Goal: Task Accomplishment & Management: Manage account settings

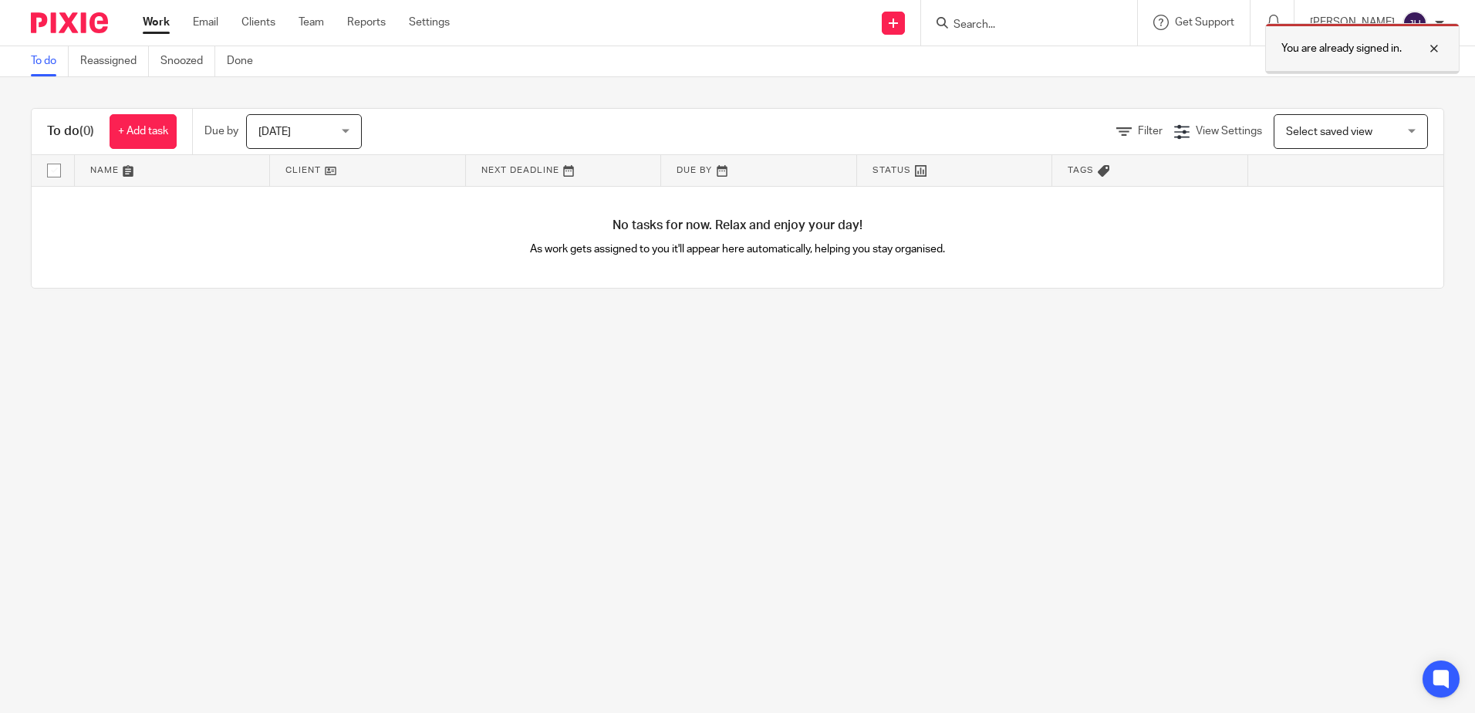
click at [1399, 49] on p "You are already signed in." at bounding box center [1341, 48] width 120 height 15
click at [1045, 24] on input "Search" at bounding box center [1021, 26] width 139 height 14
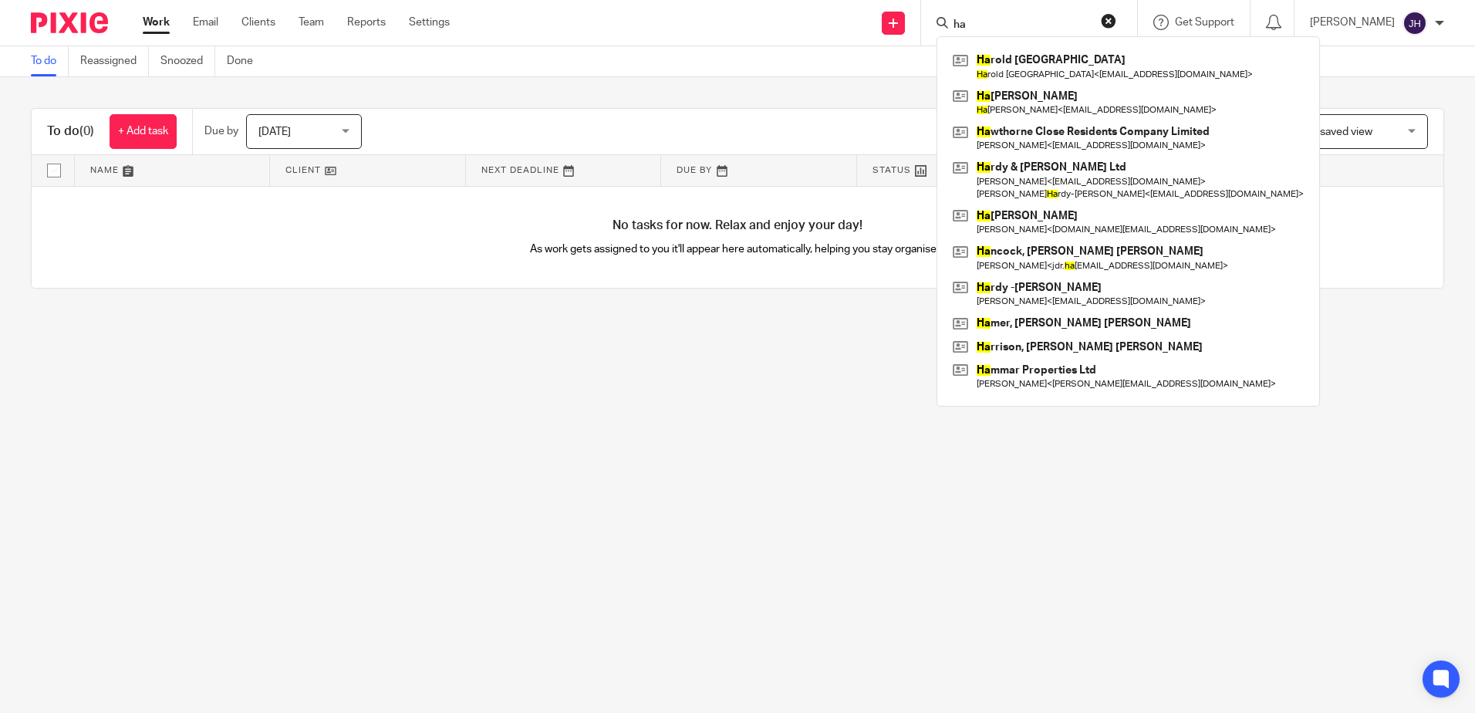
type input "h"
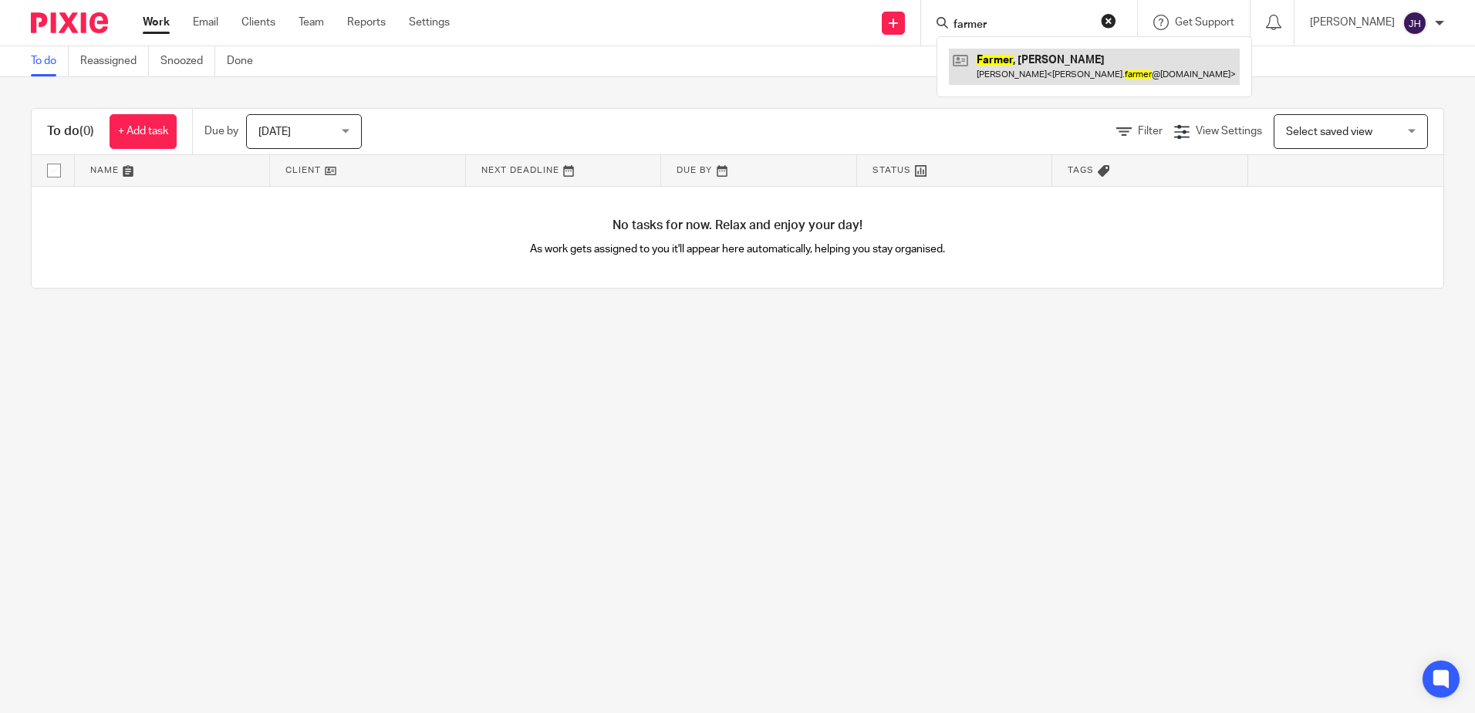
type input "farmer"
click at [1070, 55] on link at bounding box center [1094, 66] width 291 height 35
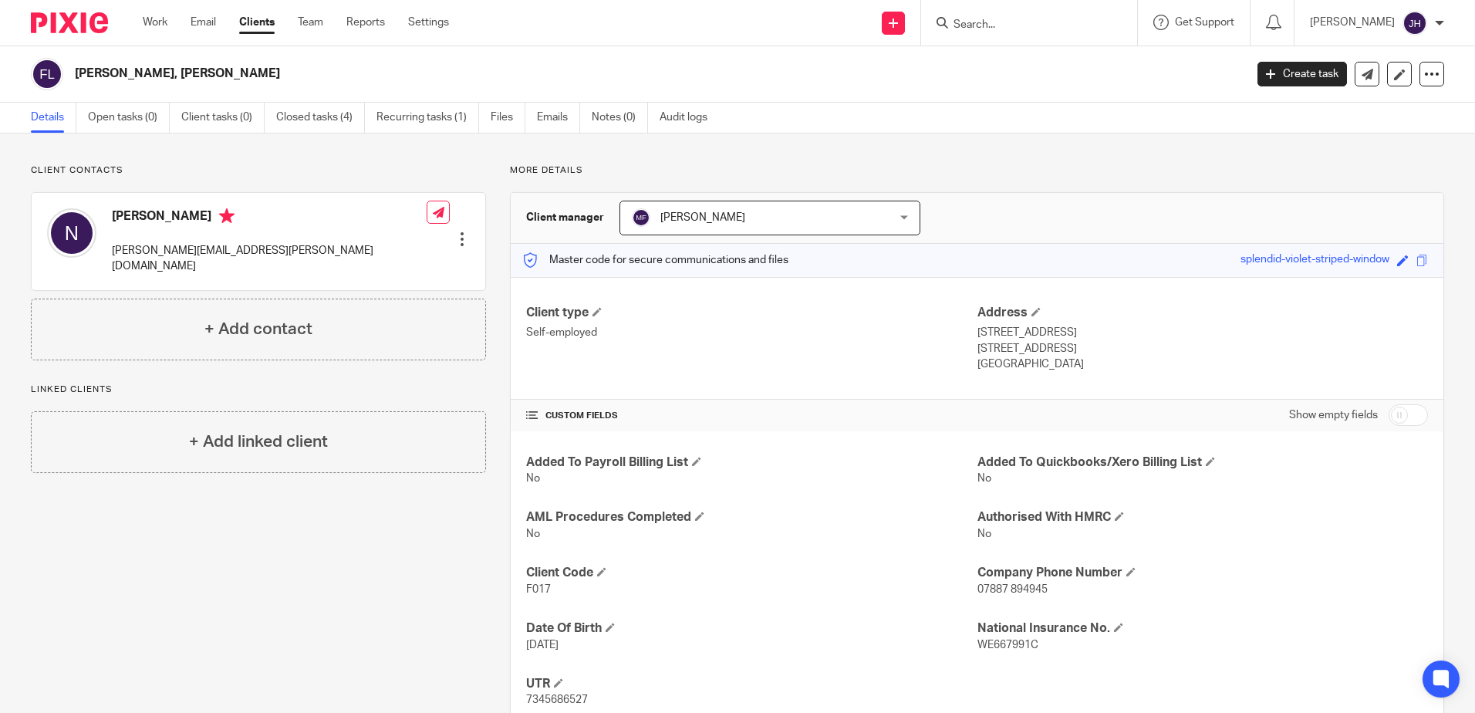
click at [1034, 25] on input "Search" at bounding box center [1021, 26] width 139 height 14
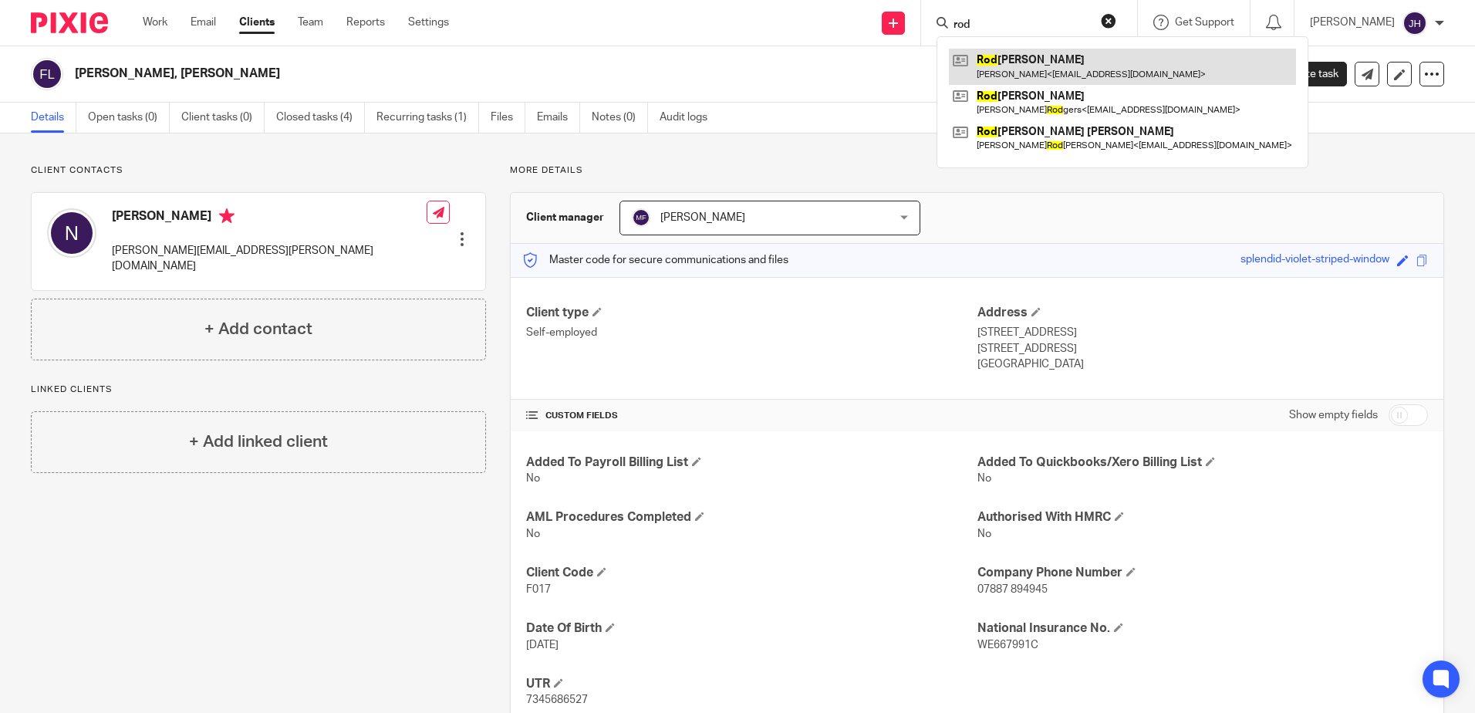
type input "rod"
click at [1043, 65] on link at bounding box center [1122, 66] width 347 height 35
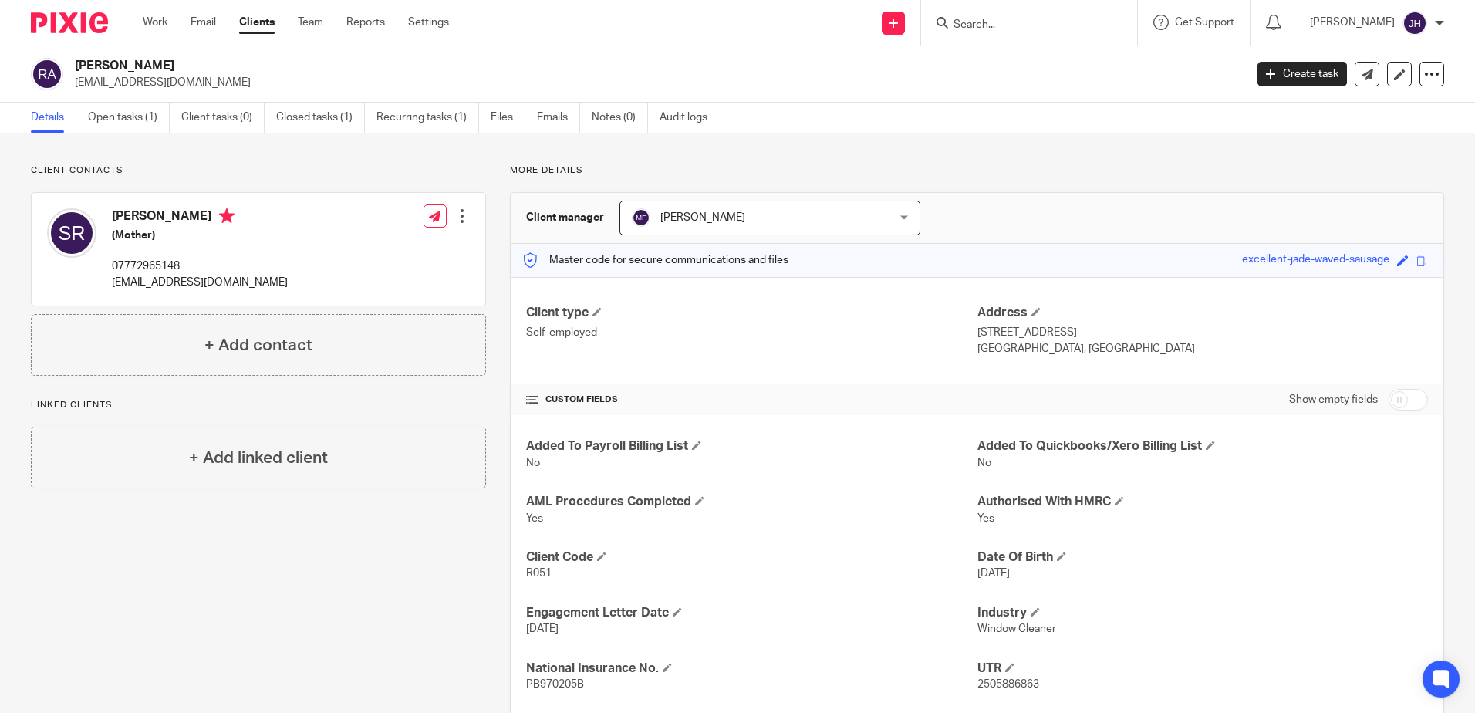
click at [1055, 28] on input "Search" at bounding box center [1021, 26] width 139 height 14
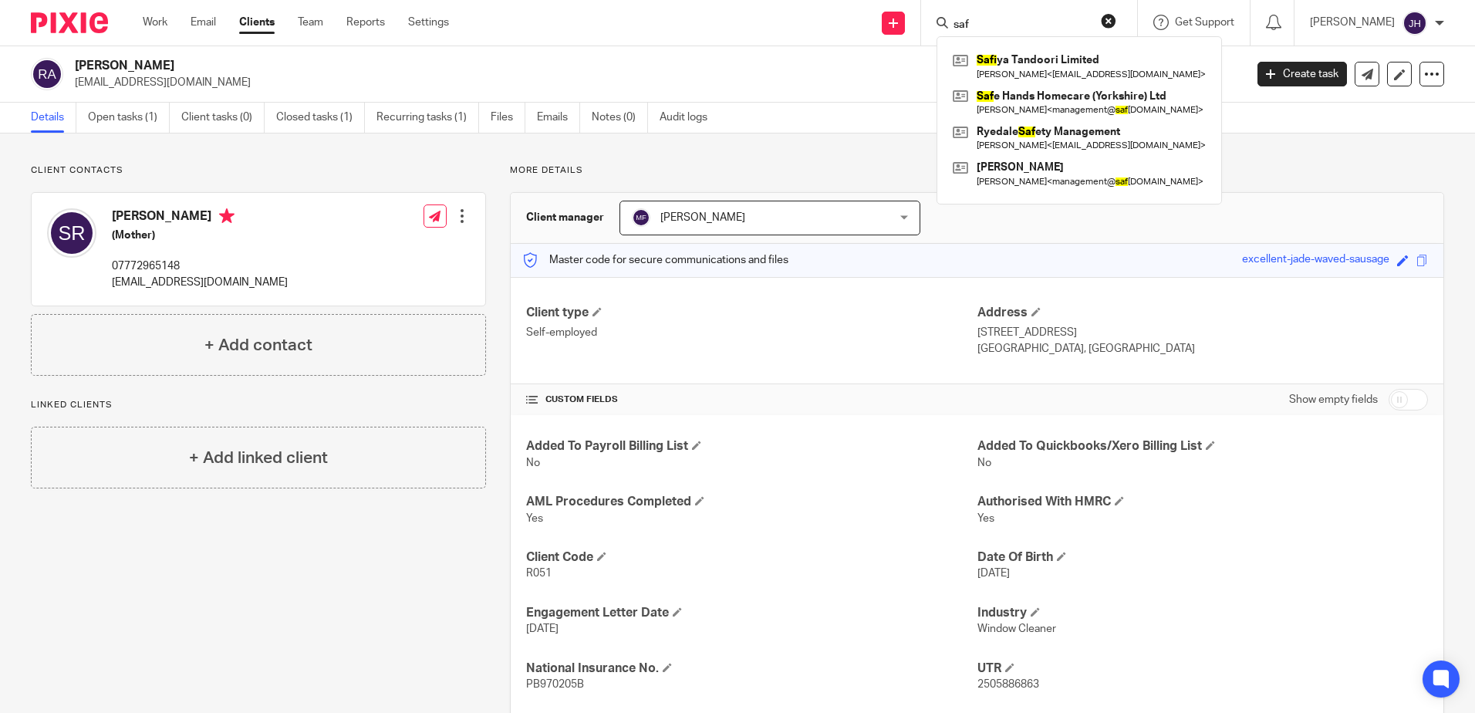
type input "saf"
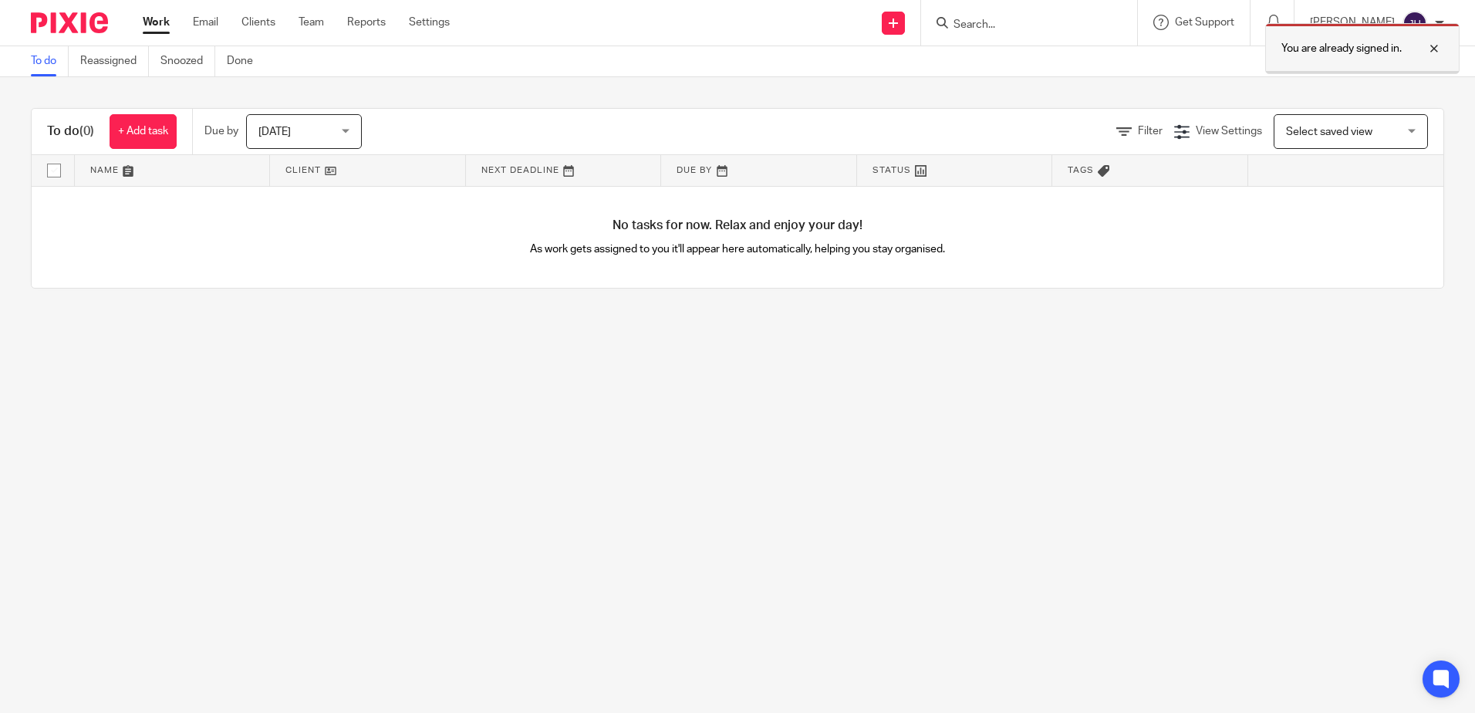
click at [1402, 62] on div "You are already signed in." at bounding box center [1362, 48] width 194 height 51
click at [1001, 29] on input "Search" at bounding box center [1021, 26] width 139 height 14
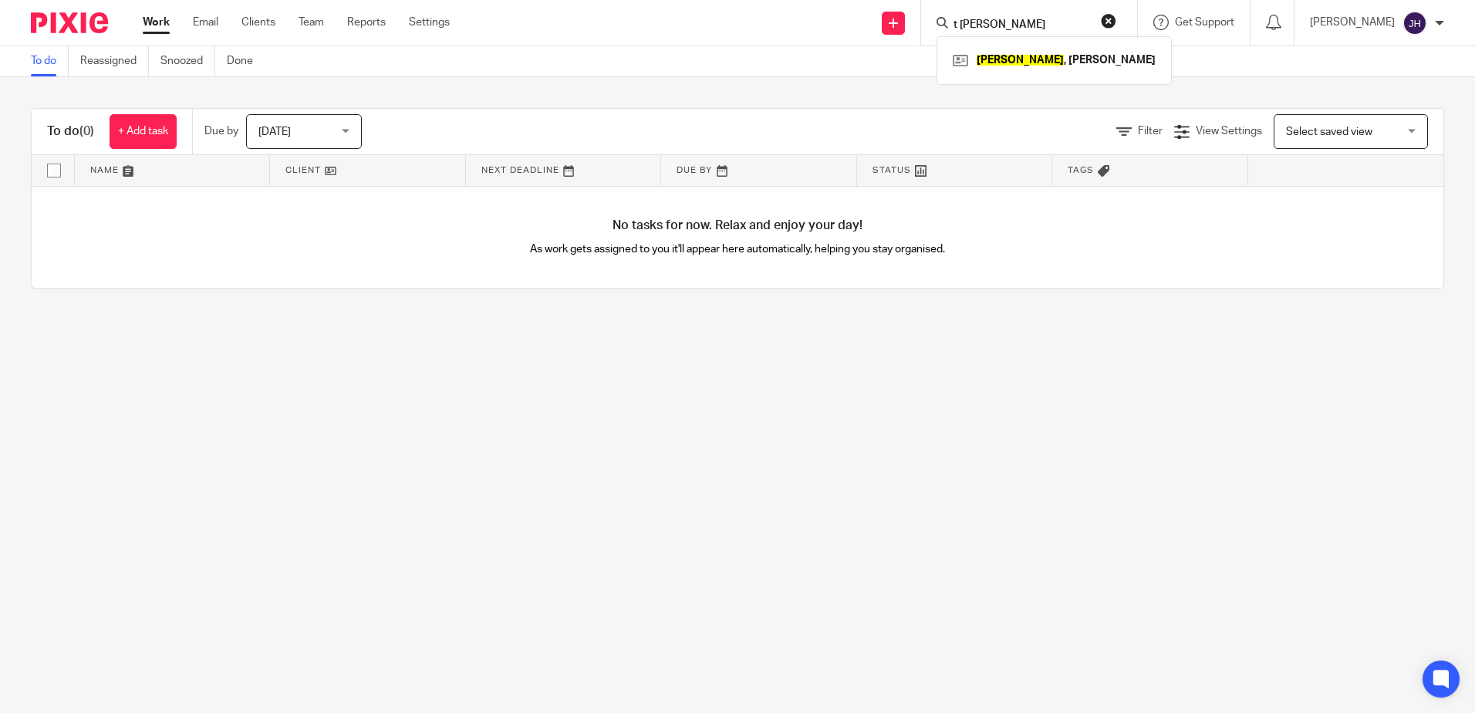
type input "t shields"
drag, startPoint x: 1056, startPoint y: 15, endPoint x: 961, endPoint y: 15, distance: 94.9
click at [961, 15] on div "Send new email Create task Add client t shields Shields , Charles Robert Get Su…" at bounding box center [974, 23] width 1002 height 46
click at [1048, 29] on input "Search" at bounding box center [1021, 26] width 139 height 14
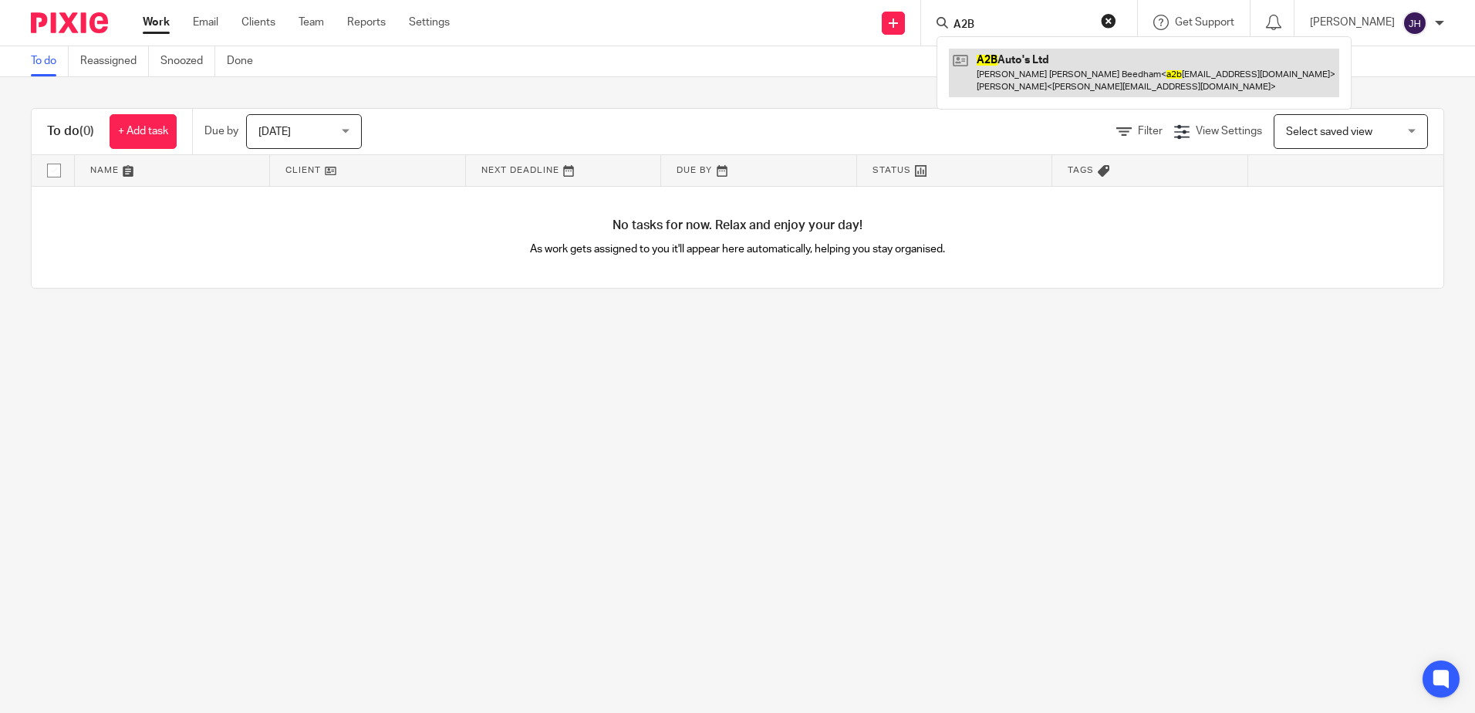
type input "A2B"
click at [1122, 56] on link at bounding box center [1144, 73] width 390 height 48
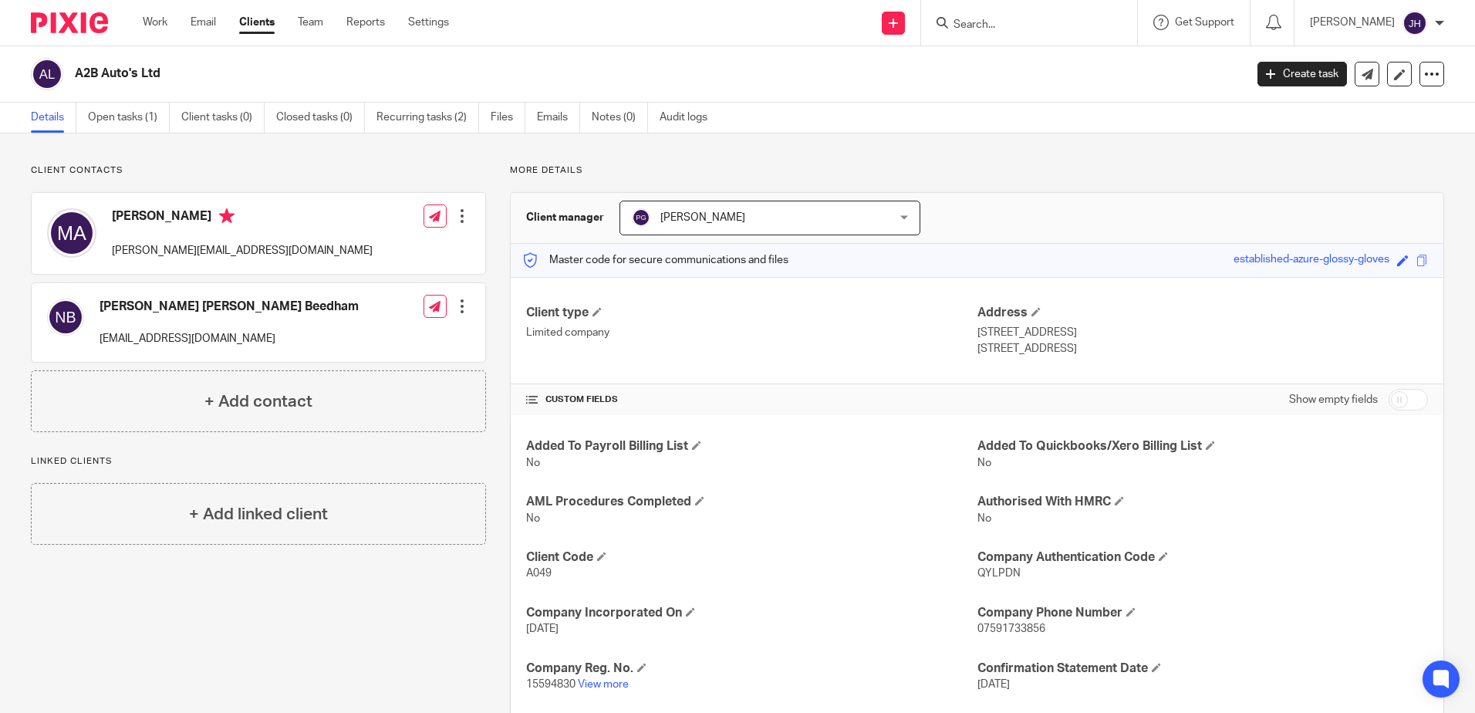
click at [1051, 29] on input "Search" at bounding box center [1021, 26] width 139 height 14
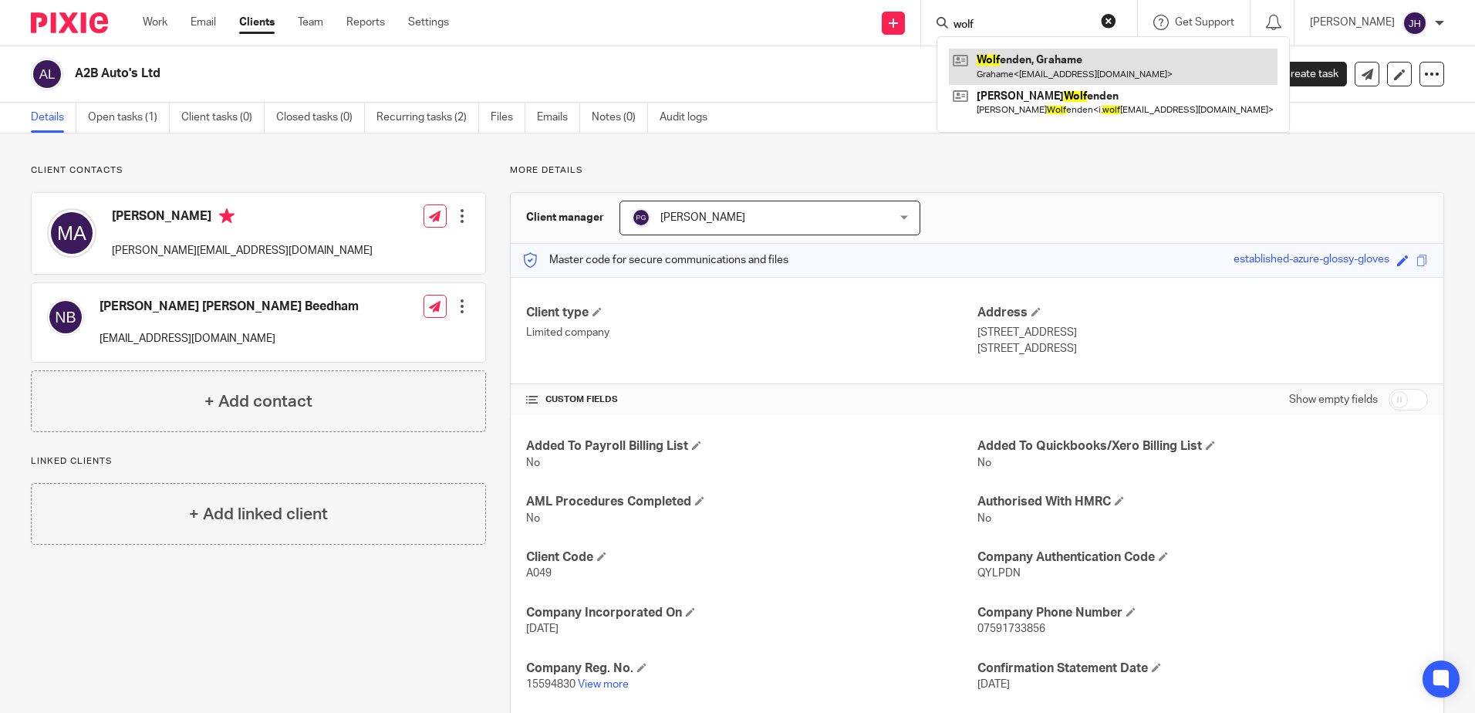
type input "wolf"
click at [1048, 71] on link at bounding box center [1113, 66] width 329 height 35
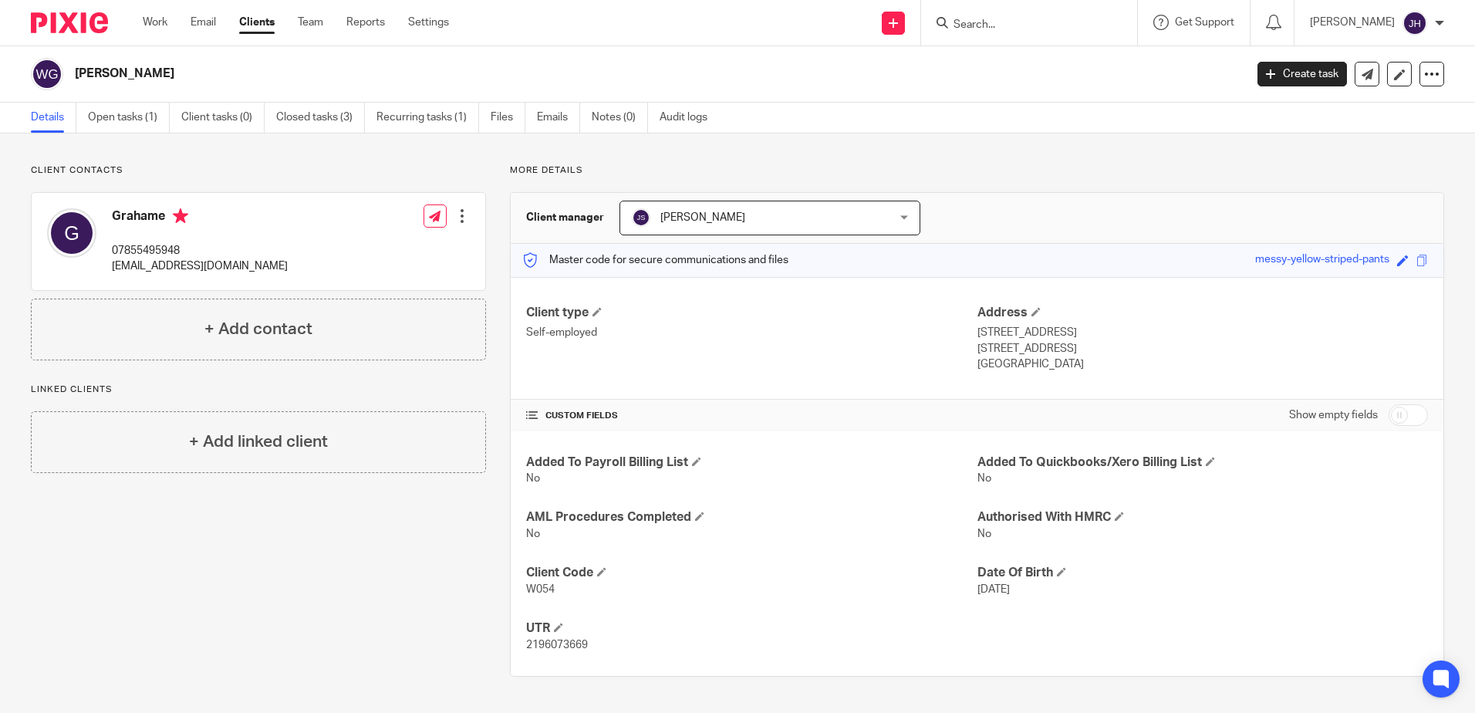
click at [1049, 26] on input "Search" at bounding box center [1021, 26] width 139 height 14
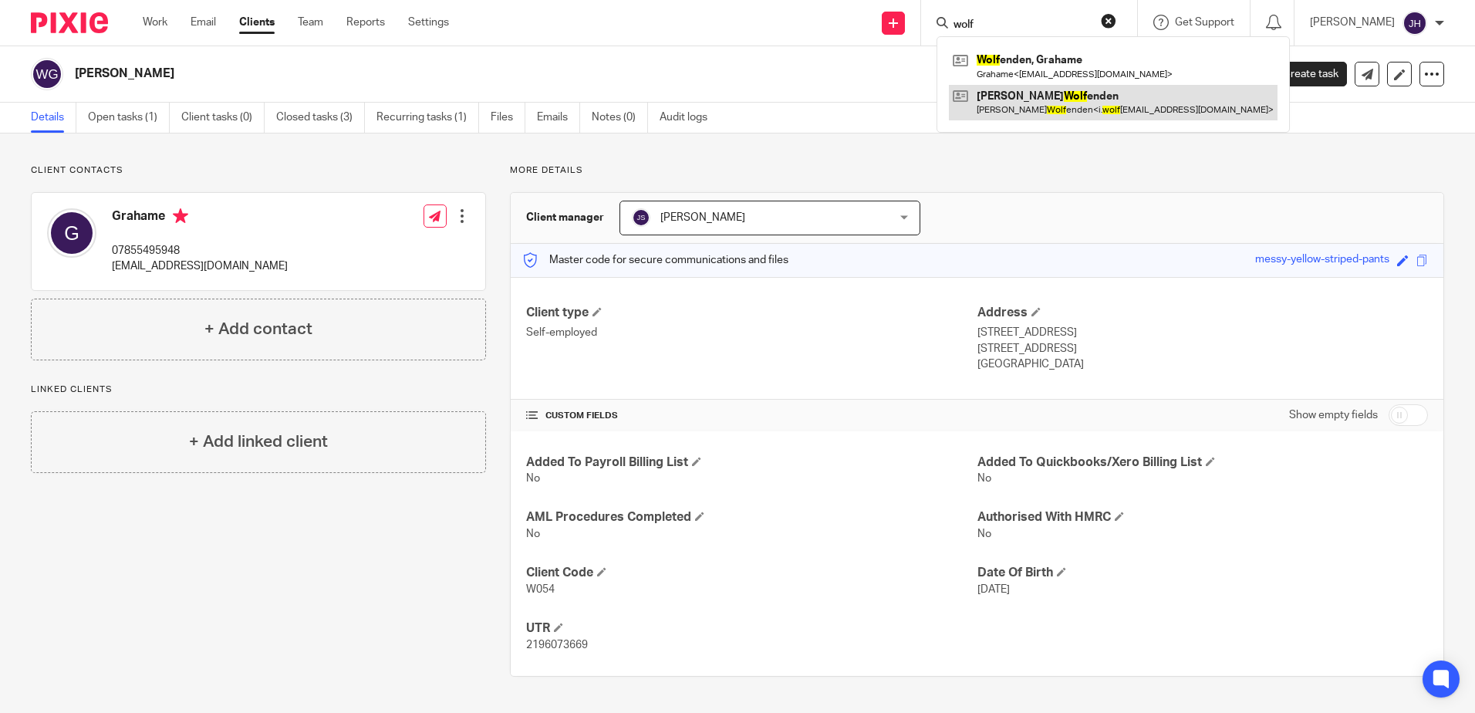
type input "wolf"
click at [1094, 99] on link at bounding box center [1113, 102] width 329 height 35
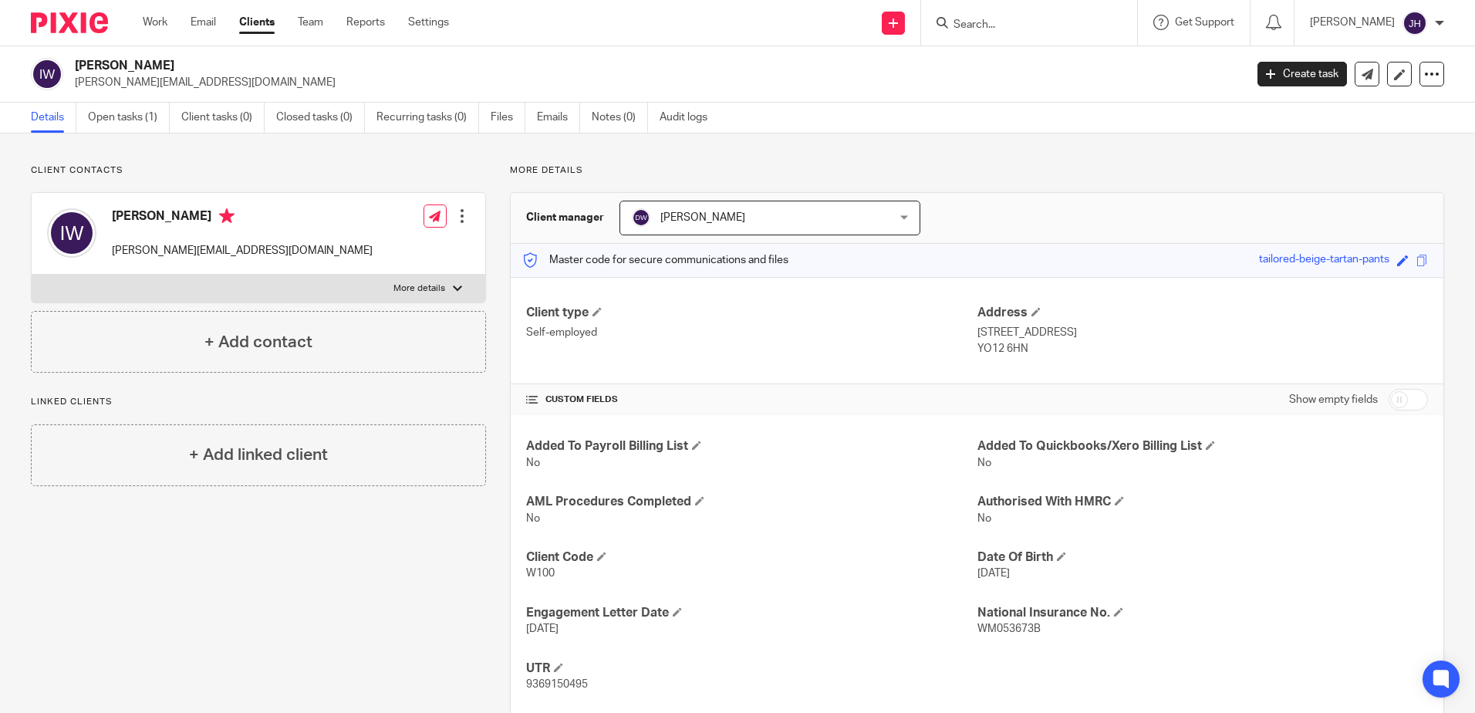
drag, startPoint x: 1004, startPoint y: 24, endPoint x: 1034, endPoint y: 31, distance: 30.9
click at [1020, 27] on input "Search" at bounding box center [1021, 26] width 139 height 14
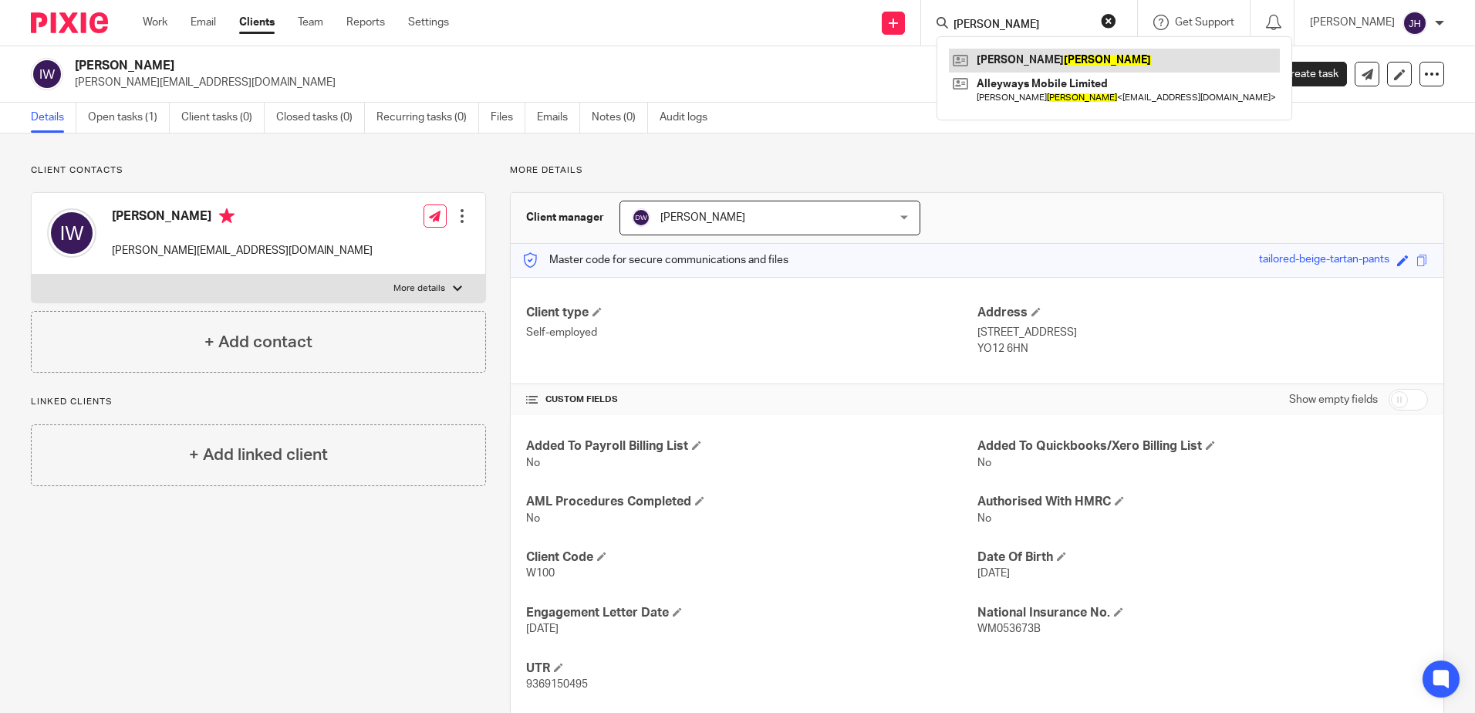
type input "[PERSON_NAME]"
click at [1040, 56] on link at bounding box center [1114, 60] width 331 height 23
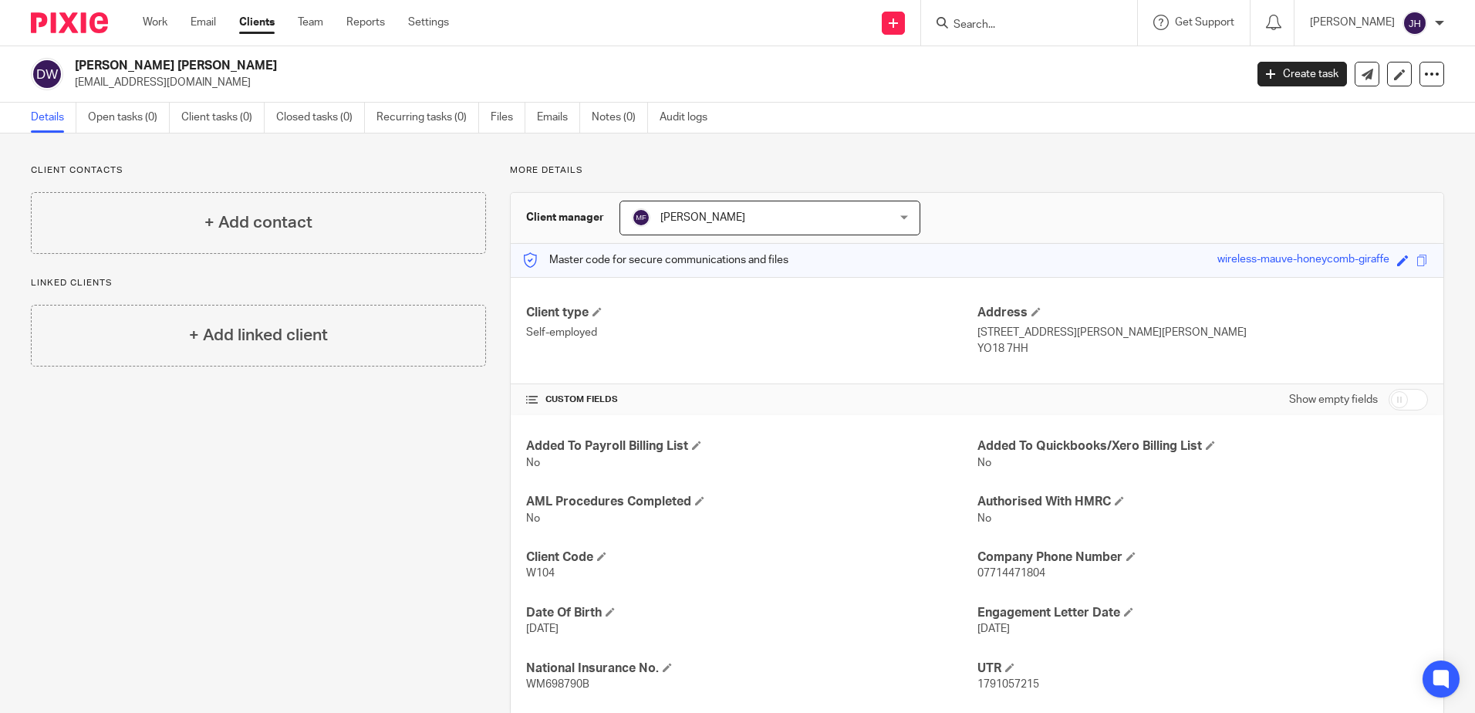
click at [1056, 28] on input "Search" at bounding box center [1021, 26] width 139 height 14
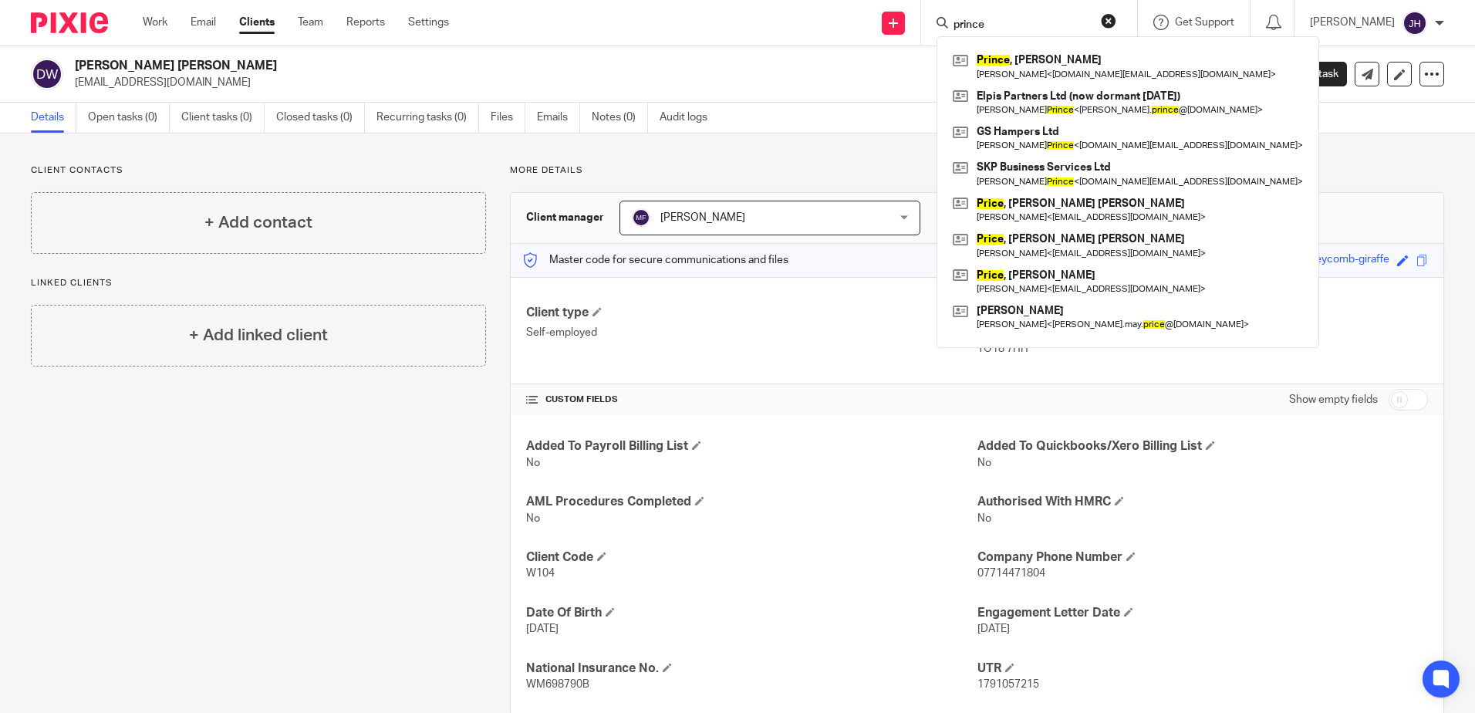
drag, startPoint x: 1034, startPoint y: 25, endPoint x: 981, endPoint y: 22, distance: 52.6
click at [981, 22] on div "prince" at bounding box center [1027, 22] width 180 height 19
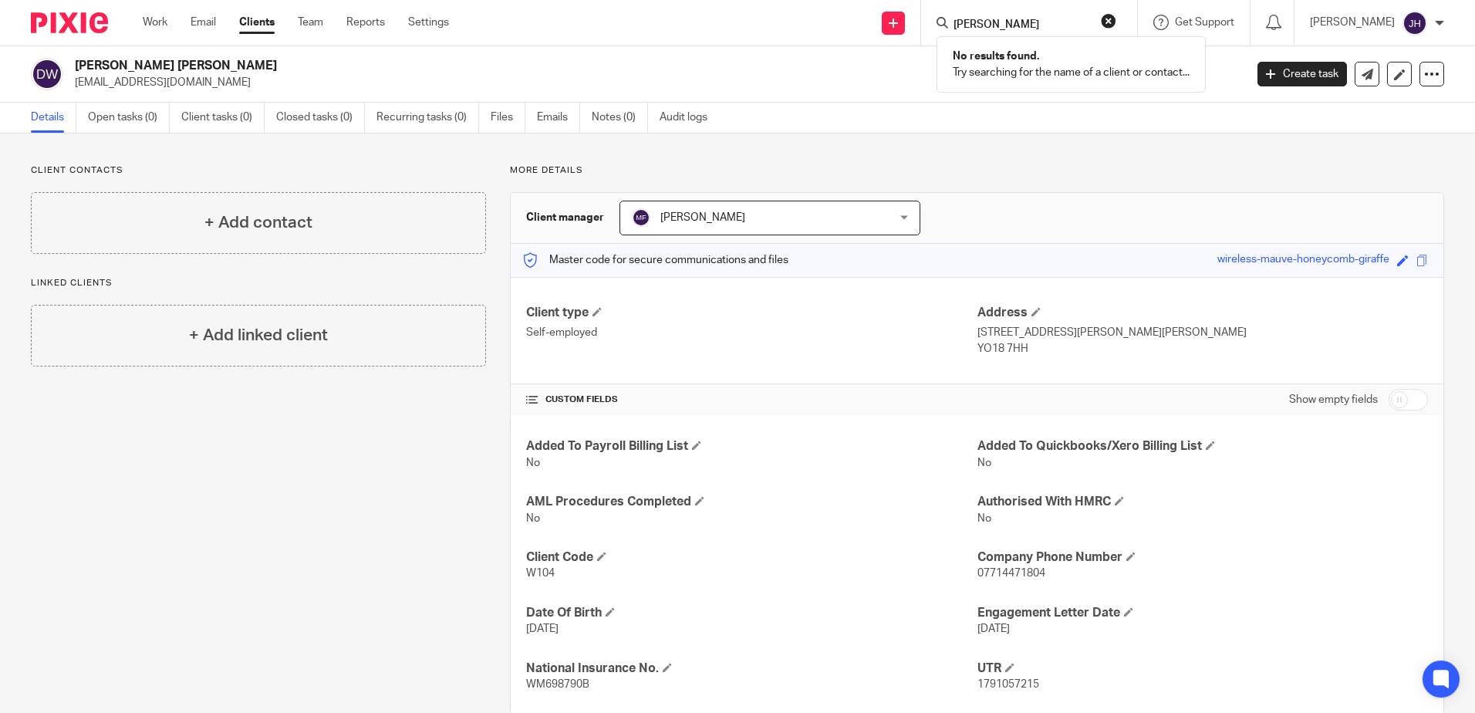
drag, startPoint x: 1060, startPoint y: 19, endPoint x: 984, endPoint y: 25, distance: 75.9
click at [984, 25] on div "billy prince" at bounding box center [1027, 22] width 180 height 19
type input "wpss"
click at [1116, 19] on button "reset" at bounding box center [1108, 20] width 15 height 15
click at [251, 22] on link "Clients" at bounding box center [256, 22] width 35 height 15
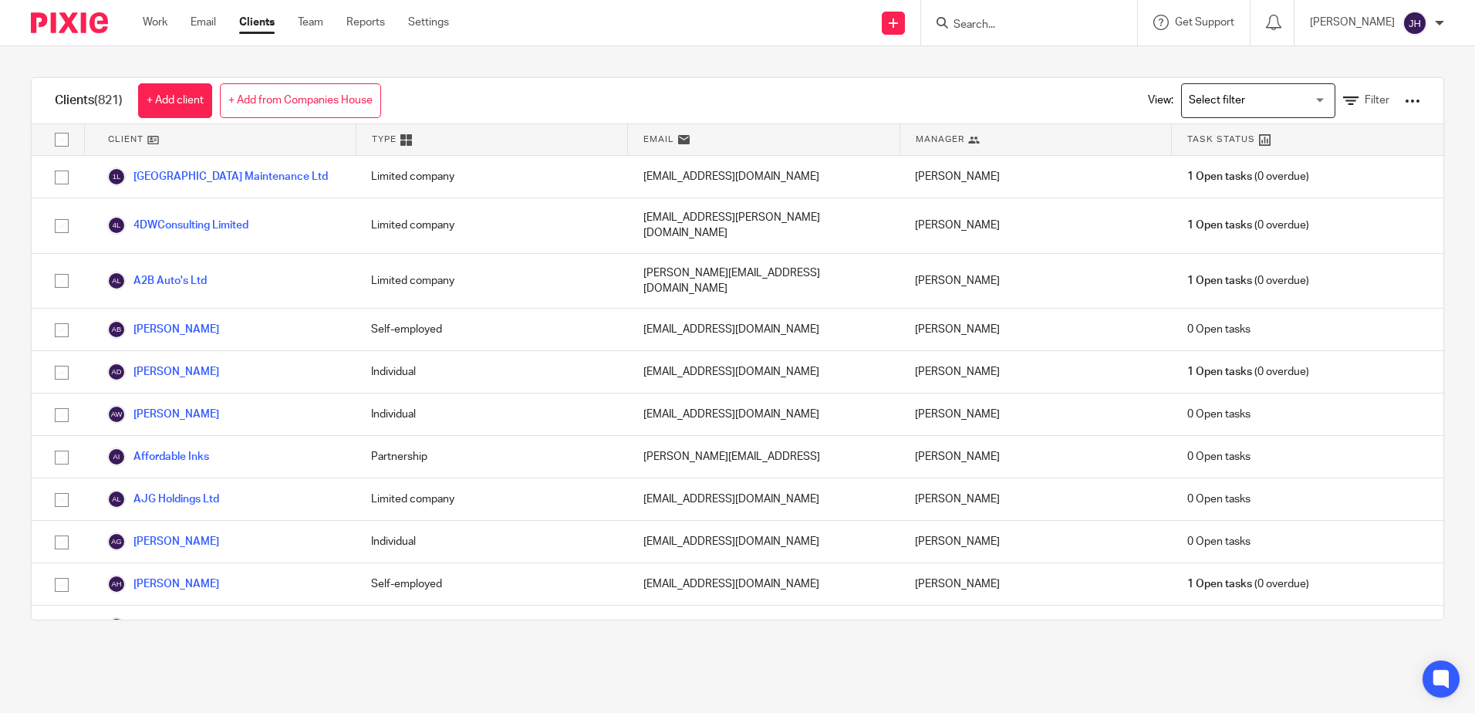
click at [1299, 100] on input "Search for option" at bounding box center [1254, 100] width 143 height 27
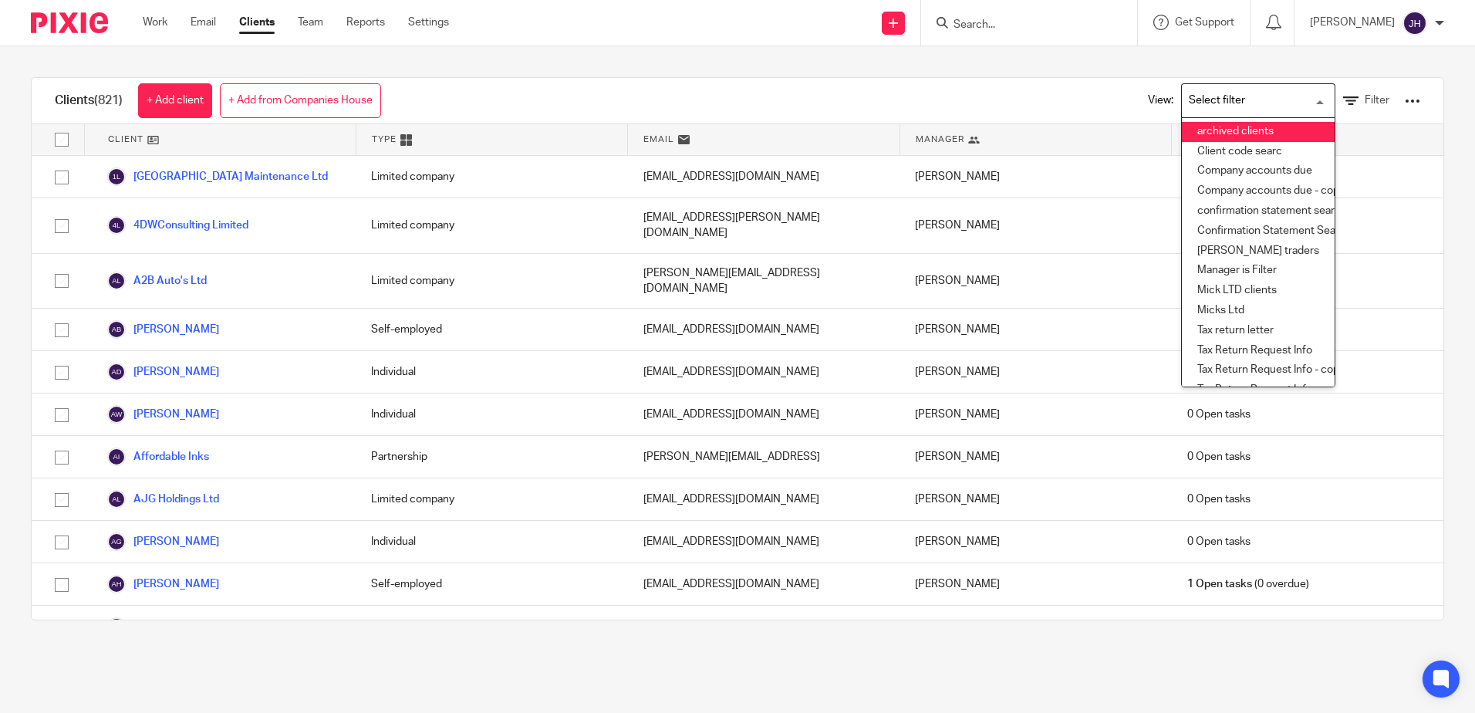
click at [1237, 131] on li "archived clients" at bounding box center [1258, 132] width 153 height 20
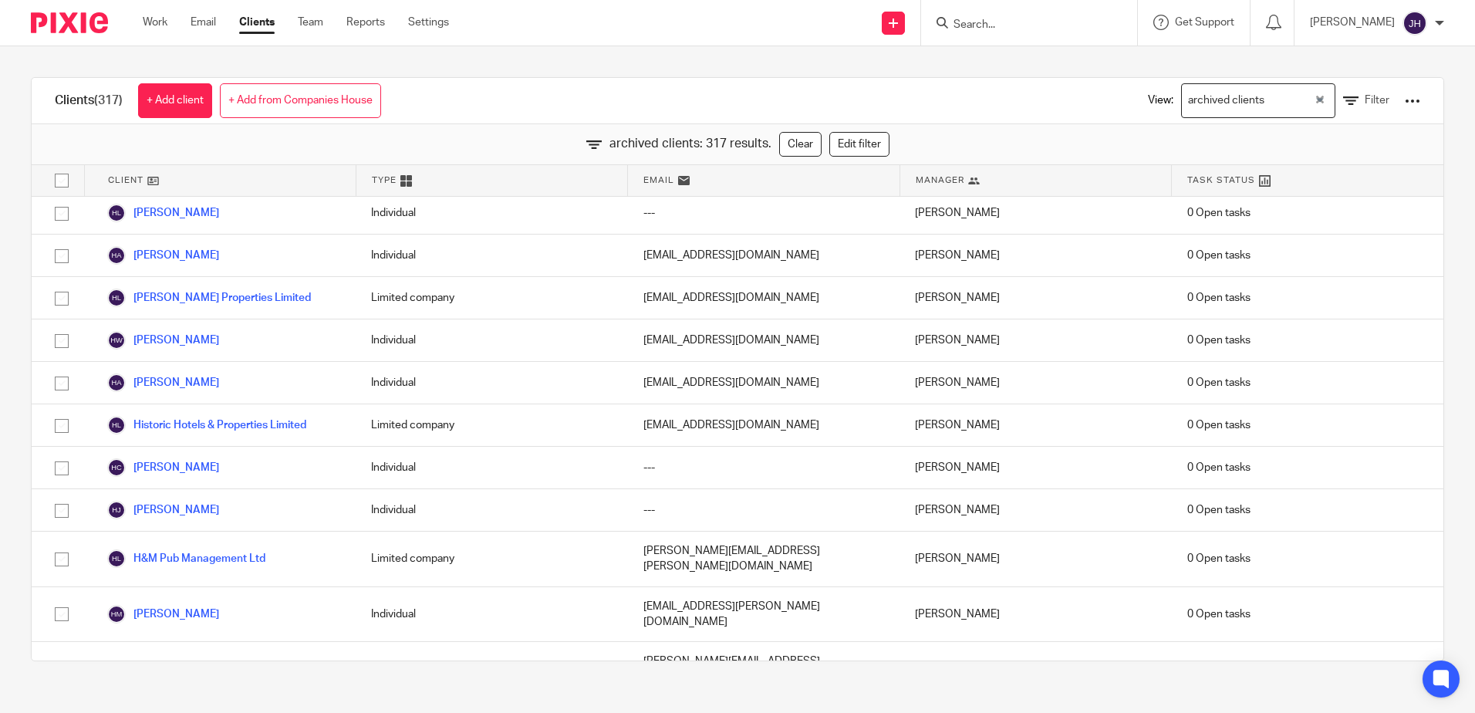
scroll to position [5685, 0]
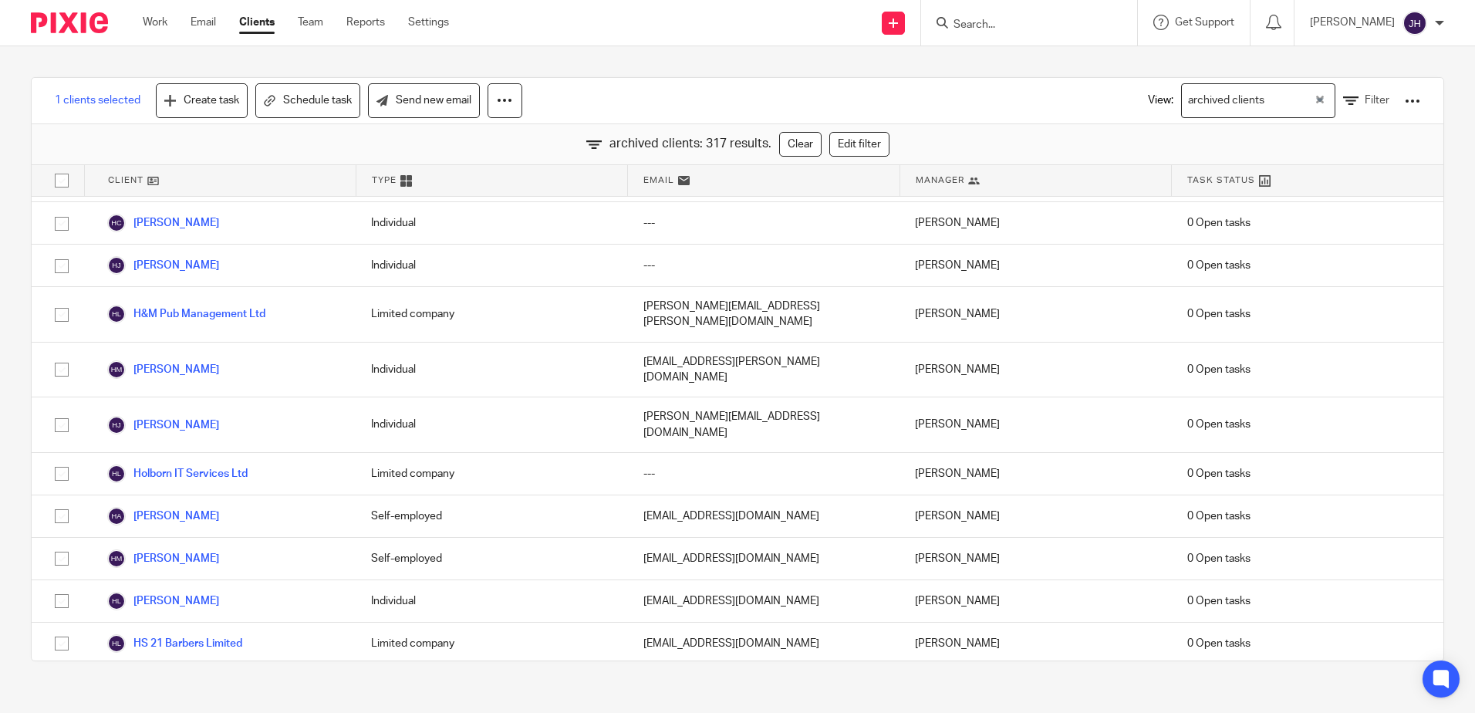
checkbox input "false"
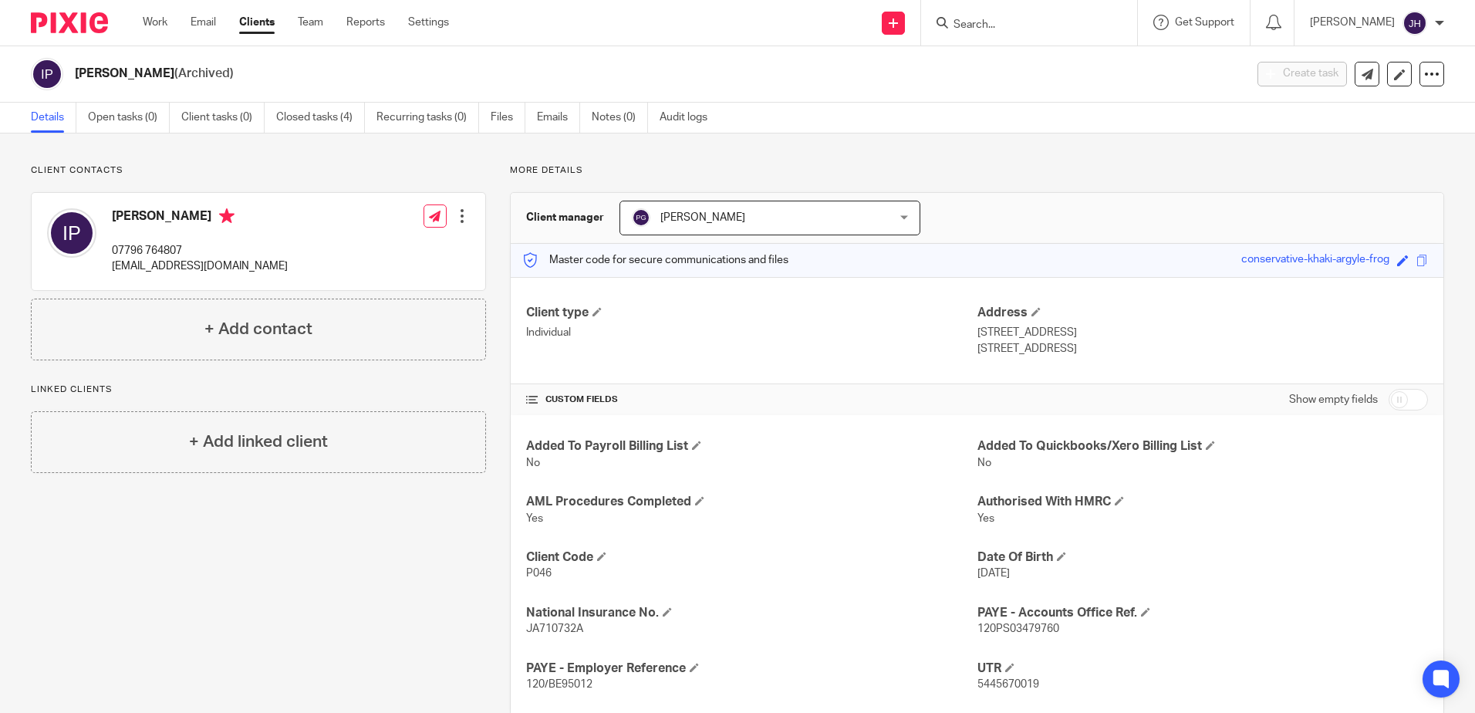
click at [260, 20] on link "Clients" at bounding box center [256, 22] width 35 height 15
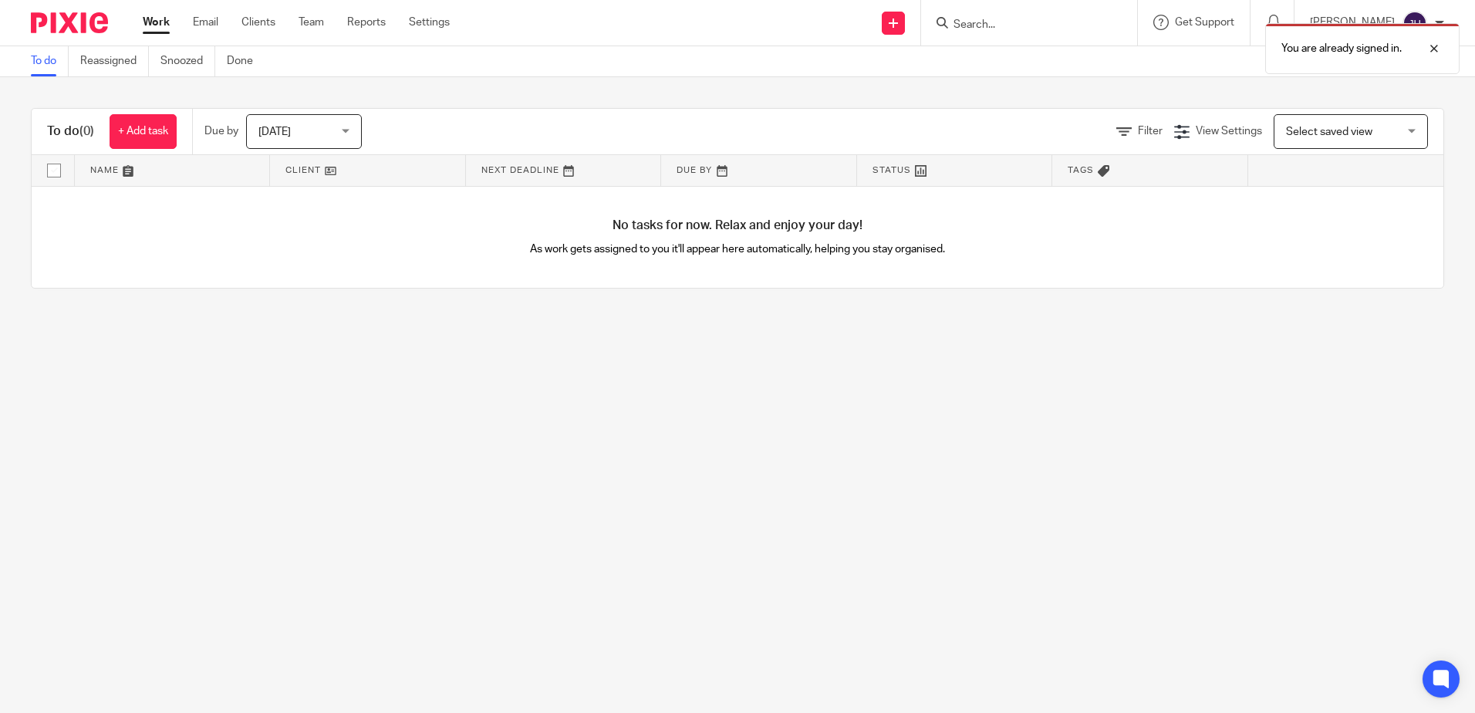
click at [1052, 32] on div "You are already signed in." at bounding box center [1099, 44] width 722 height 59
click at [1026, 22] on div "You are already signed in." at bounding box center [1099, 44] width 722 height 59
click at [1307, 32] on div "You are already signed in." at bounding box center [1362, 48] width 194 height 51
click at [1008, 22] on input "Search" at bounding box center [1021, 26] width 139 height 14
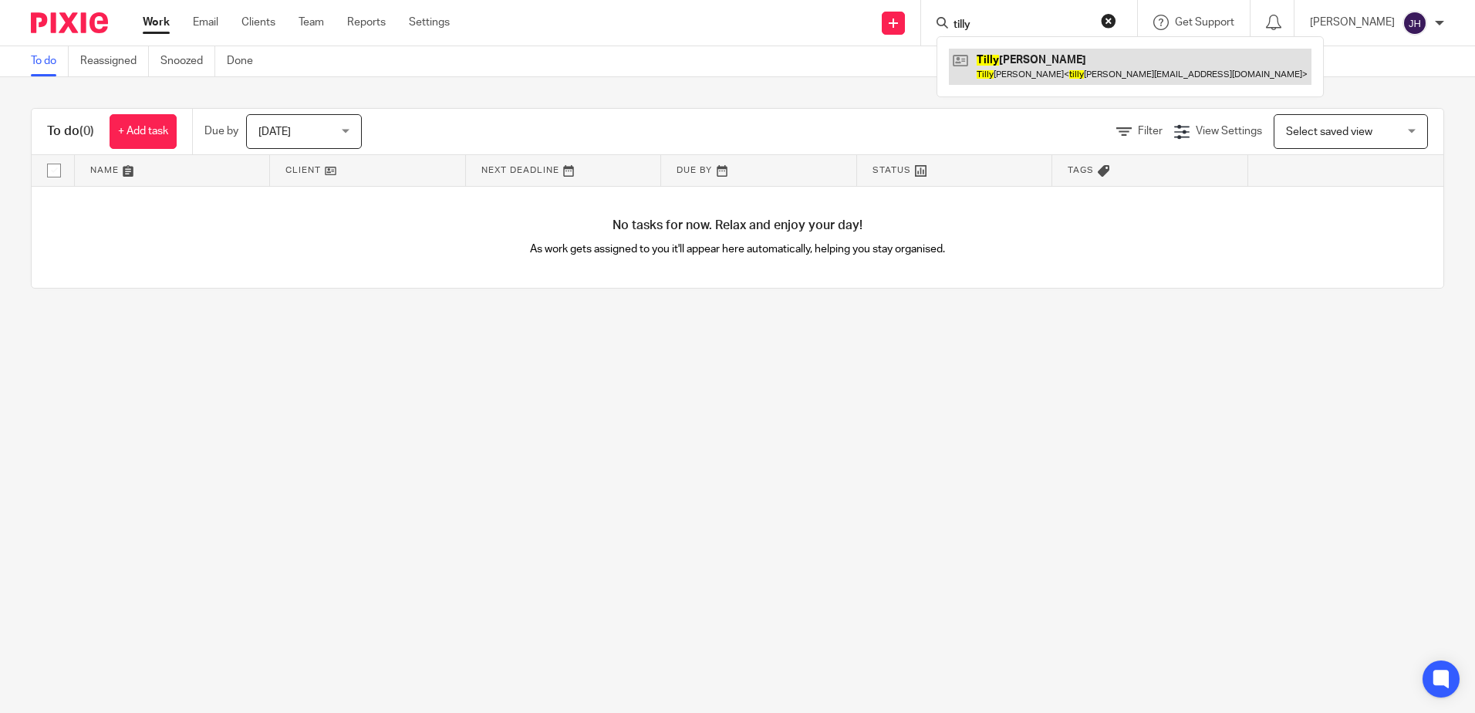
type input "tilly"
click at [1028, 59] on link at bounding box center [1130, 66] width 363 height 35
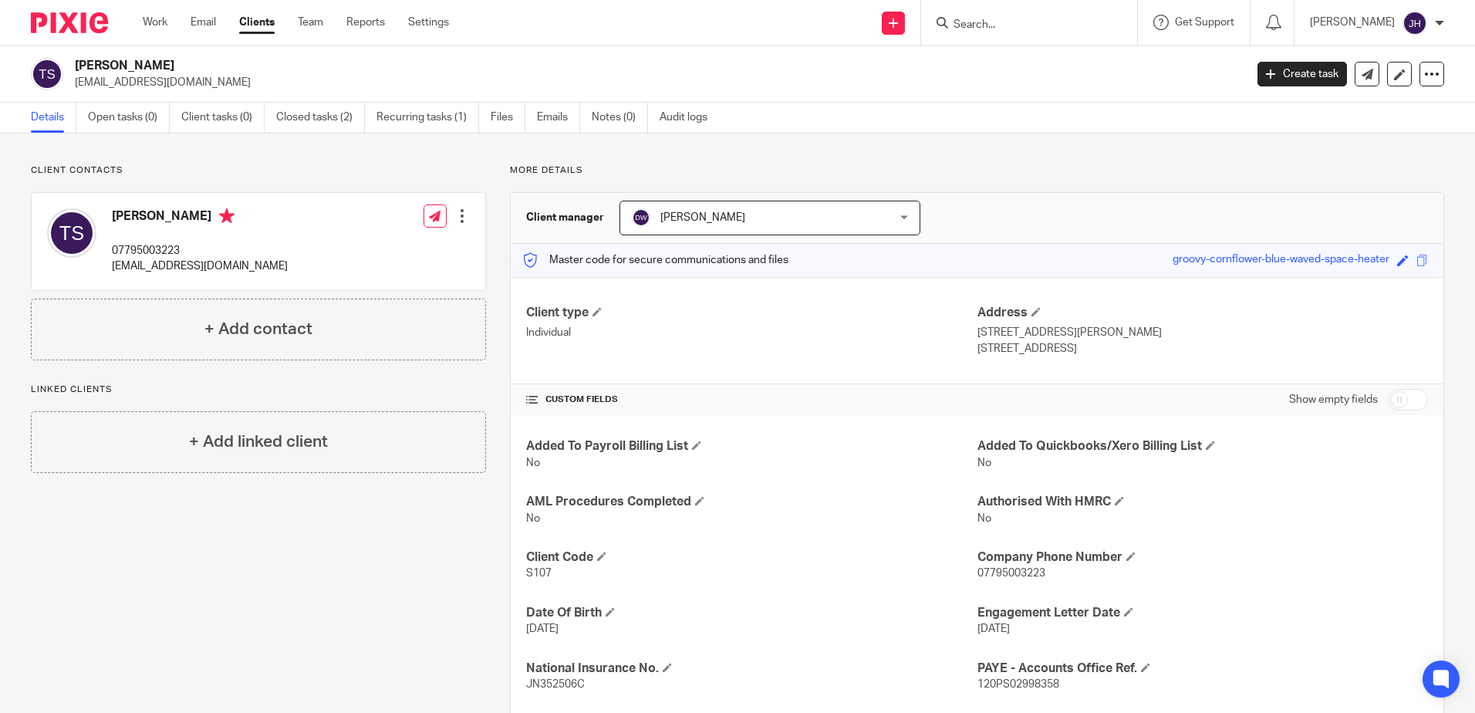
click at [1054, 31] on input "Search" at bounding box center [1021, 26] width 139 height 14
type input "jc strctures"
click at [1170, 52] on p "No results found." at bounding box center [1071, 56] width 237 height 15
click at [1116, 21] on button "reset" at bounding box center [1108, 20] width 15 height 15
click at [1041, 22] on input "Search" at bounding box center [1021, 26] width 139 height 14
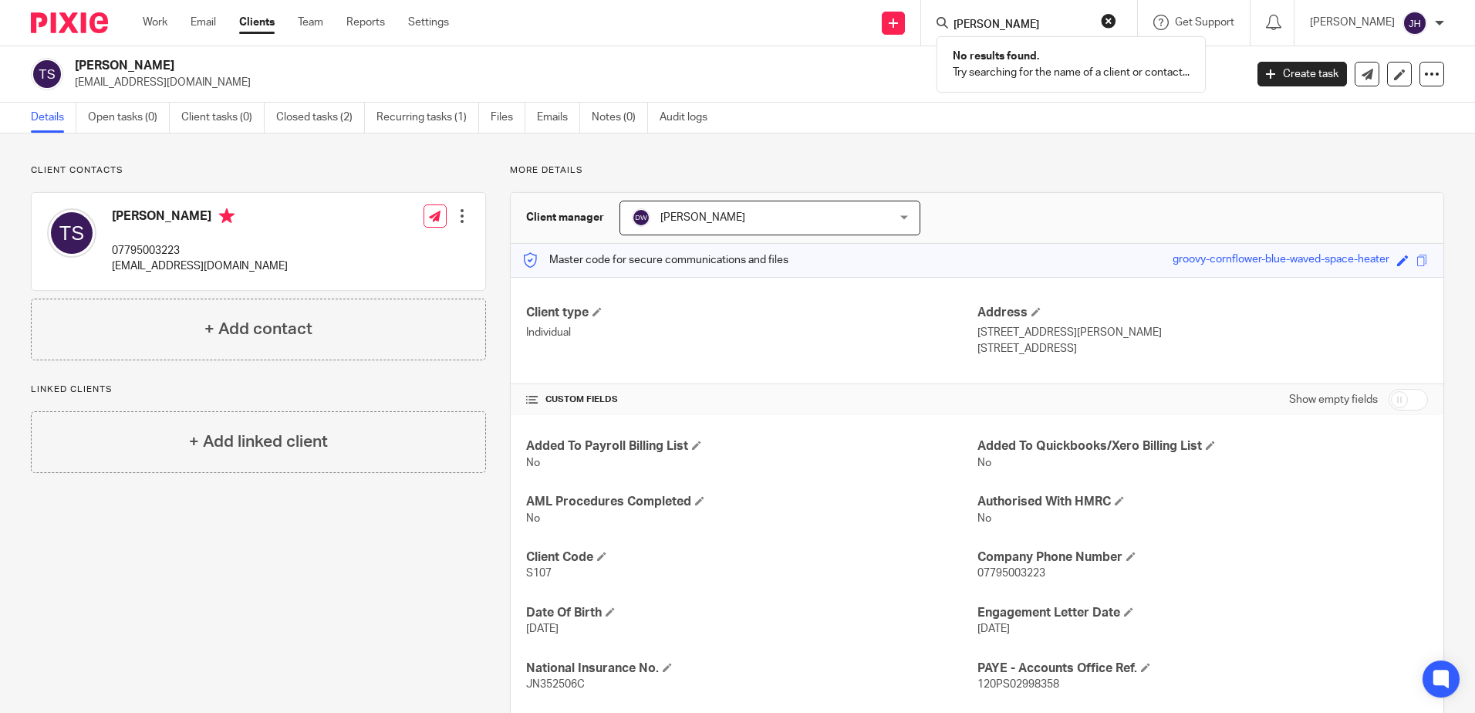
drag, startPoint x: 1093, startPoint y: 19, endPoint x: 962, endPoint y: 19, distance: 131.2
click at [962, 19] on div "malcom hodgson No results found. Try searching for the name of a client or cont…" at bounding box center [1029, 23] width 216 height 46
type input "hodgson"
drag, startPoint x: 1156, startPoint y: 22, endPoint x: 1112, endPoint y: 22, distance: 44.0
click at [1116, 22] on button "reset" at bounding box center [1108, 20] width 15 height 15
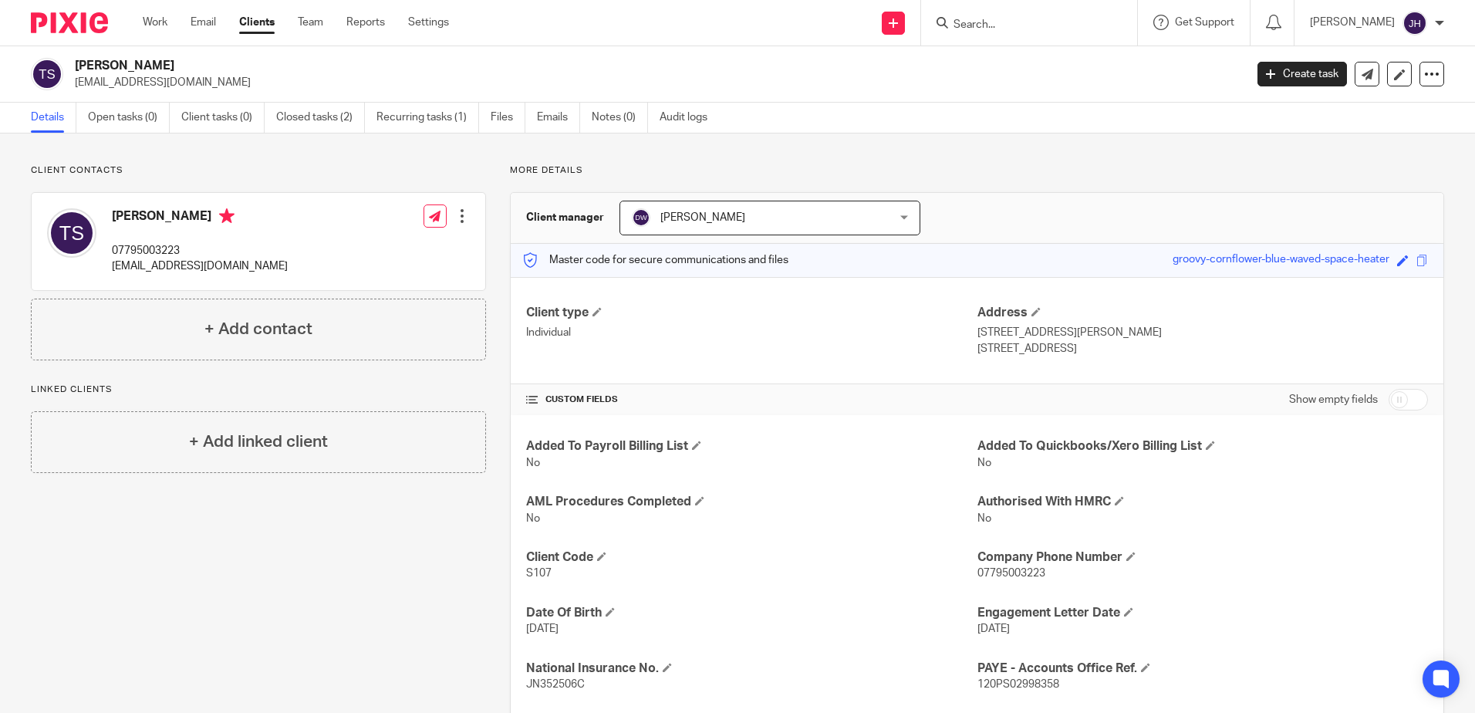
click at [1046, 24] on input "Search" at bounding box center [1021, 26] width 139 height 14
type input "elliott luke"
drag, startPoint x: 1146, startPoint y: 16, endPoint x: 1208, endPoint y: 2, distance: 64.2
click at [1116, 15] on button "reset" at bounding box center [1108, 20] width 15 height 15
click at [1028, 31] on input "Search" at bounding box center [1021, 26] width 139 height 14
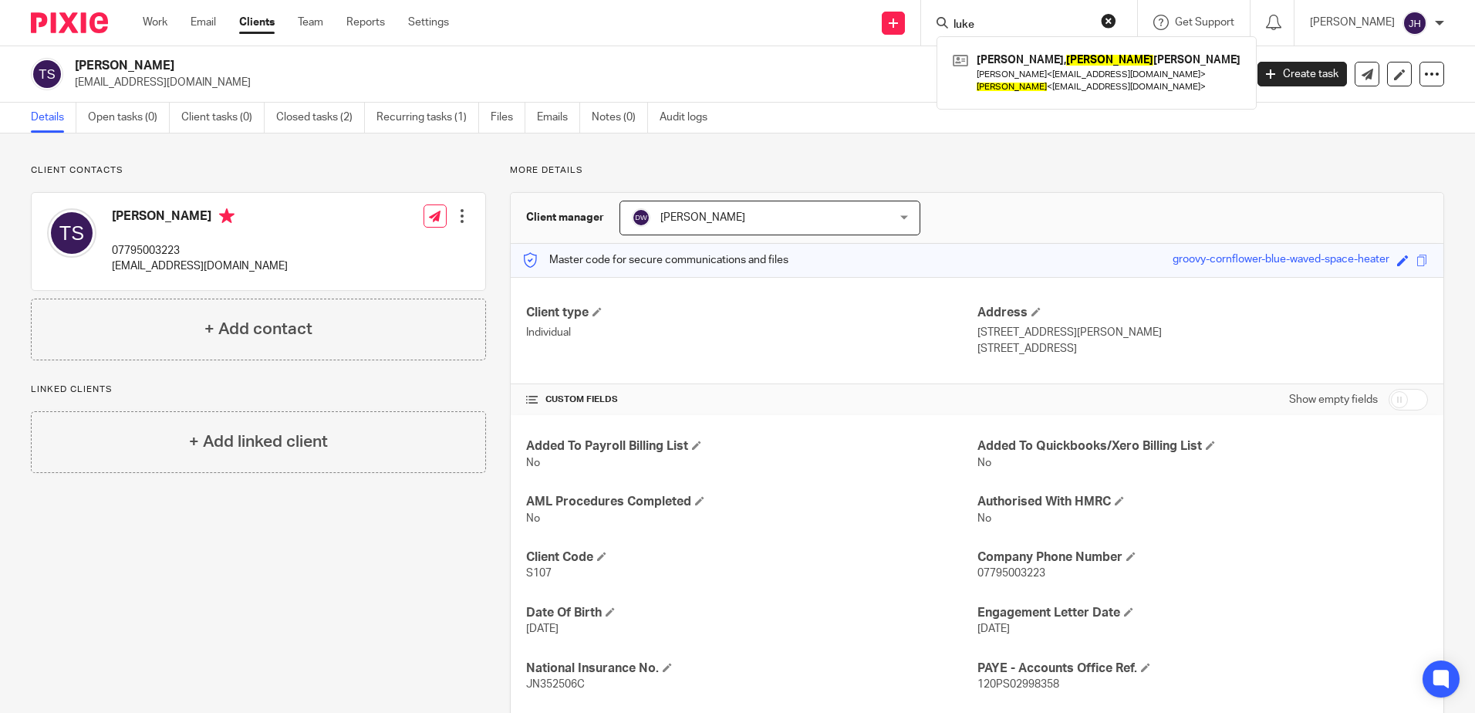
type input "luke"
drag, startPoint x: 1157, startPoint y: 22, endPoint x: 1034, endPoint y: 19, distance: 123.5
click at [1137, 22] on div "luke Raines, Luke Andrew Beth Raines < bhclay@hotmail.co.uk > Luke < laraines89…" at bounding box center [1029, 23] width 216 height 46
click at [1116, 19] on button "reset" at bounding box center [1108, 20] width 15 height 15
click at [1026, 23] on input "Search" at bounding box center [1021, 26] width 139 height 14
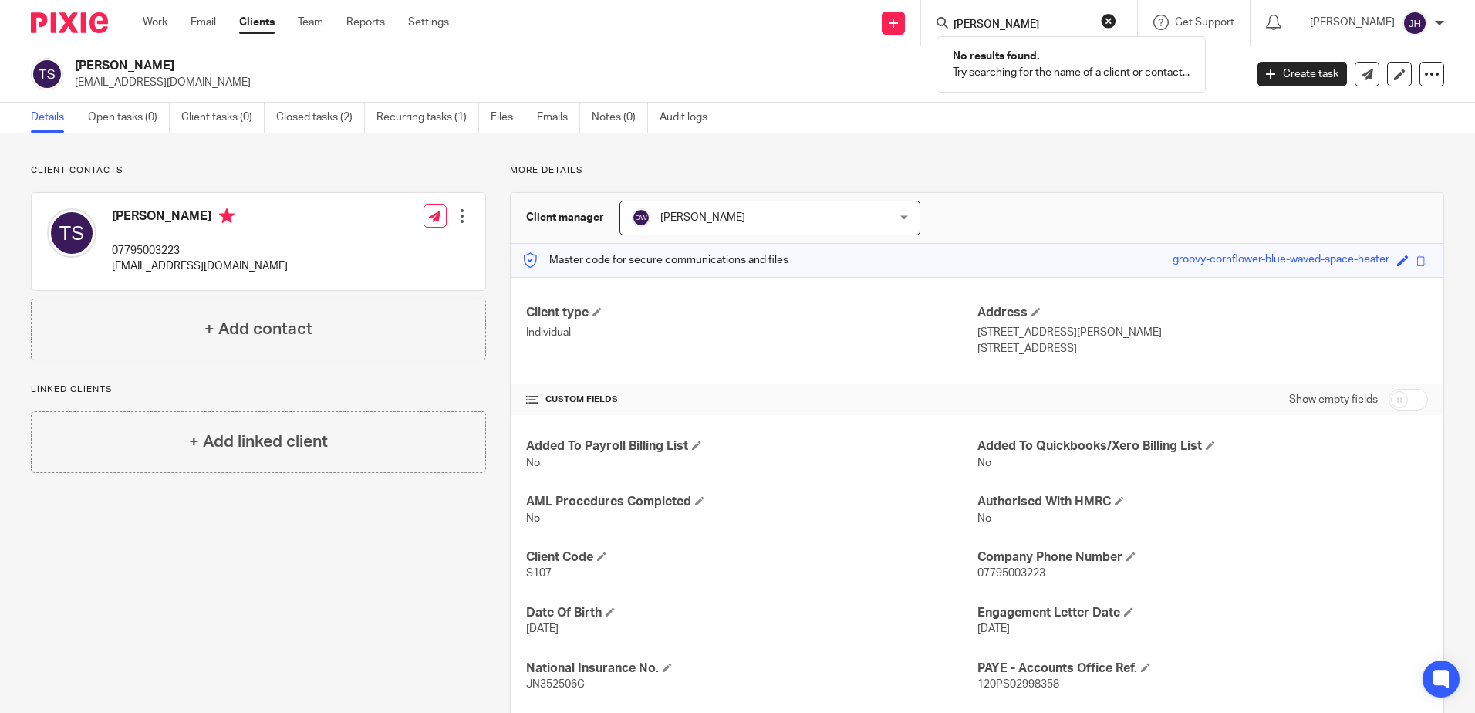
type input "stephen pugh"
drag, startPoint x: 1081, startPoint y: 26, endPoint x: 910, endPoint y: 25, distance: 170.5
click at [910, 25] on div "Send new email Create task Add client stephen pugh No results found. Try search…" at bounding box center [973, 23] width 1003 height 46
type input "pugh"
click at [1116, 19] on button "reset" at bounding box center [1108, 20] width 15 height 15
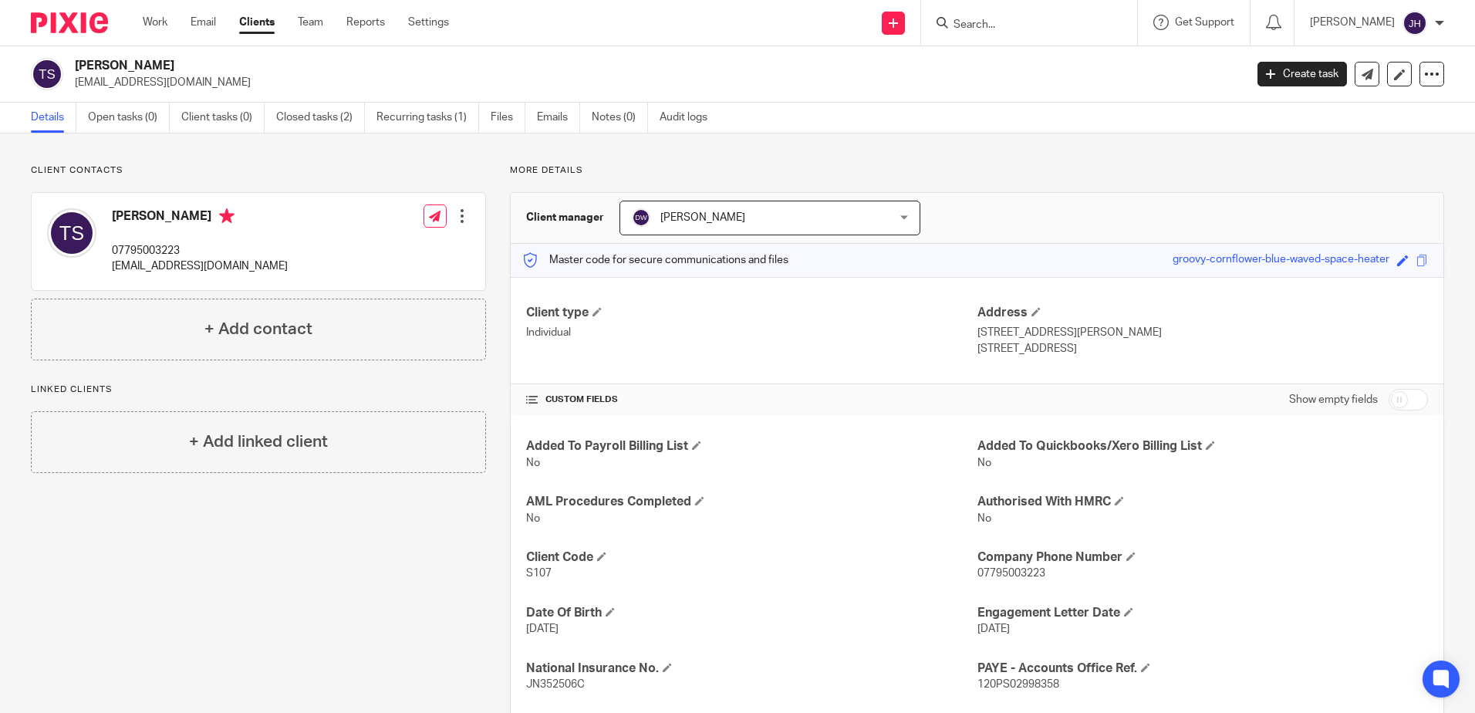
click at [1031, 20] on input "Search" at bounding box center [1021, 26] width 139 height 14
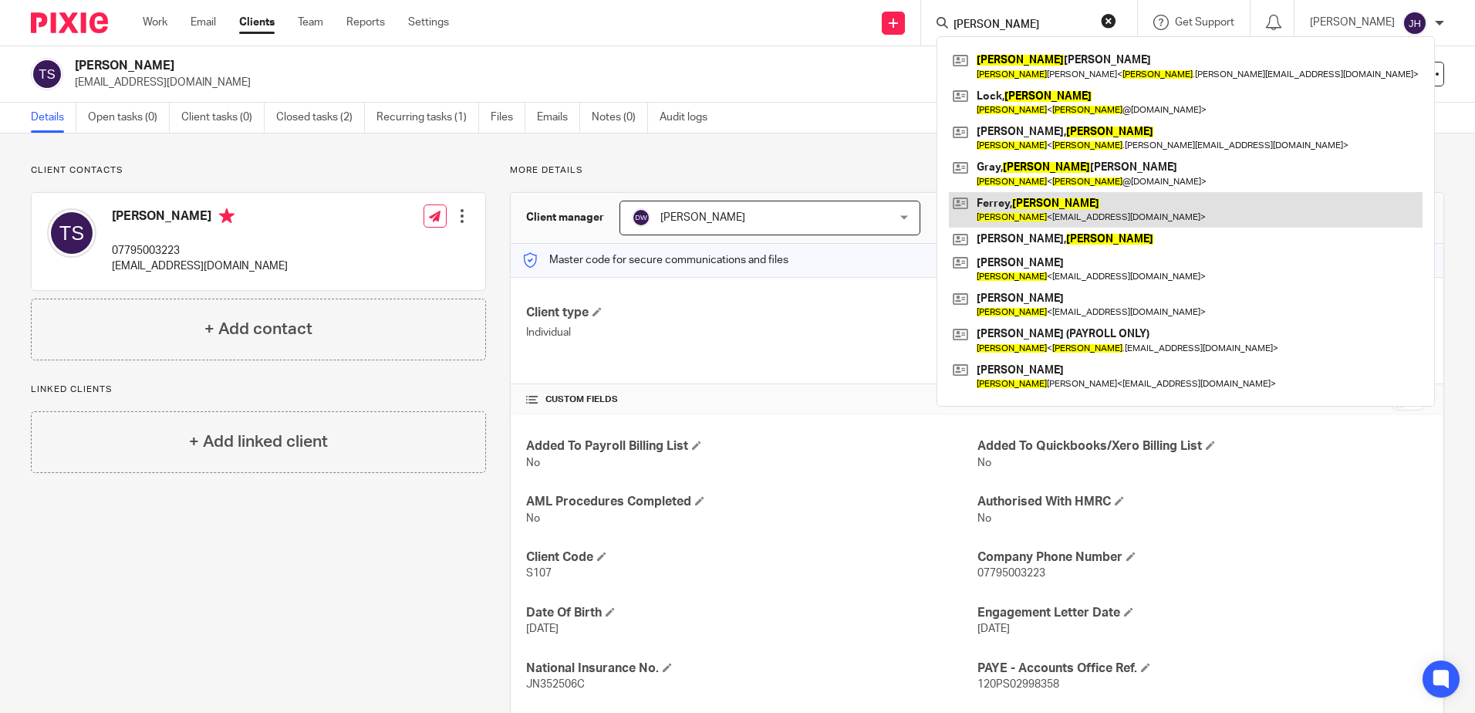
type input "chris"
click at [1061, 214] on link at bounding box center [1186, 209] width 474 height 35
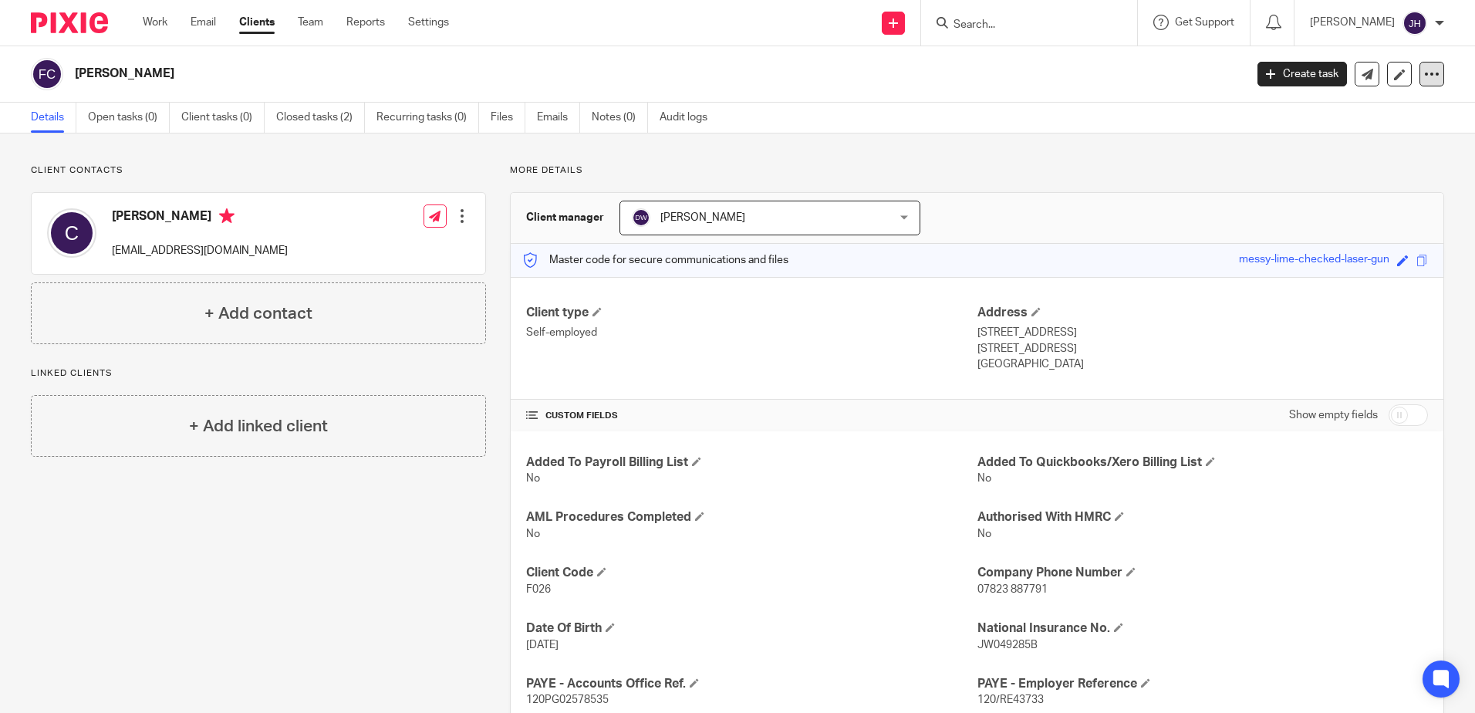
click at [1424, 68] on icon at bounding box center [1431, 73] width 15 height 15
click at [1326, 180] on button "Archive client" at bounding box center [1336, 180] width 170 height 20
click at [1016, 19] on div "Client archived." at bounding box center [1099, 44] width 722 height 59
click at [1013, 25] on input "Search" at bounding box center [1021, 26] width 139 height 14
click at [1025, 23] on input "[PERSON_NAME]" at bounding box center [1021, 26] width 139 height 14
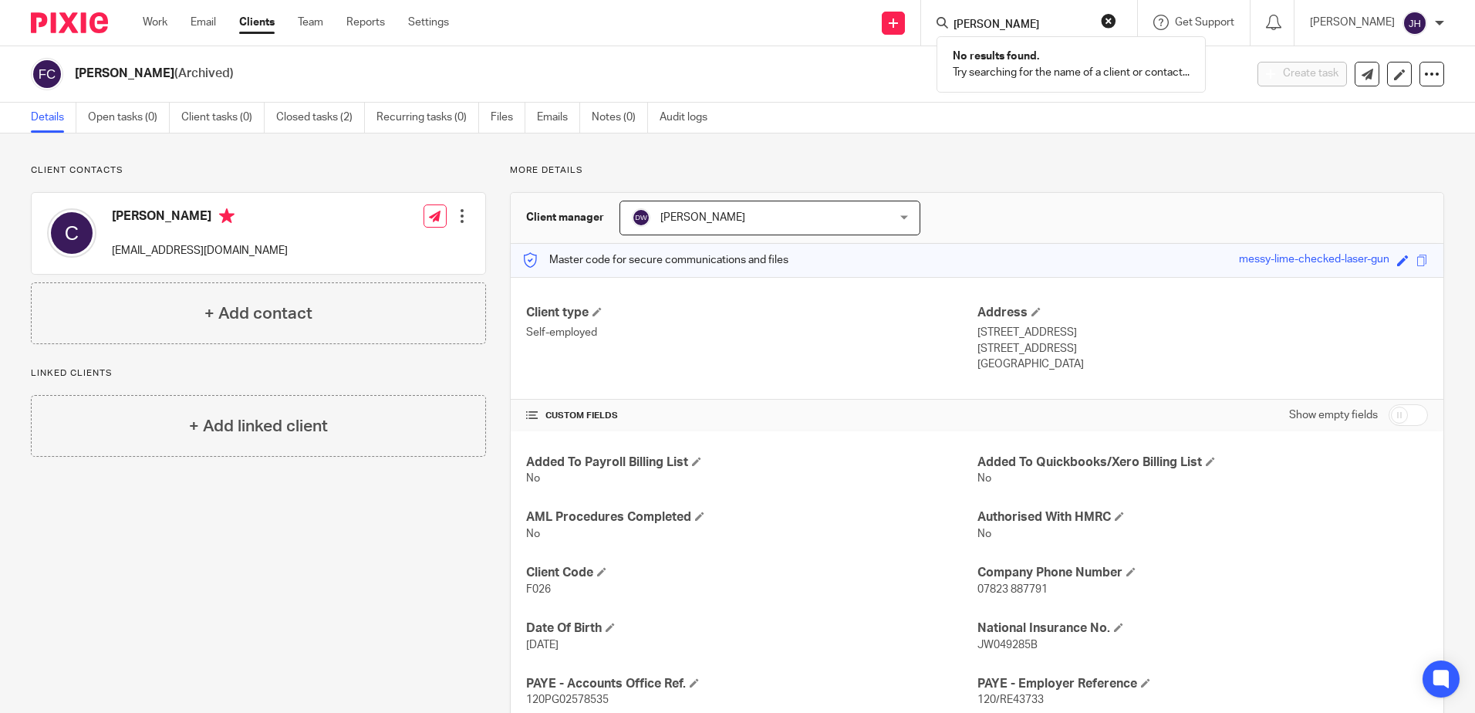
type input "[PERSON_NAME]"
drag, startPoint x: 1045, startPoint y: 19, endPoint x: 969, endPoint y: 29, distance: 77.1
click at [969, 29] on div "[PERSON_NAME] No results found. Try searching for the name of a client or conta…" at bounding box center [1029, 23] width 216 height 46
drag, startPoint x: 1032, startPoint y: 21, endPoint x: 953, endPoint y: 29, distance: 79.9
click at [953, 29] on div "Send new email Create task Add client connor No results found. Try searching fo…" at bounding box center [973, 23] width 1003 height 46
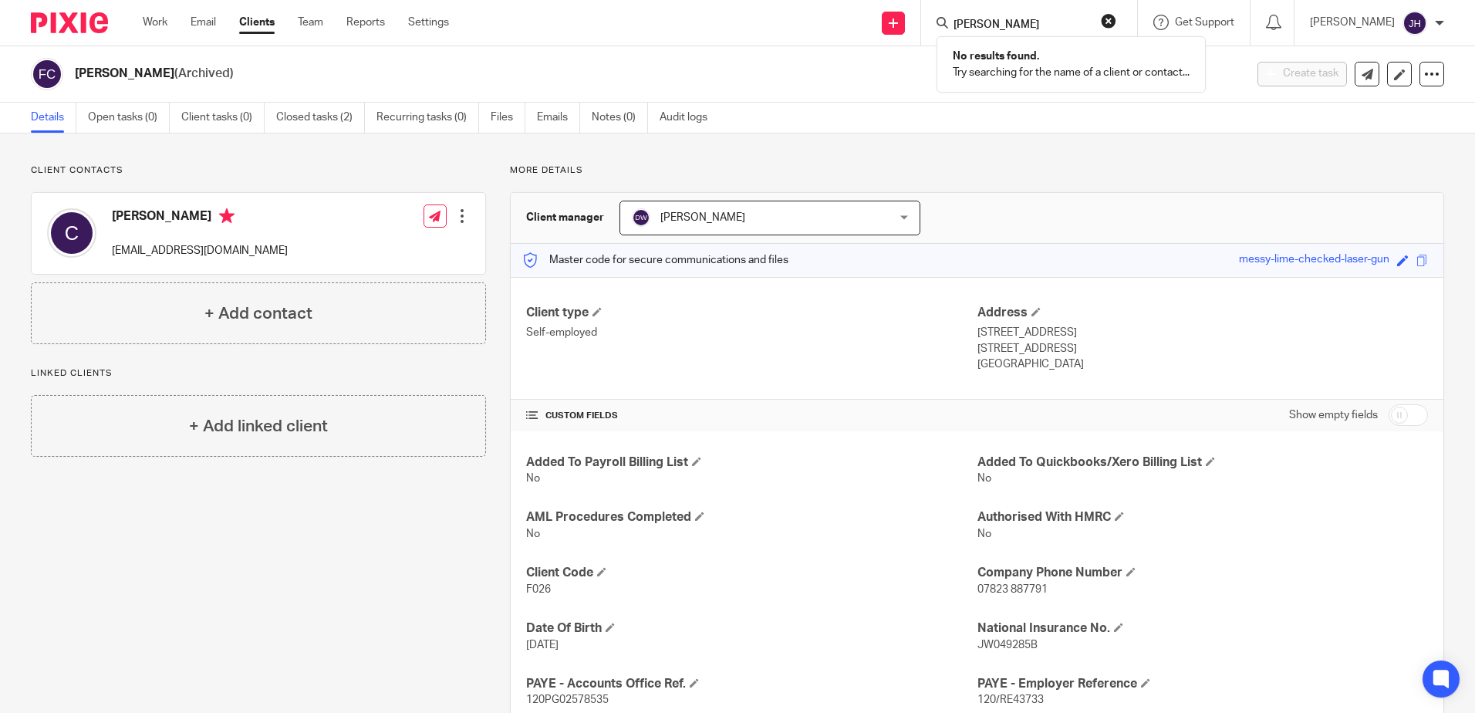
type input "[PERSON_NAME]"
drag, startPoint x: 1031, startPoint y: 16, endPoint x: 950, endPoint y: 22, distance: 81.2
click at [950, 22] on div "Send new email Create task Add client connor No results found. Try searching fo…" at bounding box center [973, 23] width 1003 height 46
drag, startPoint x: 1002, startPoint y: 25, endPoint x: 971, endPoint y: 25, distance: 30.9
click at [971, 25] on div at bounding box center [1029, 23] width 216 height 46
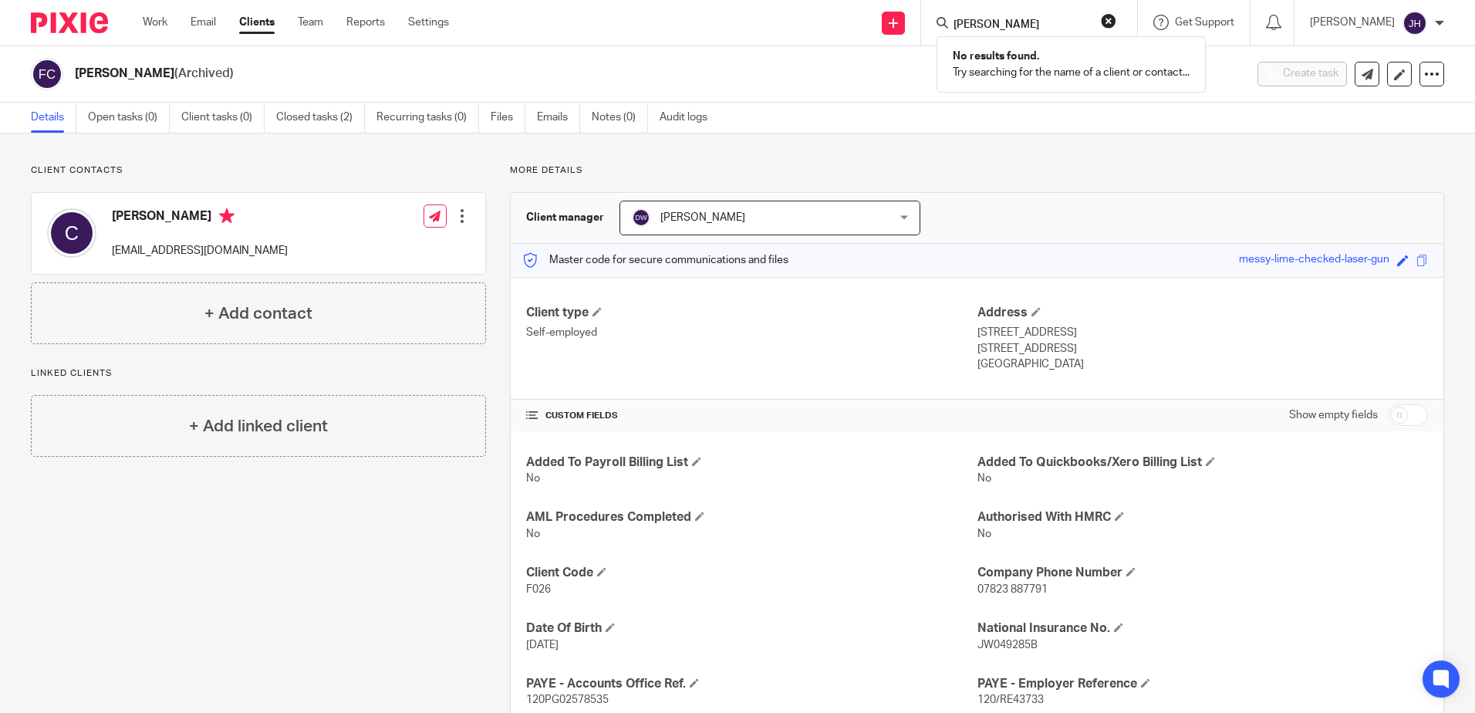
type input "[PERSON_NAME]"
drag, startPoint x: 1004, startPoint y: 150, endPoint x: 1217, endPoint y: 29, distance: 245.3
click at [1019, 143] on div "Client contacts [PERSON_NAME] [EMAIL_ADDRESS][DOMAIN_NAME] Edit contact Create …" at bounding box center [737, 475] width 1475 height 684
click at [1005, 22] on input "Search" at bounding box center [1021, 26] width 139 height 14
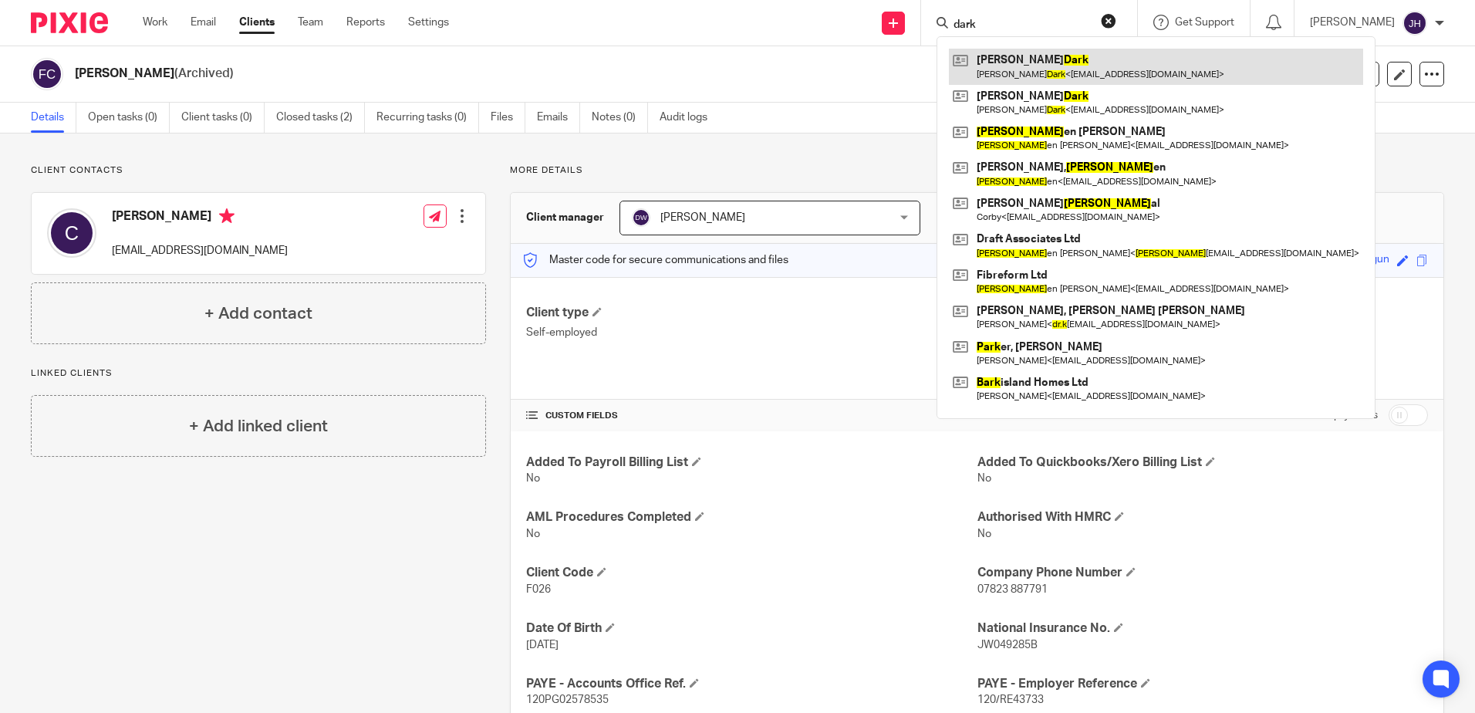
type input "dark"
click at [1027, 62] on link at bounding box center [1156, 66] width 414 height 35
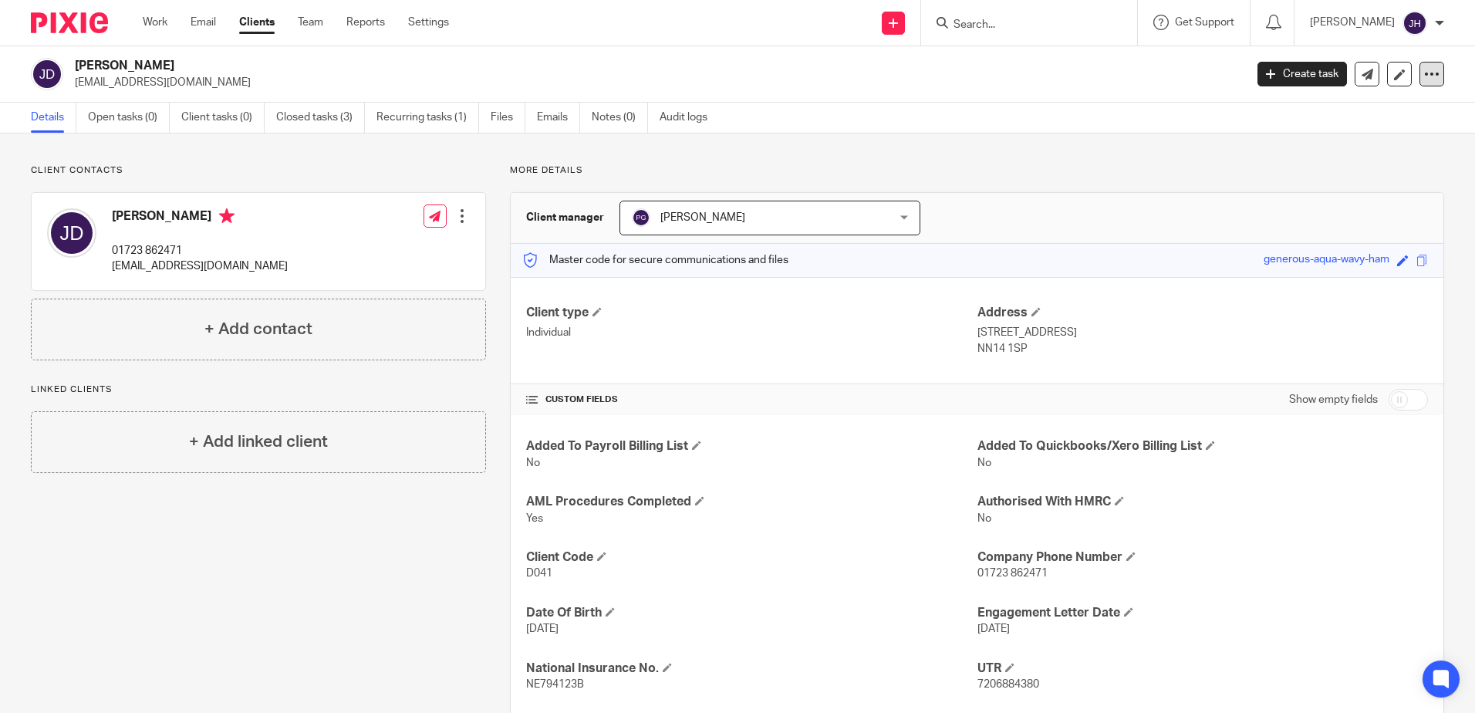
click at [1424, 74] on icon at bounding box center [1431, 73] width 15 height 15
click at [1309, 177] on button "Archive client" at bounding box center [1336, 180] width 170 height 20
click at [1045, 25] on div "Client archived." at bounding box center [1099, 44] width 722 height 59
click at [1028, 29] on div "Client archived." at bounding box center [1099, 44] width 722 height 59
click at [1006, 22] on div "Client archived." at bounding box center [1099, 44] width 722 height 59
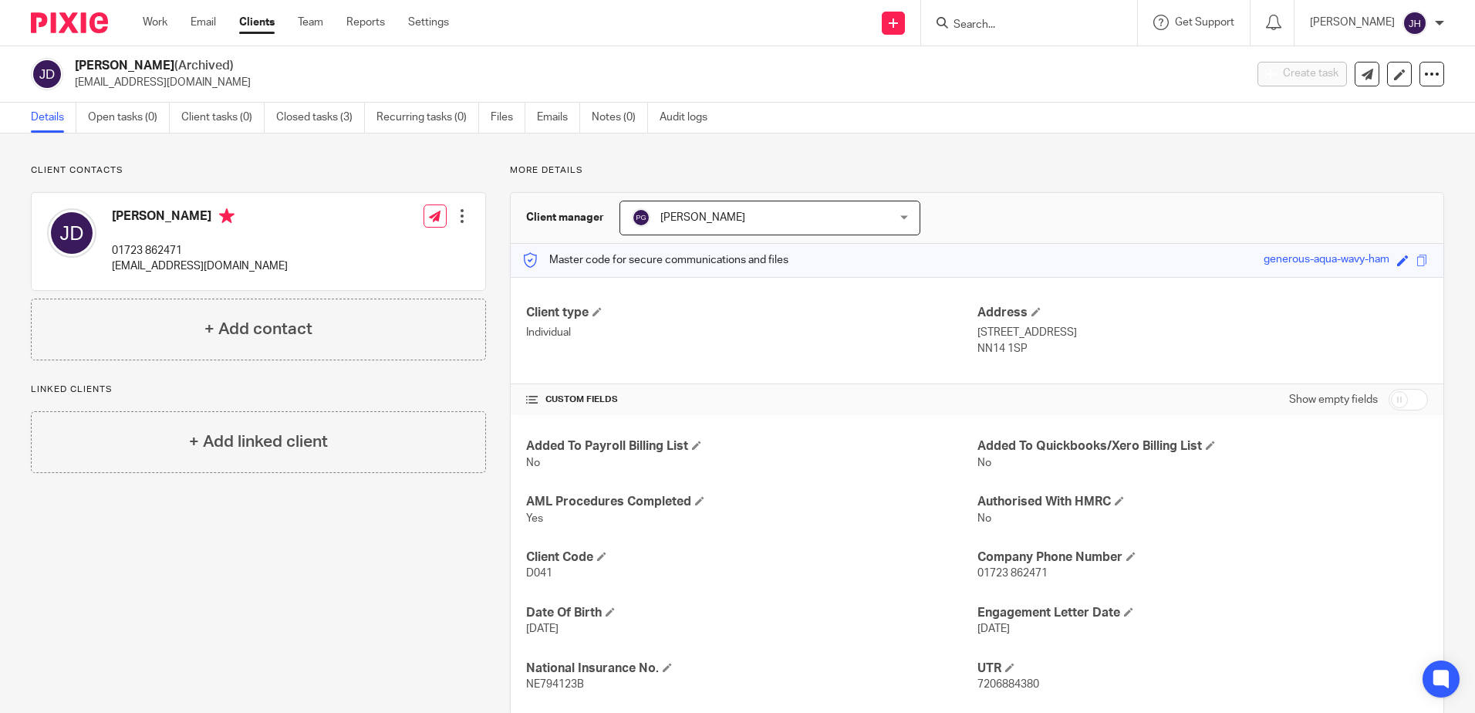
click at [1022, 21] on input "Search" at bounding box center [1021, 26] width 139 height 14
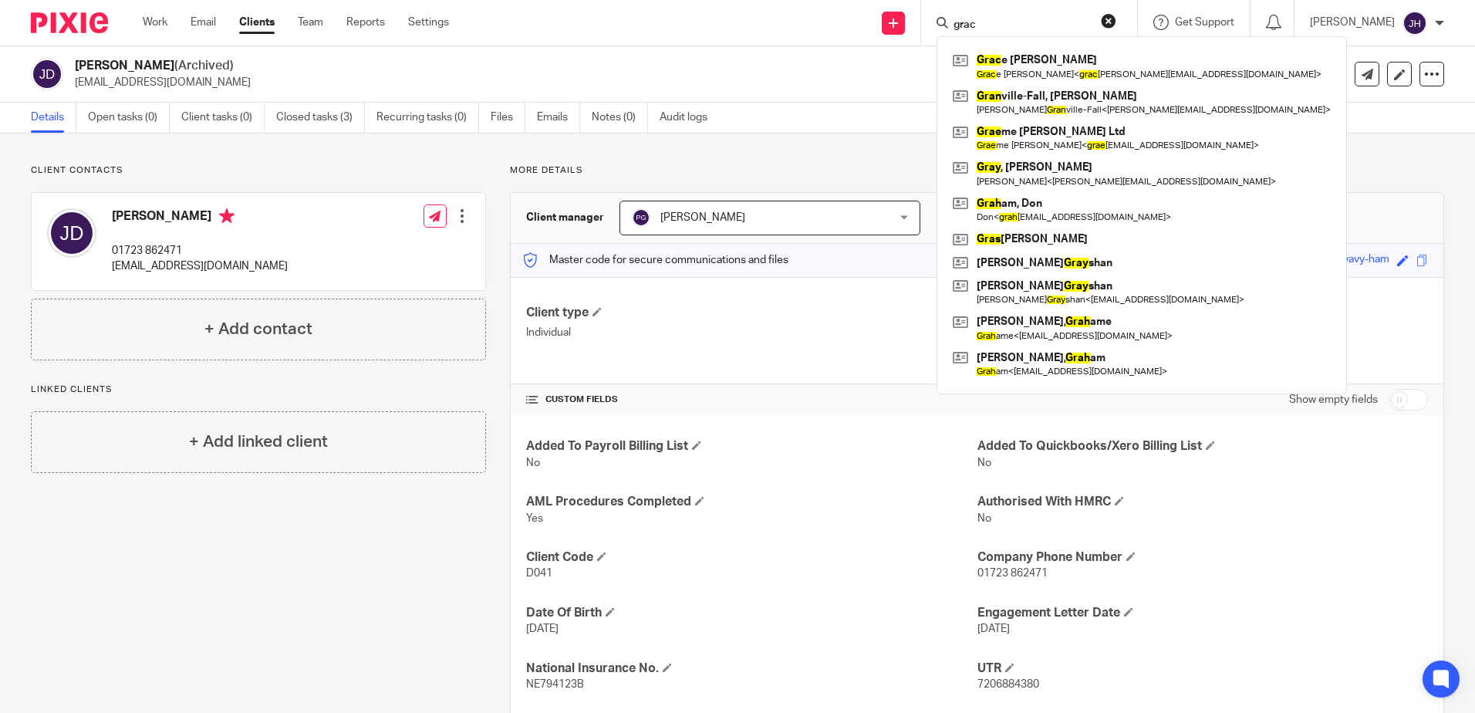
drag, startPoint x: 1018, startPoint y: 22, endPoint x: 978, endPoint y: 26, distance: 40.3
click at [978, 26] on div "grac" at bounding box center [1027, 22] width 180 height 19
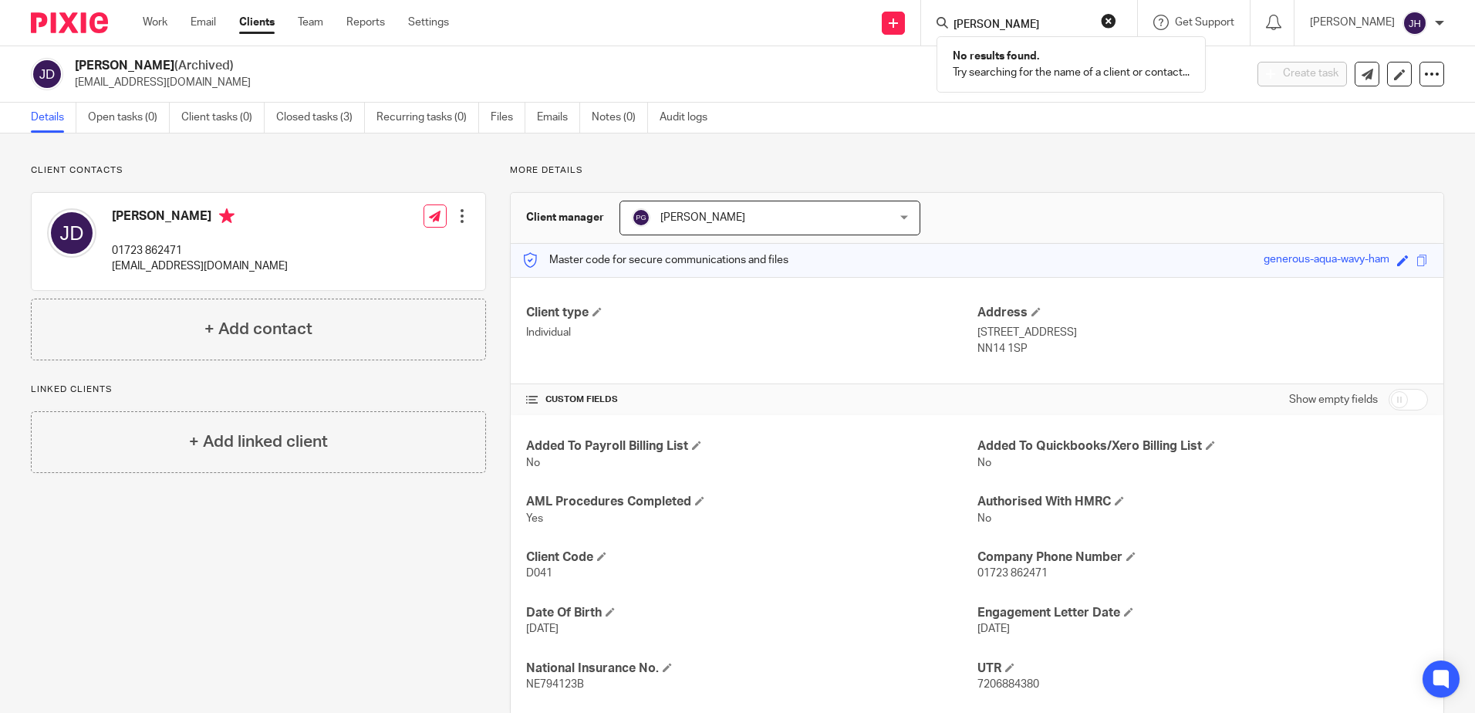
type input "ewa graczyk"
click at [1116, 17] on button "reset" at bounding box center [1108, 20] width 15 height 15
click at [1029, 22] on input "Search" at bounding box center [1021, 26] width 139 height 14
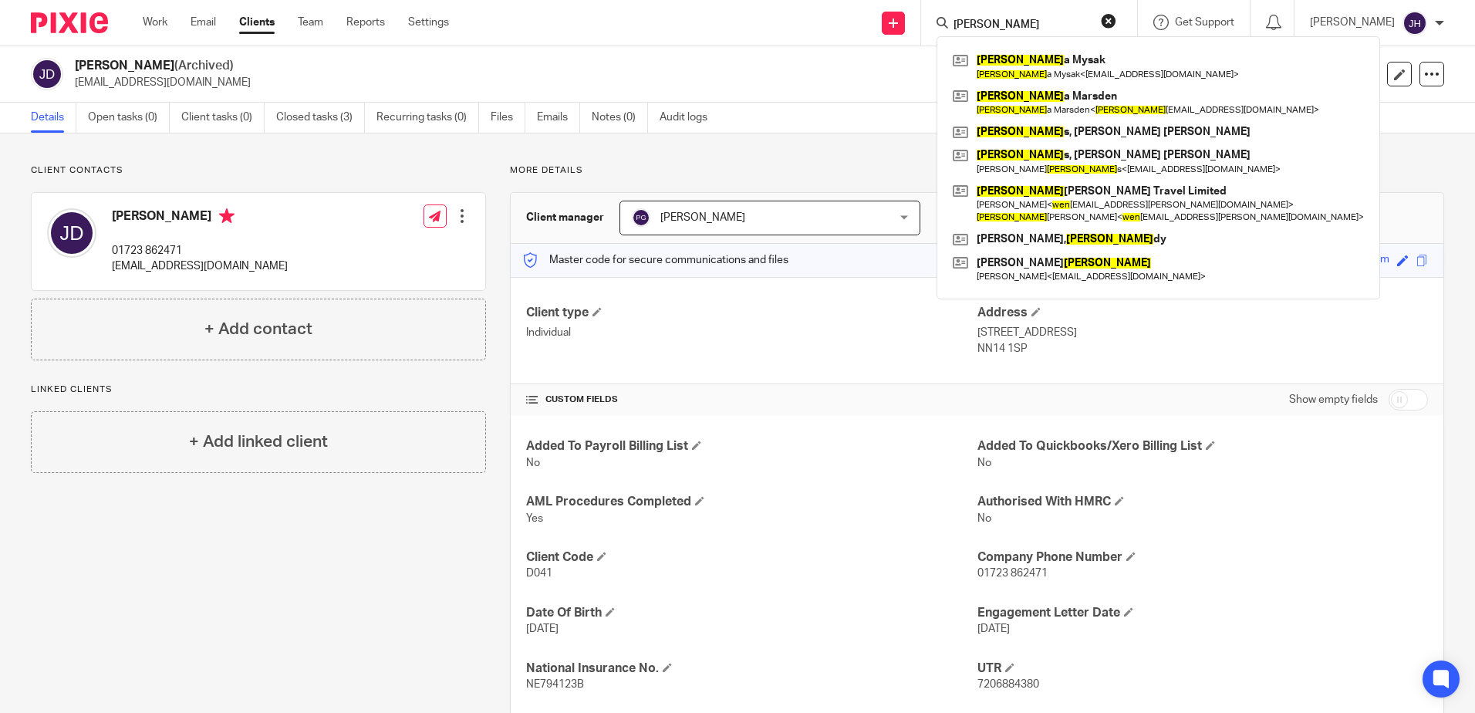
drag, startPoint x: 1054, startPoint y: 22, endPoint x: 977, endPoint y: 22, distance: 76.4
click at [977, 22] on div "owen" at bounding box center [1027, 22] width 180 height 19
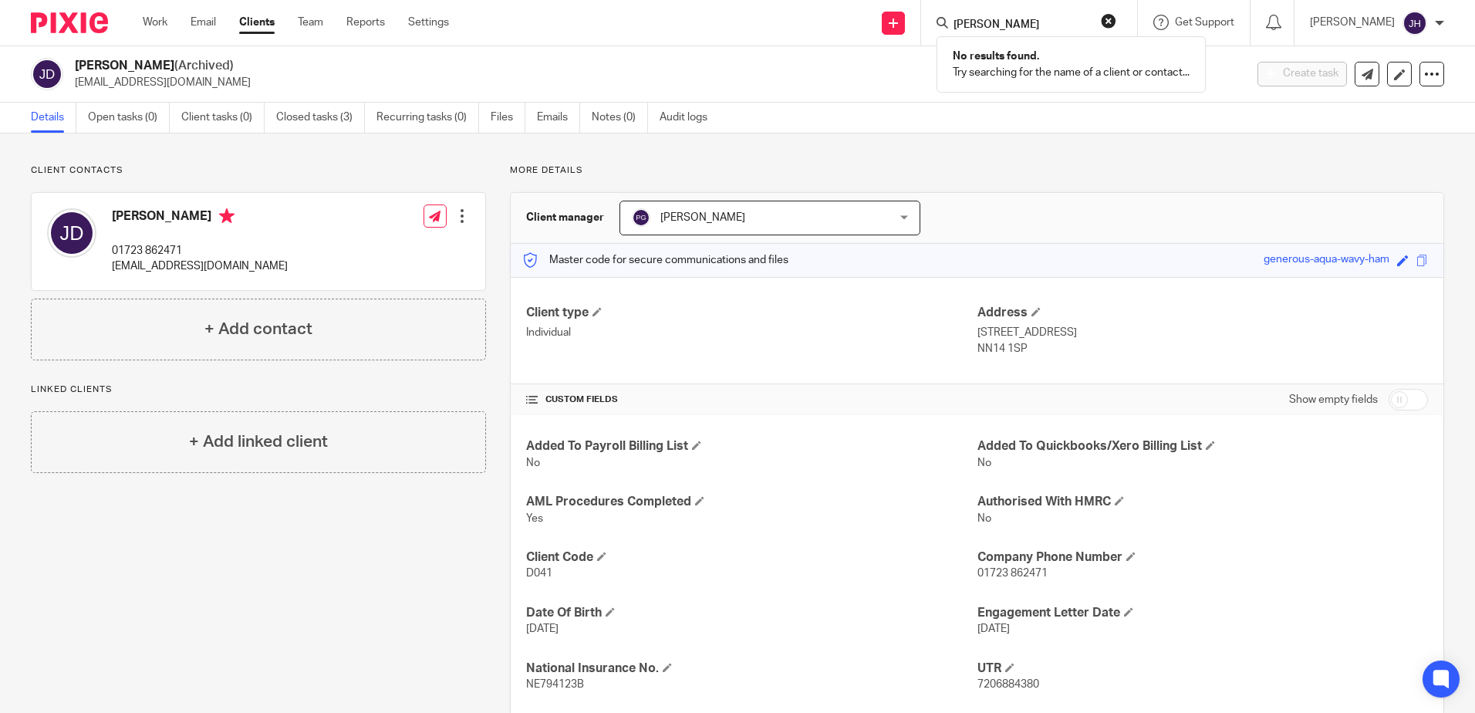
type input "nick owen"
click at [1116, 19] on button "reset" at bounding box center [1108, 20] width 15 height 15
click at [1042, 23] on input "Search" at bounding box center [1021, 26] width 139 height 14
type input "burlingham dan"
click at [1116, 18] on button "reset" at bounding box center [1108, 20] width 15 height 15
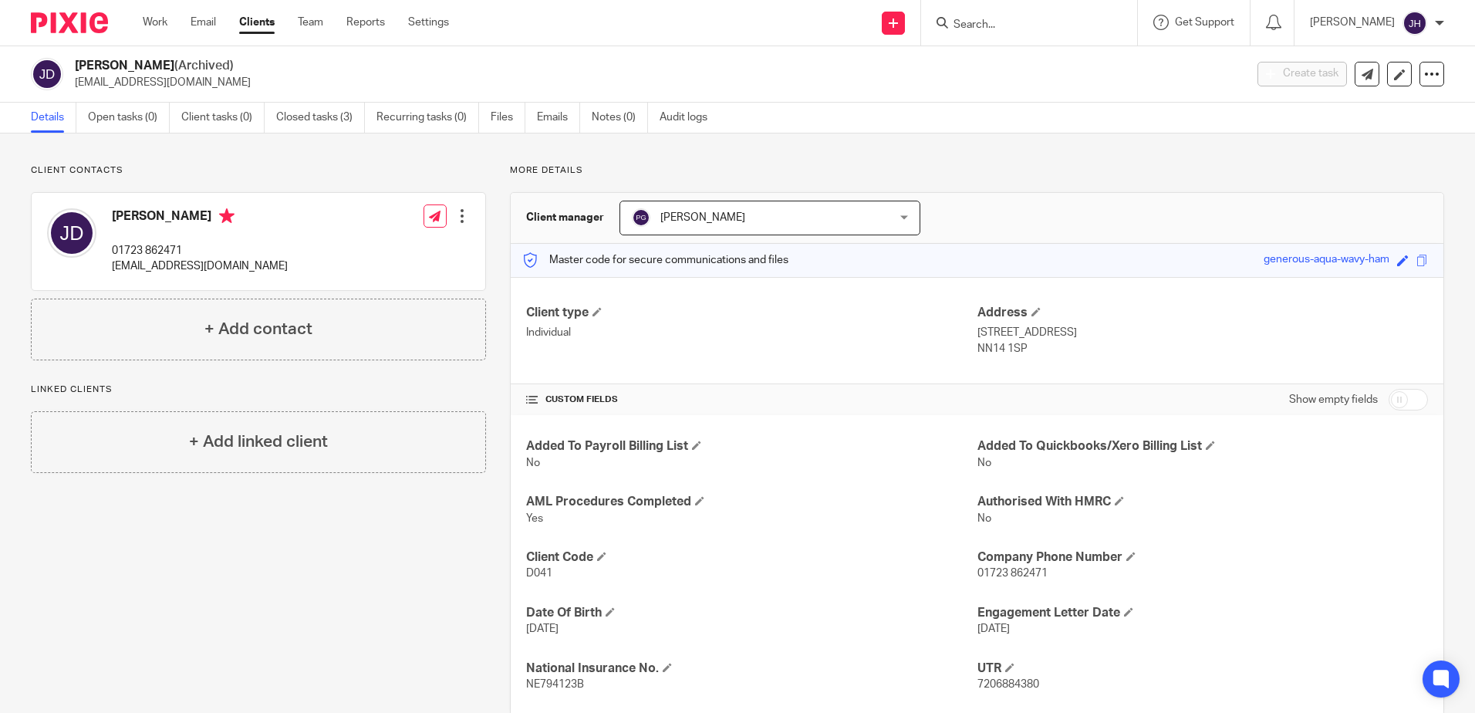
click at [1063, 33] on div at bounding box center [1029, 23] width 216 height 46
click at [1001, 23] on input "Search" at bounding box center [1021, 26] width 139 height 14
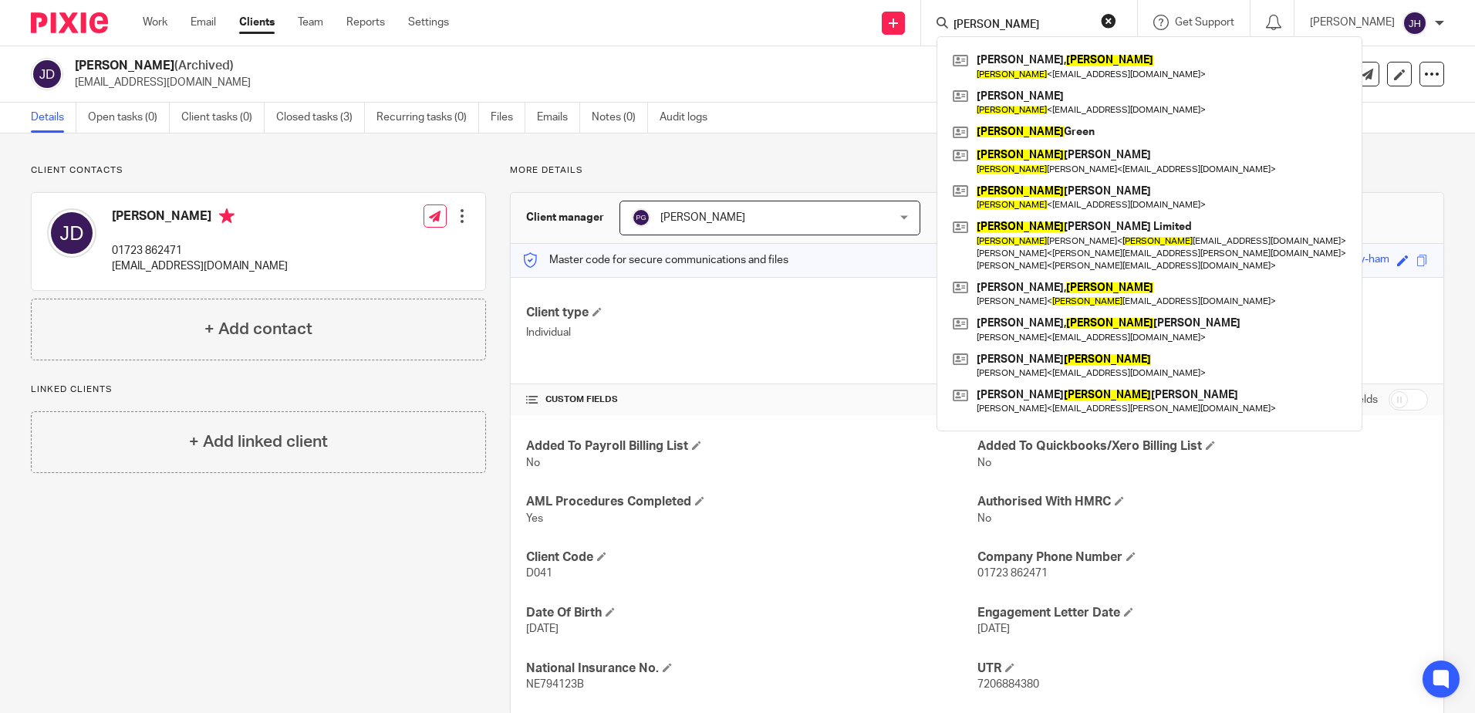
type input "danielle"
click at [1116, 20] on button "reset" at bounding box center [1108, 20] width 15 height 15
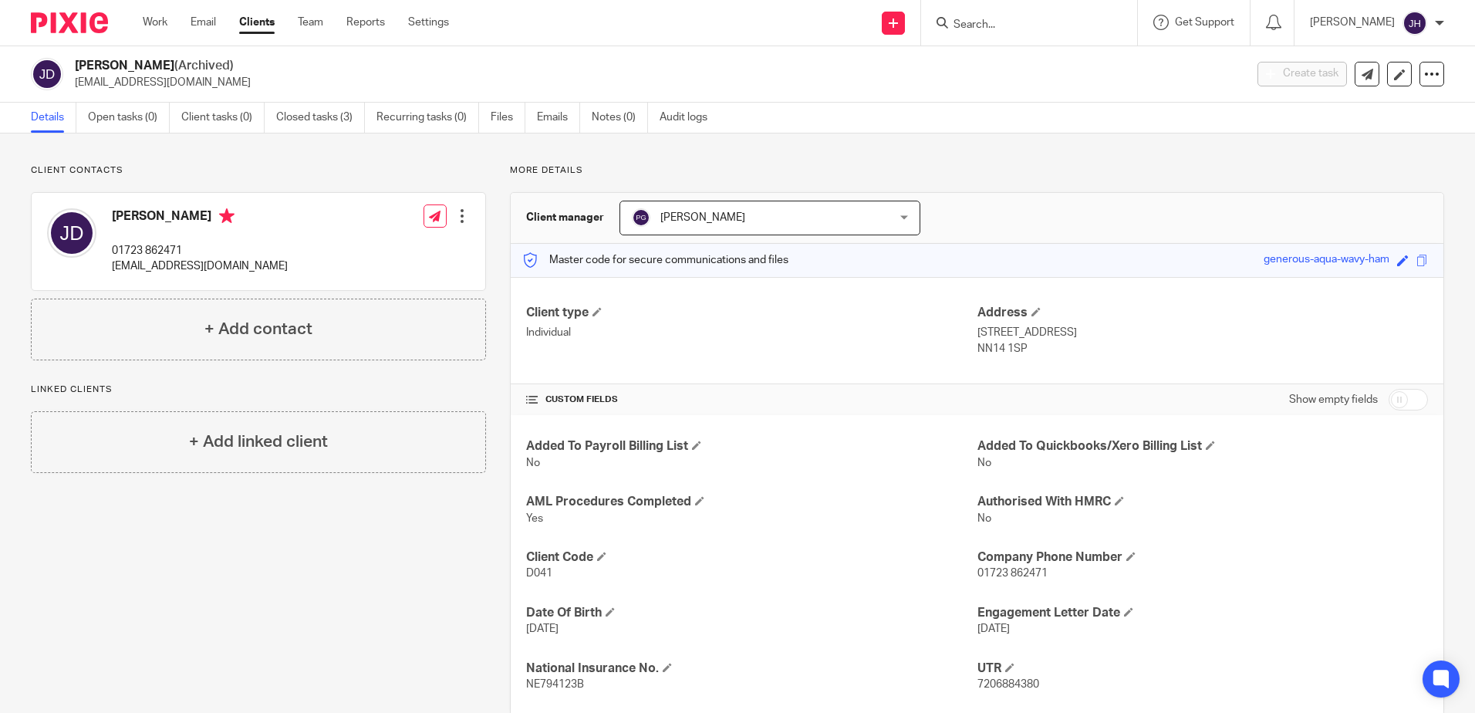
click at [1008, 22] on input "Search" at bounding box center [1021, 26] width 139 height 14
drag, startPoint x: 1081, startPoint y: 29, endPoint x: 977, endPoint y: 29, distance: 104.2
click at [977, 29] on div "sanderson frank" at bounding box center [1027, 22] width 180 height 19
type input "frank"
click at [1116, 22] on button "reset" at bounding box center [1108, 20] width 15 height 15
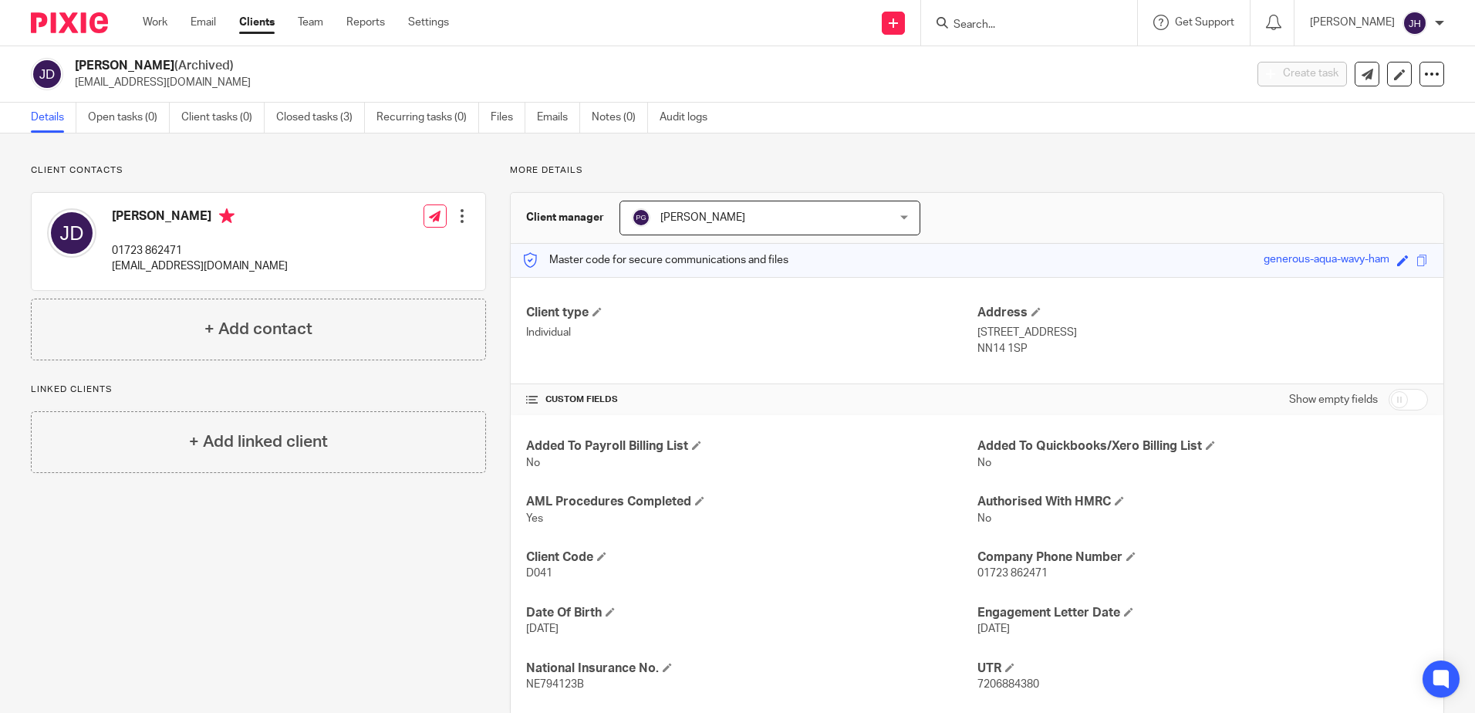
click at [999, 23] on input "Search" at bounding box center [1021, 26] width 139 height 14
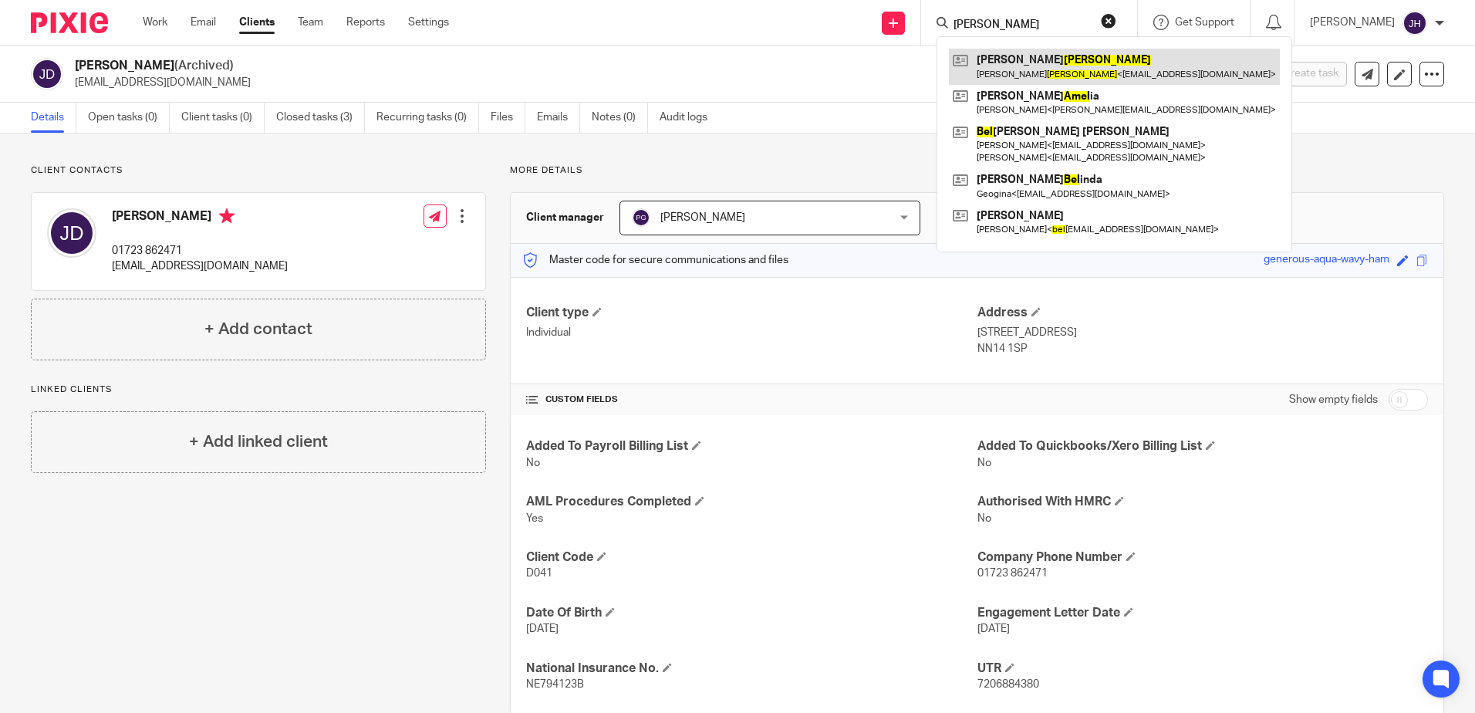
type input "abel"
click at [1027, 66] on link at bounding box center [1114, 66] width 331 height 35
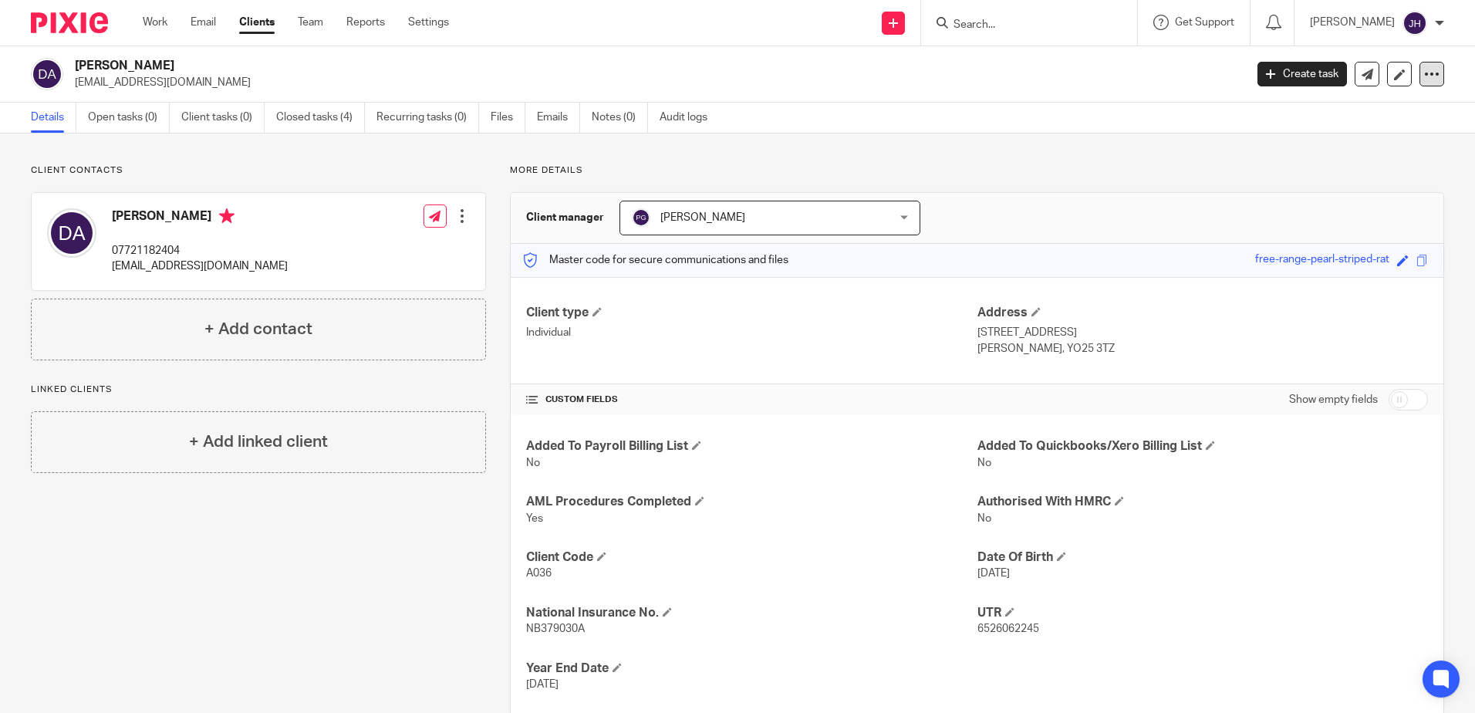
click at [1424, 72] on icon at bounding box center [1431, 73] width 15 height 15
click at [1292, 177] on button "Archive client" at bounding box center [1336, 180] width 170 height 20
click at [1027, 15] on form at bounding box center [1034, 22] width 164 height 19
click at [1023, 27] on div "Client archived." at bounding box center [1099, 44] width 722 height 59
click at [1431, 46] on div at bounding box center [1423, 48] width 42 height 19
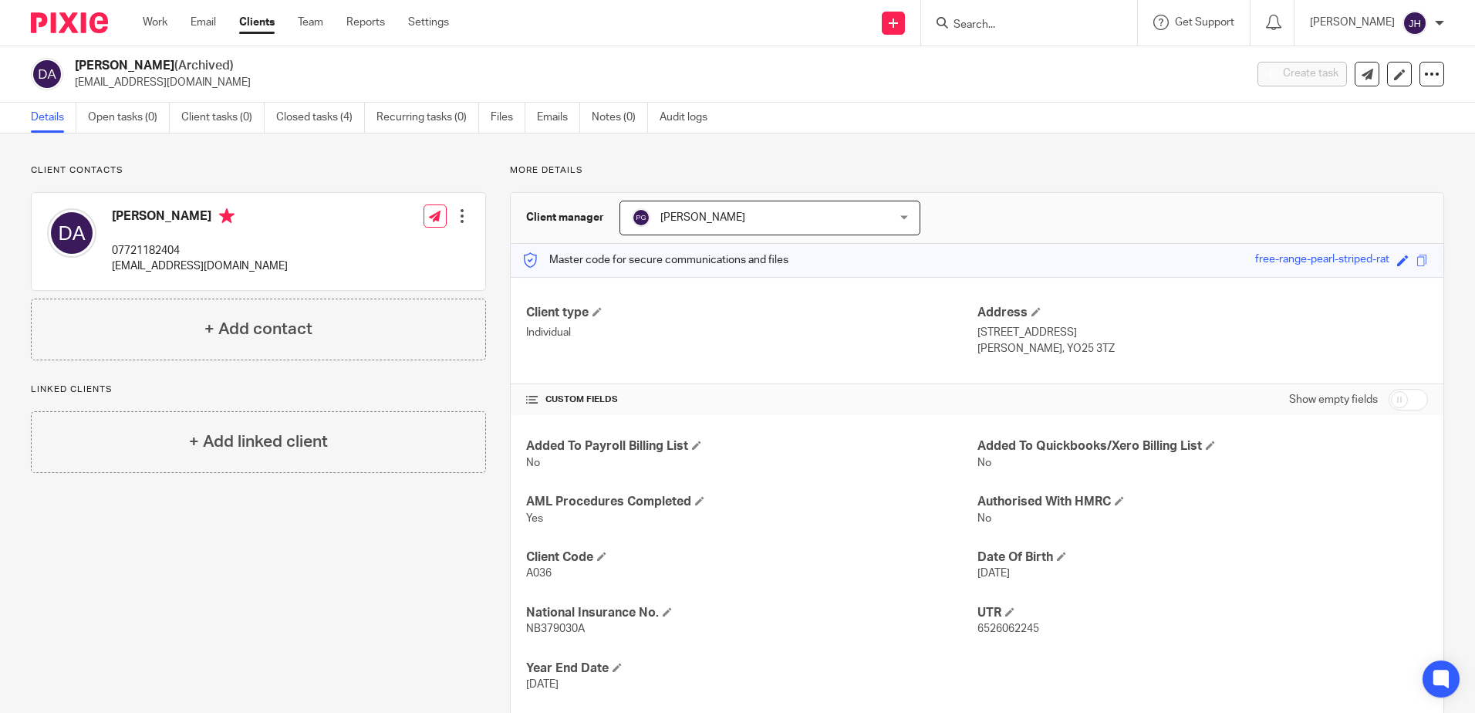
click at [1032, 26] on input "Search" at bounding box center [1021, 26] width 139 height 14
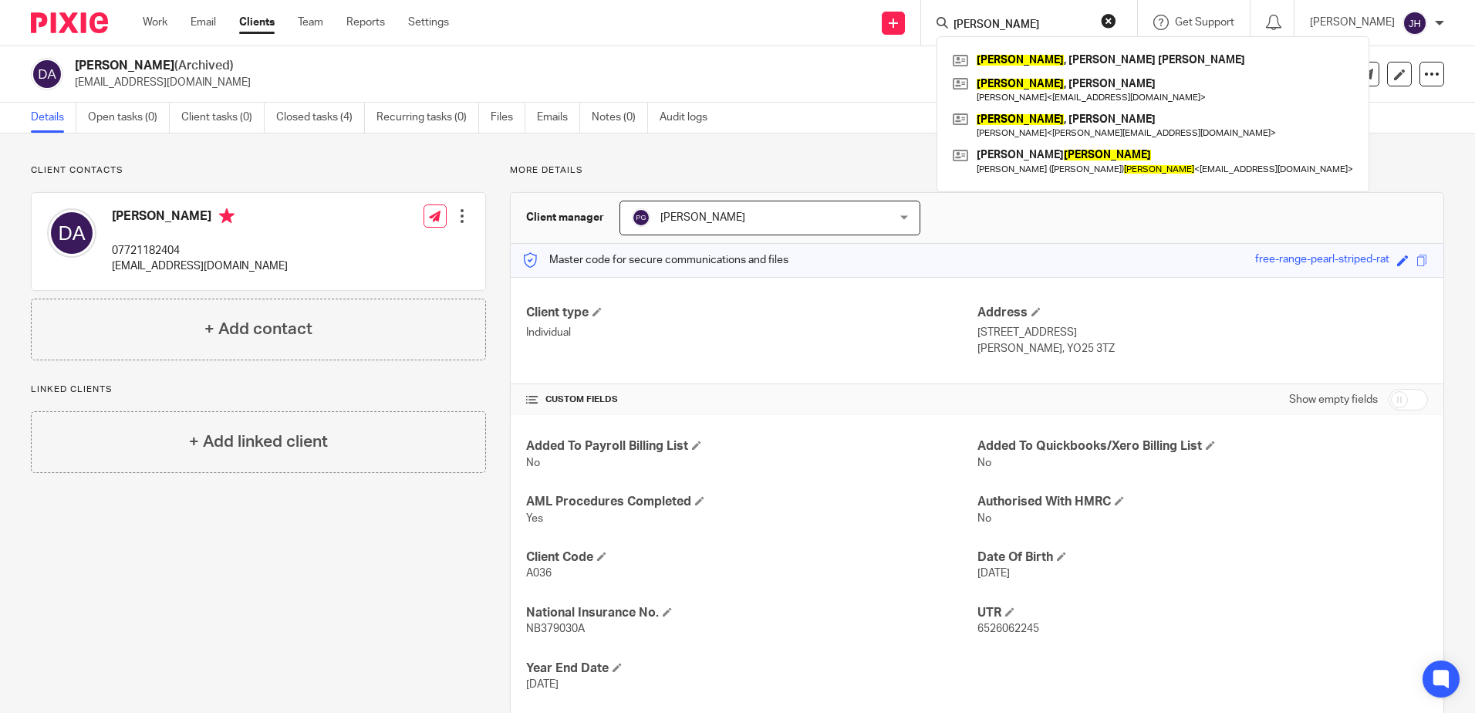
drag, startPoint x: 1052, startPoint y: 19, endPoint x: 993, endPoint y: 22, distance: 59.5
click at [993, 22] on input "jackson" at bounding box center [1021, 26] width 139 height 14
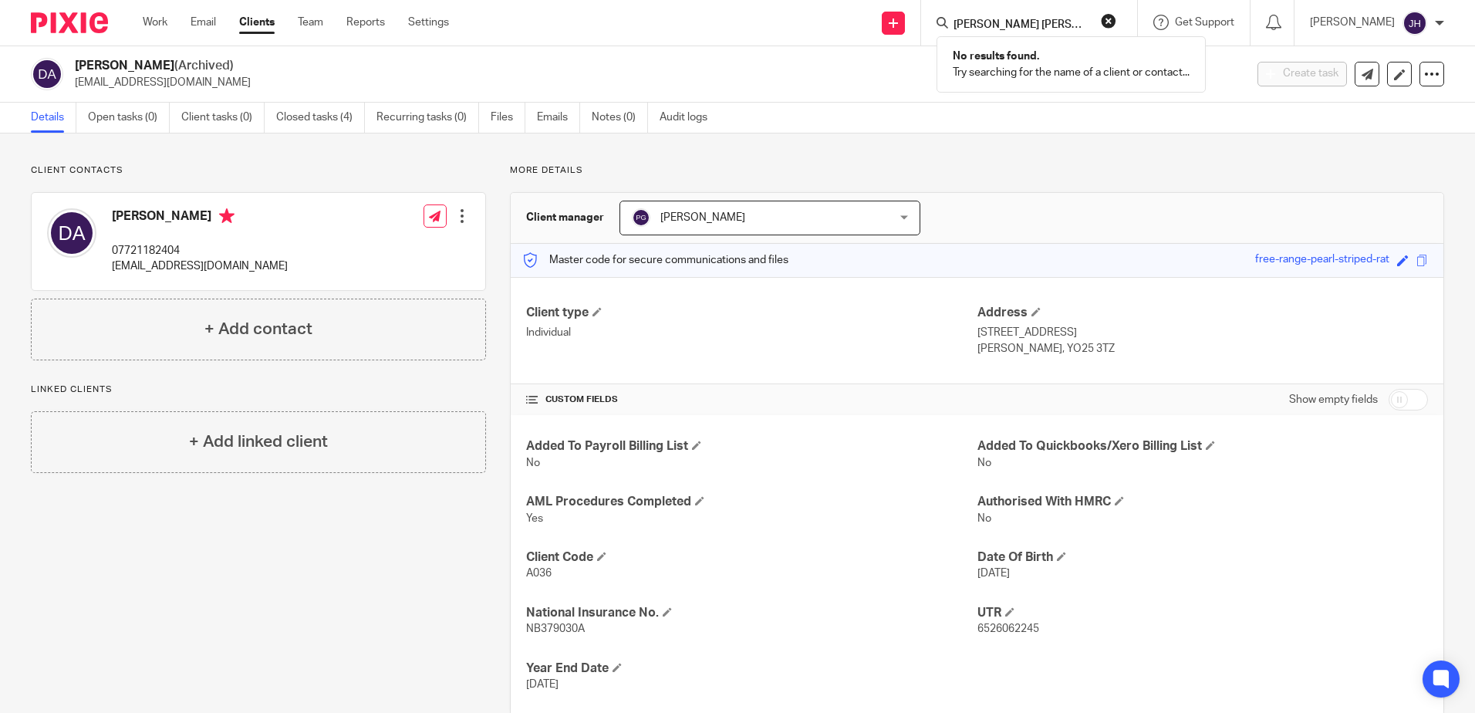
type input "claire louise jackson"
click at [1116, 17] on button "reset" at bounding box center [1108, 20] width 15 height 15
click at [1003, 24] on input "Search" at bounding box center [1021, 26] width 139 height 14
type input "jesson"
click at [1116, 24] on button "reset" at bounding box center [1108, 20] width 15 height 15
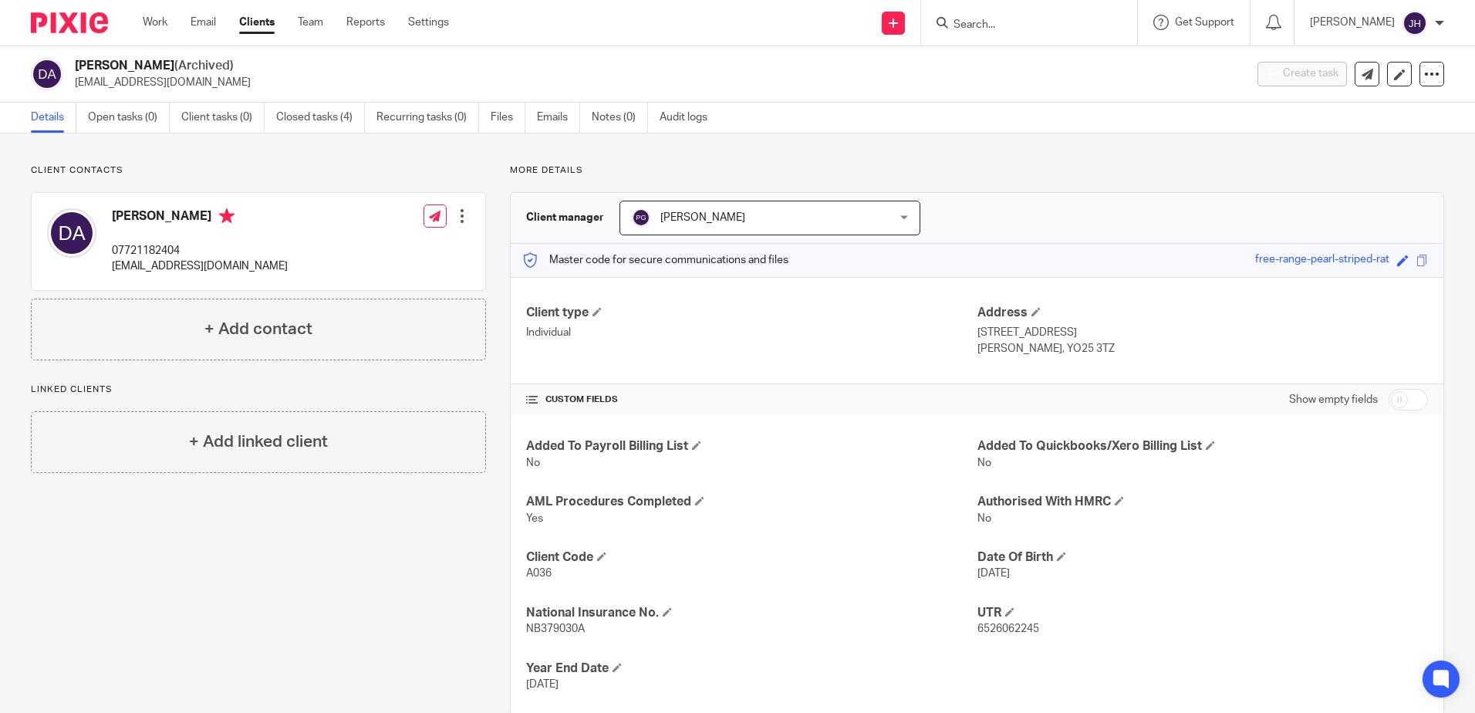
click at [1013, 34] on div at bounding box center [1029, 23] width 216 height 46
click at [1016, 26] on input "Search" at bounding box center [1021, 26] width 139 height 14
drag, startPoint x: 1026, startPoint y: 27, endPoint x: 985, endPoint y: 24, distance: 41.0
click at [985, 24] on div "ewa" at bounding box center [1027, 22] width 180 height 19
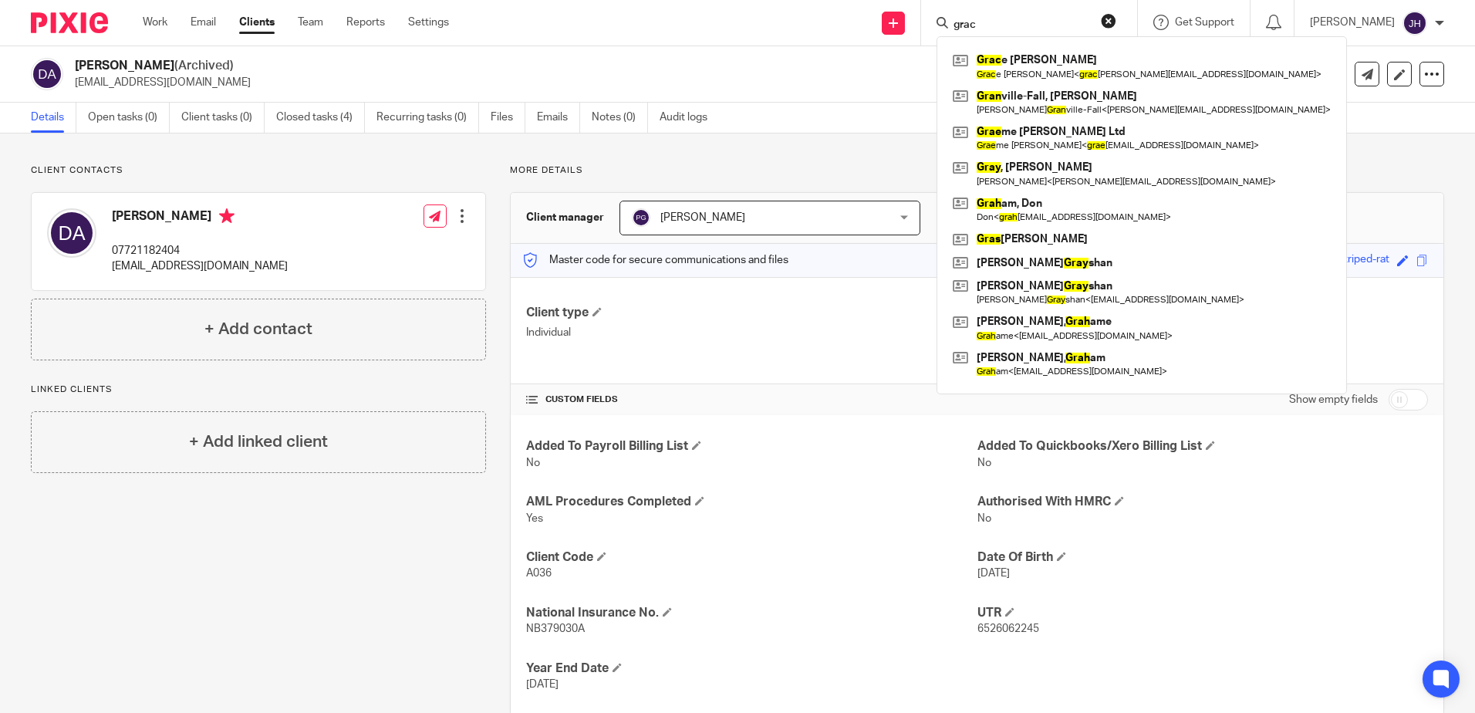
type input "grac"
click at [253, 21] on link "Clients" at bounding box center [256, 22] width 35 height 15
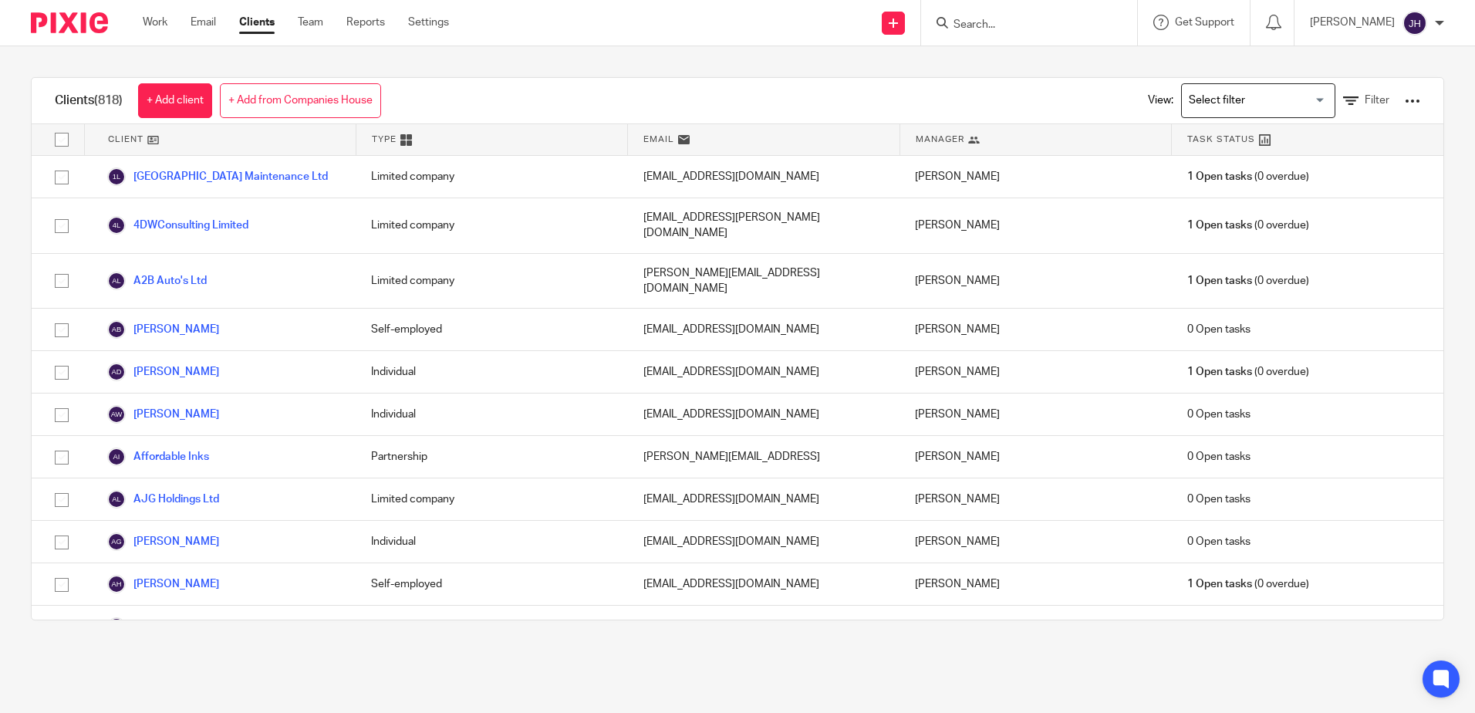
click at [1298, 100] on input "Search for option" at bounding box center [1254, 100] width 143 height 27
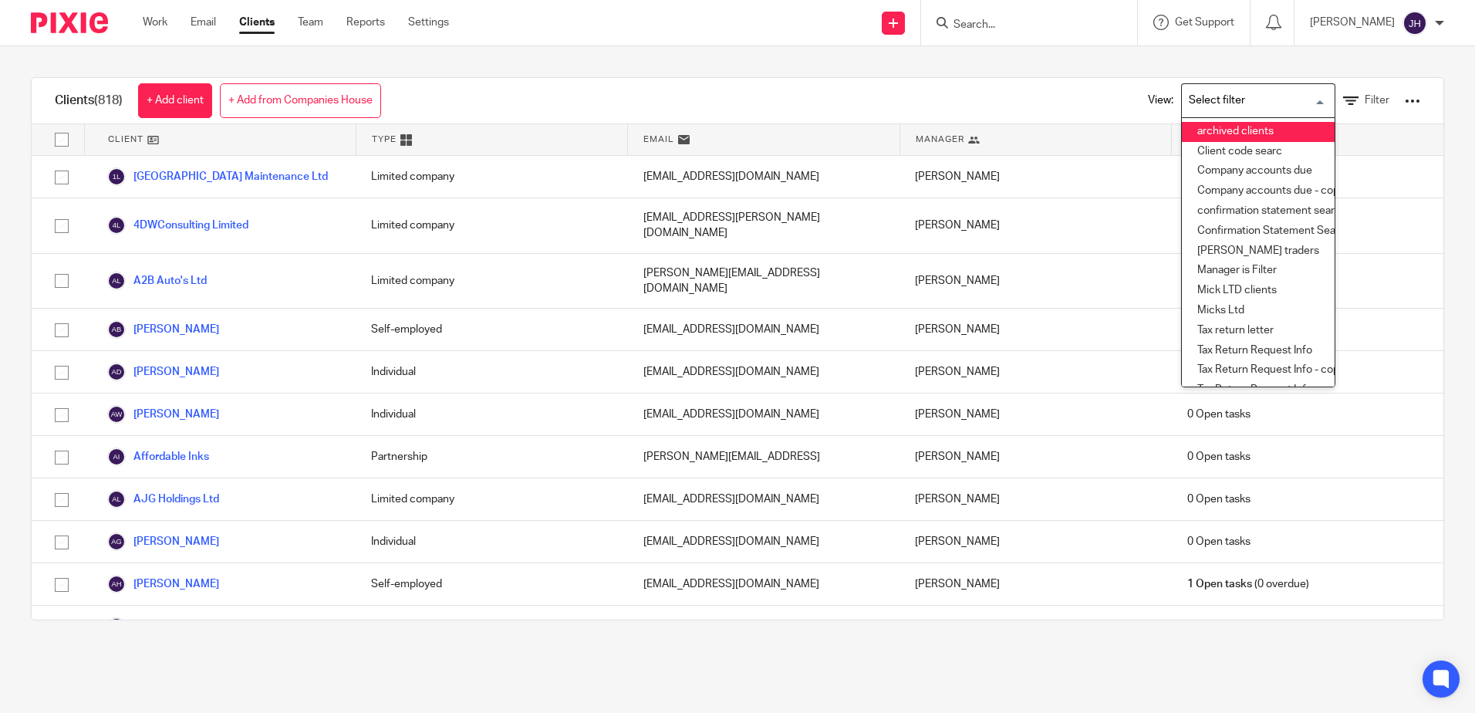
click at [1225, 132] on li "archived clients" at bounding box center [1258, 132] width 153 height 20
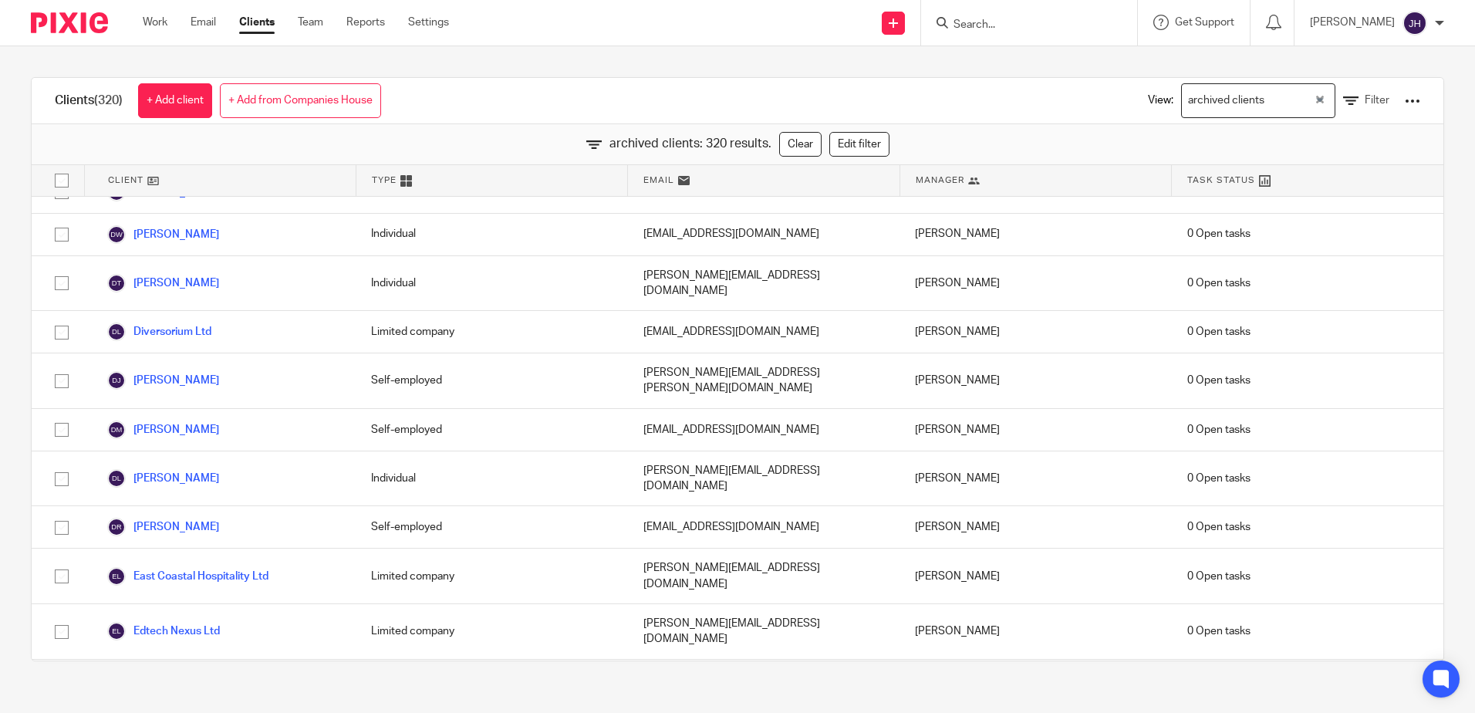
scroll to position [3302, 0]
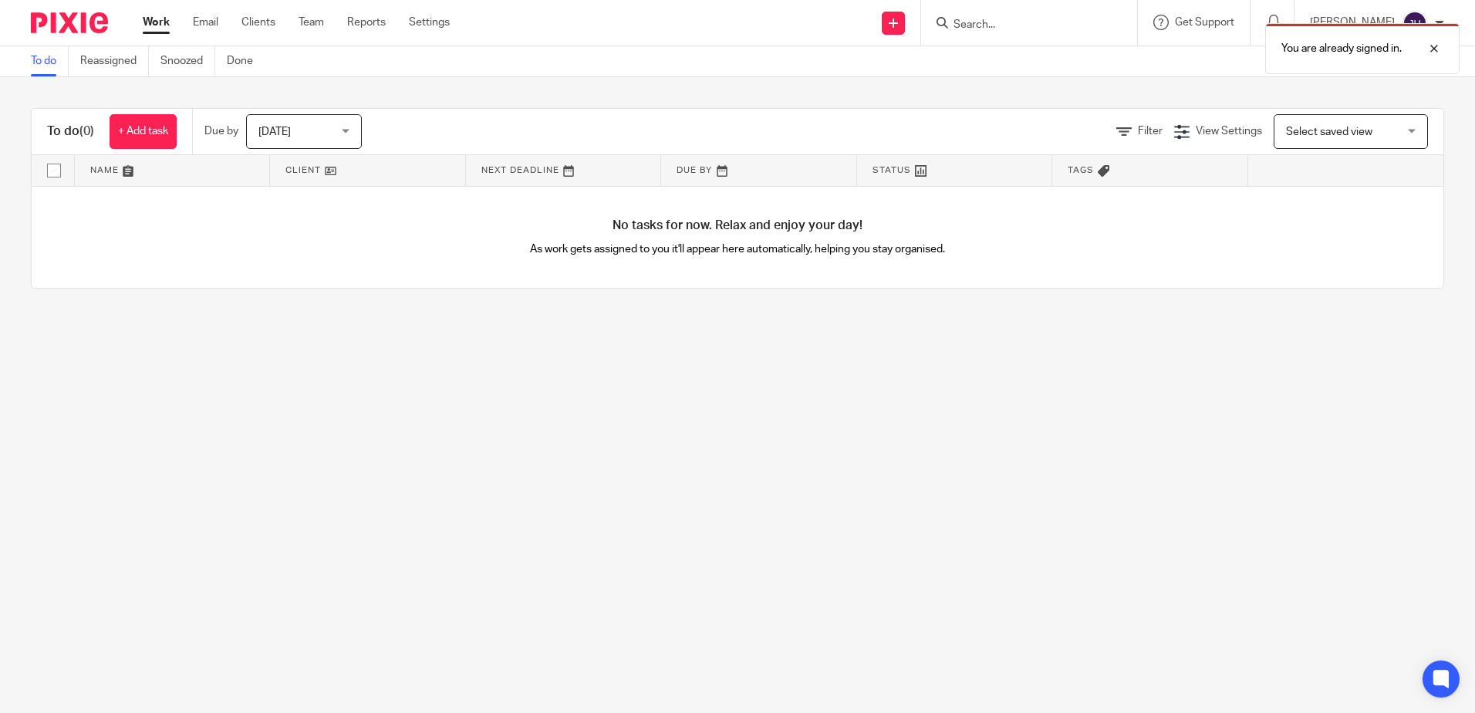
click at [1009, 29] on div "You are already signed in." at bounding box center [1099, 44] width 722 height 59
click at [1279, 57] on div "You are already signed in." at bounding box center [1362, 48] width 194 height 51
click at [993, 24] on input "Search" at bounding box center [1021, 26] width 139 height 14
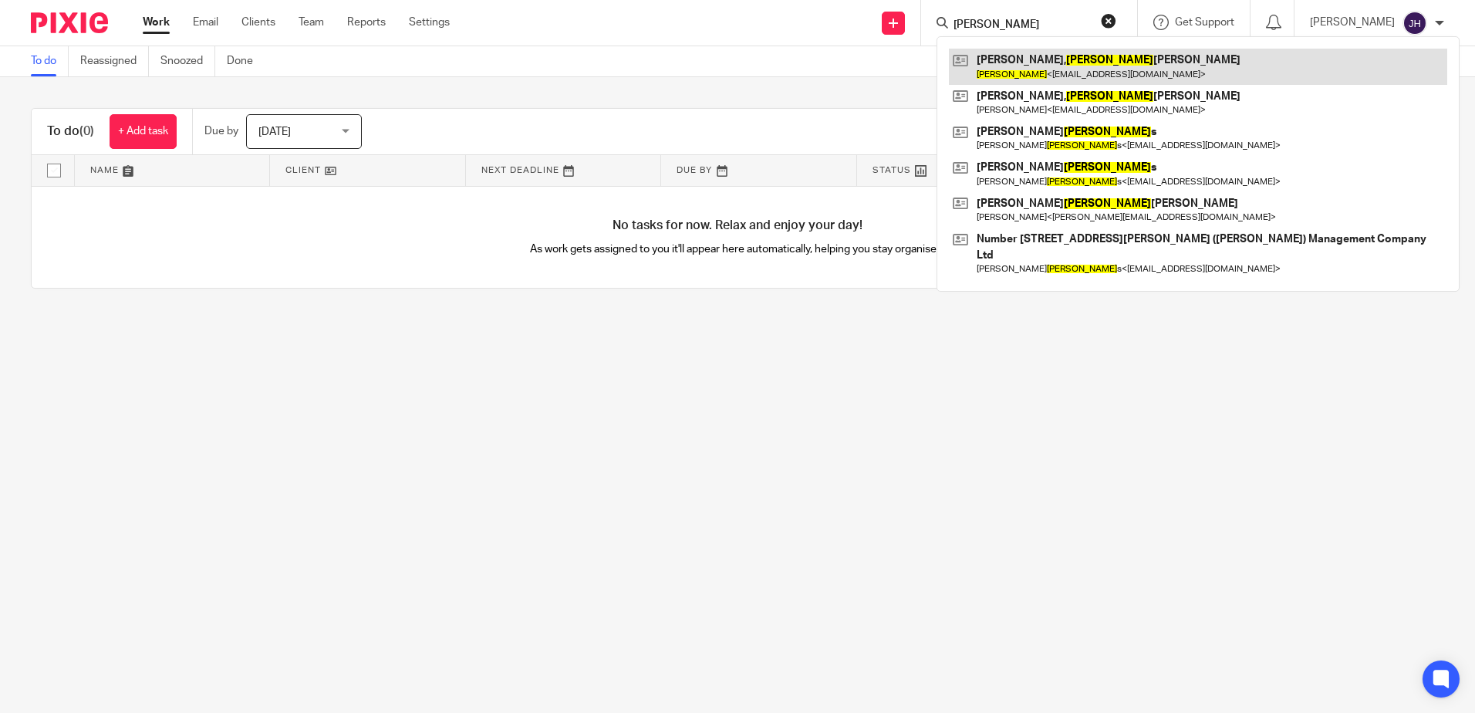
type input "[PERSON_NAME]"
click at [1027, 66] on link at bounding box center [1198, 66] width 498 height 35
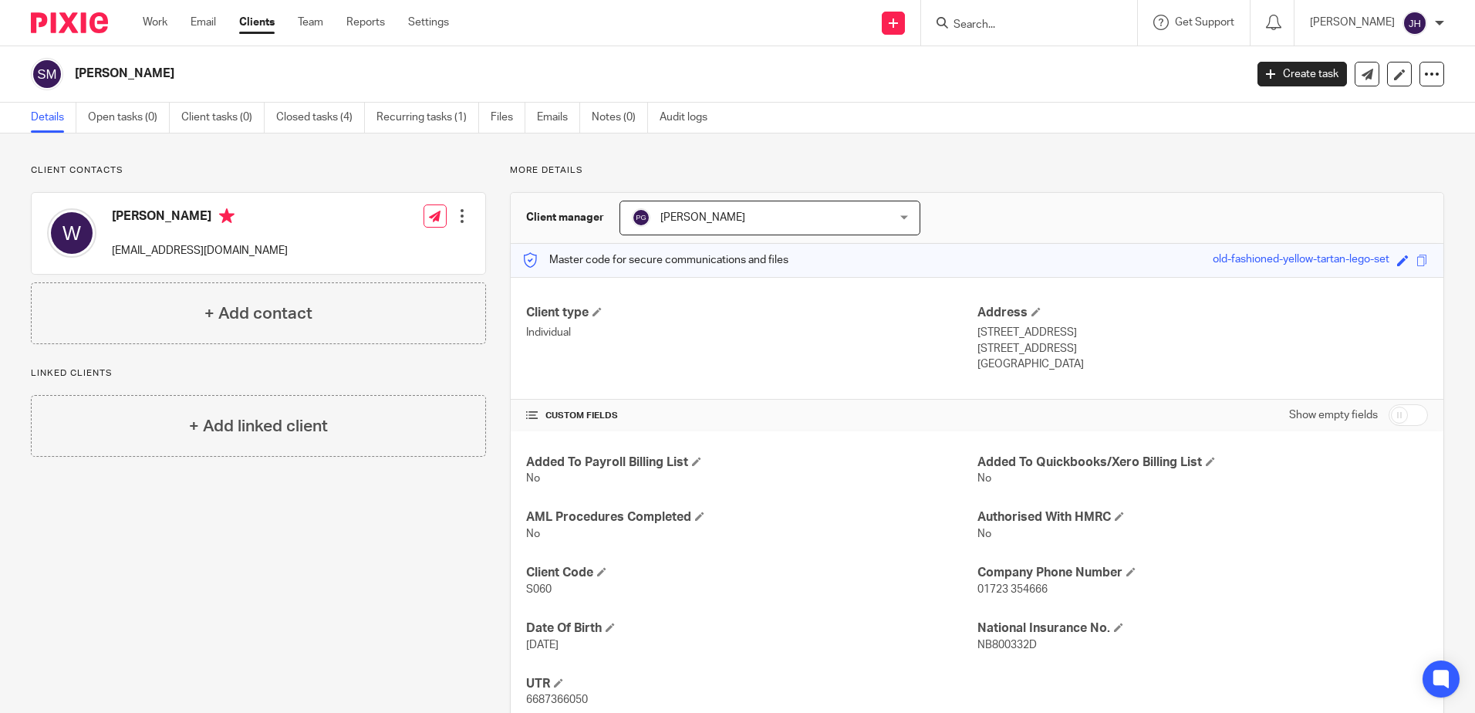
click at [264, 25] on link "Clients" at bounding box center [256, 22] width 35 height 15
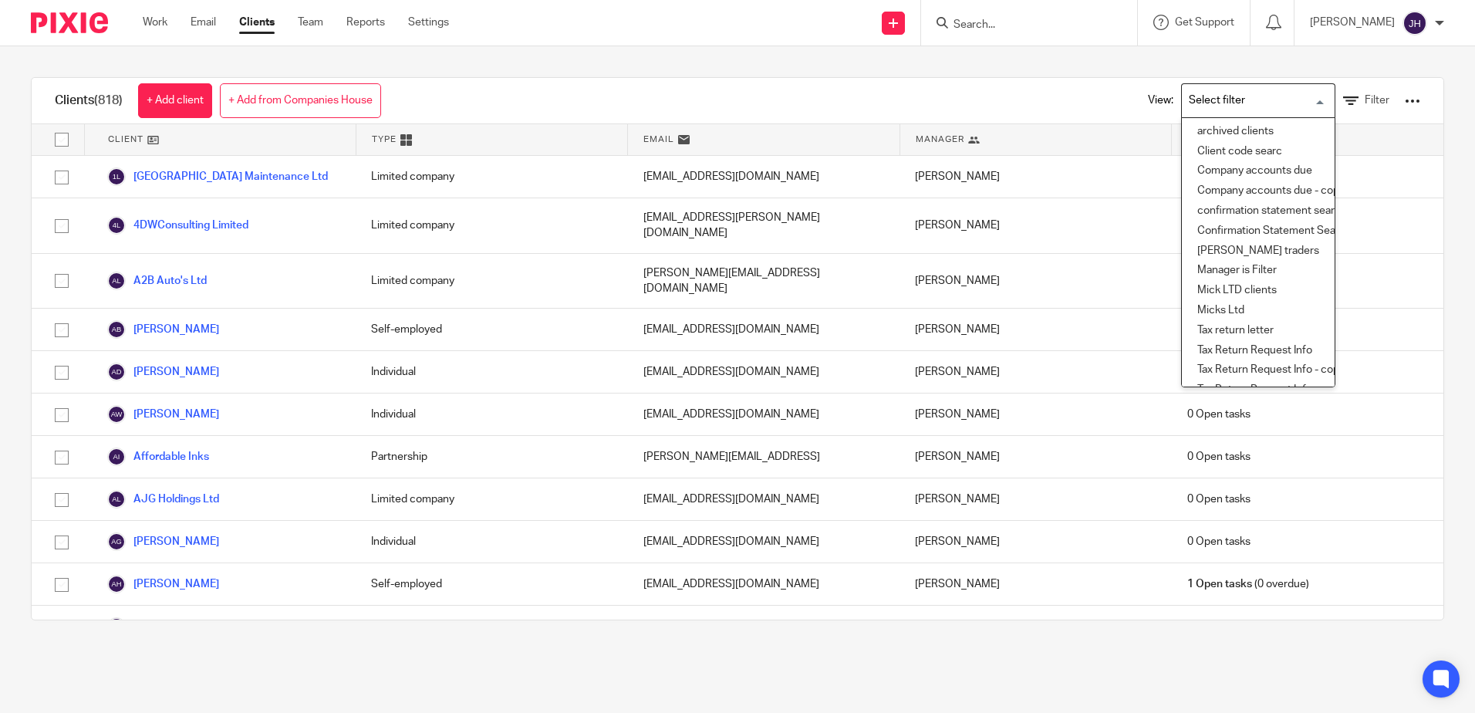
click at [1299, 99] on input "Search for option" at bounding box center [1254, 100] width 143 height 27
click at [1238, 130] on li "archived clients" at bounding box center [1258, 132] width 153 height 20
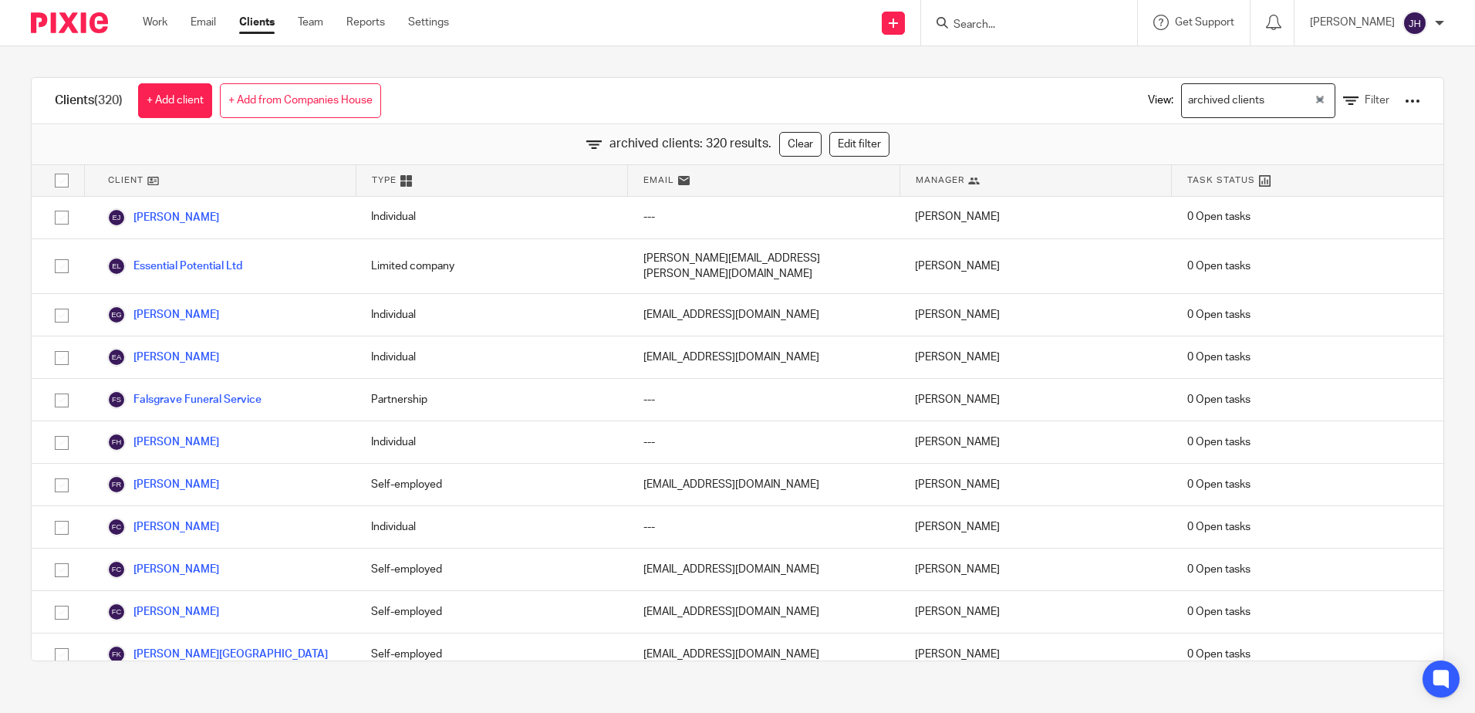
scroll to position [3917, 0]
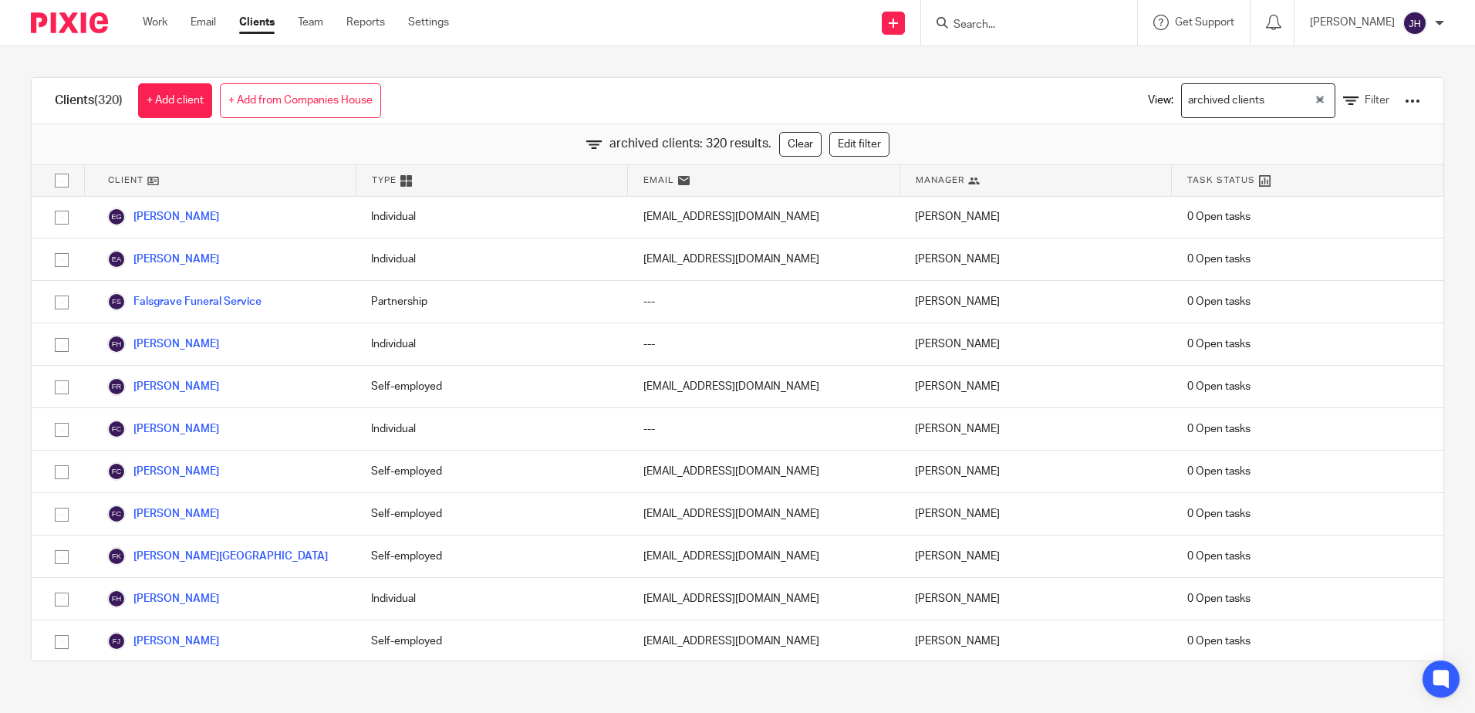
click at [265, 20] on link "Clients" at bounding box center [256, 22] width 35 height 15
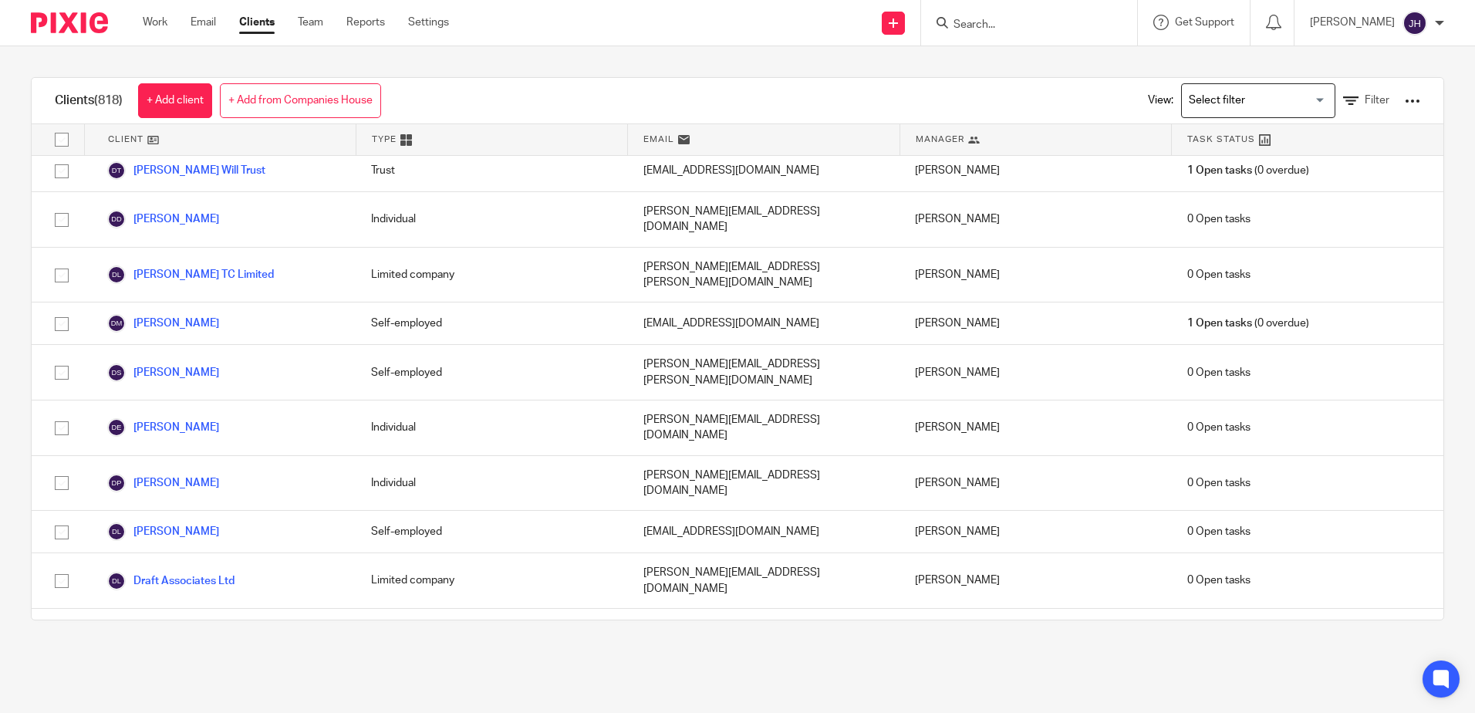
scroll to position [8226, 0]
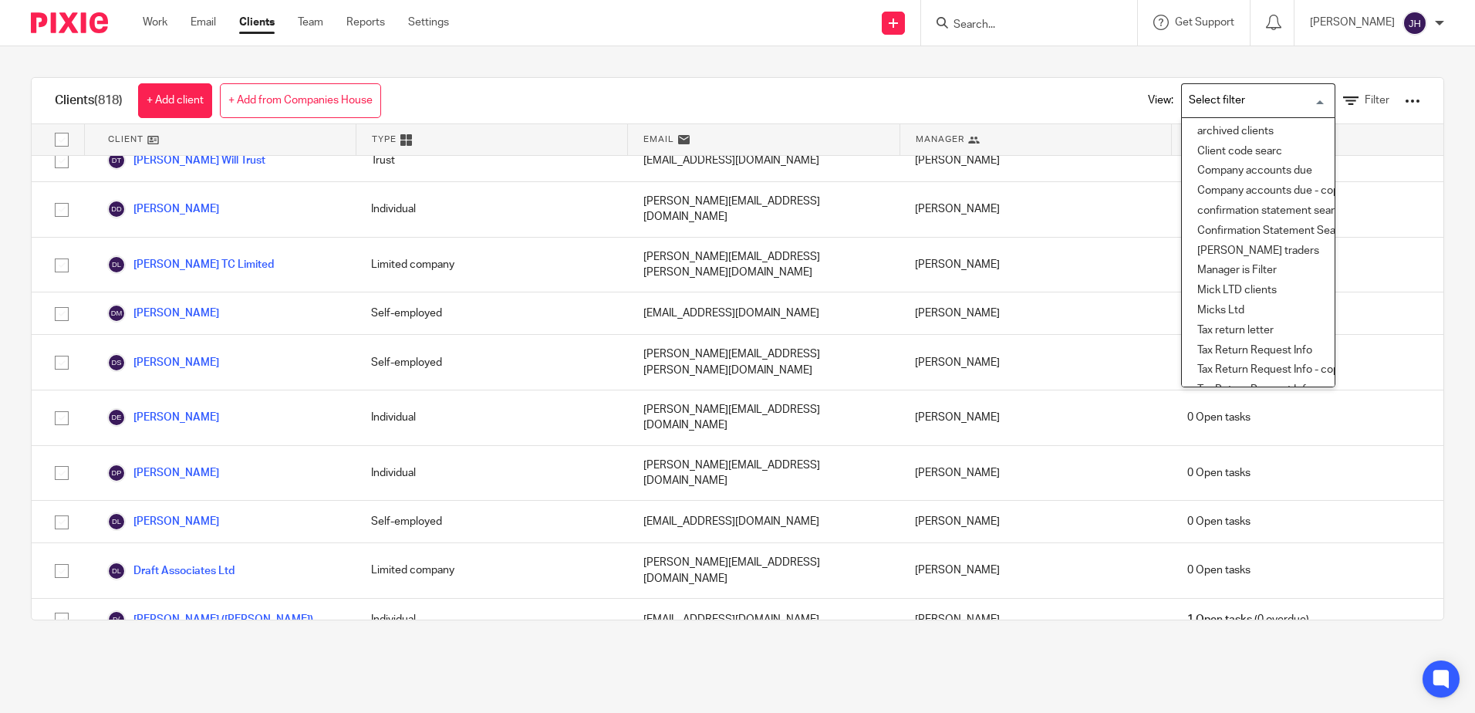
click at [1298, 100] on input "Search for option" at bounding box center [1254, 100] width 143 height 27
click at [1252, 129] on li "archived clients" at bounding box center [1258, 132] width 153 height 20
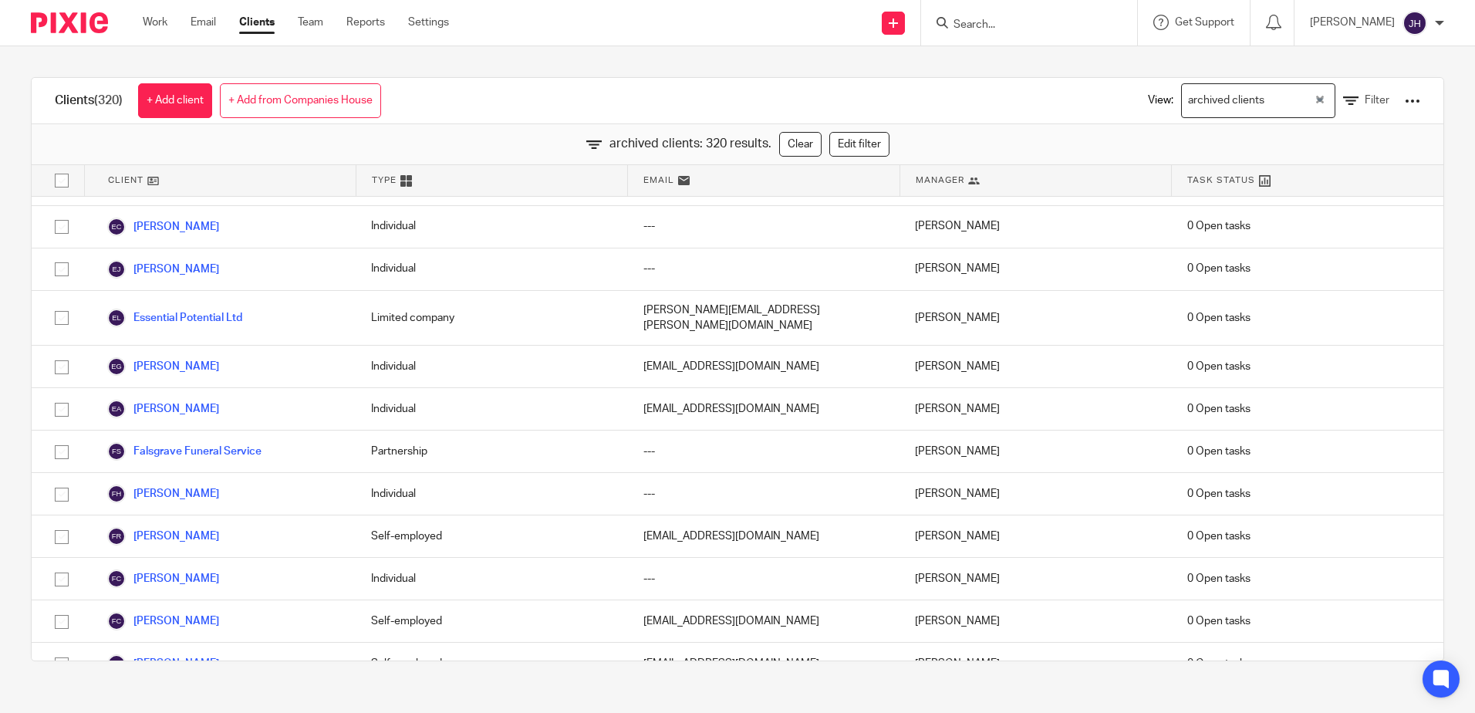
scroll to position [3792, 0]
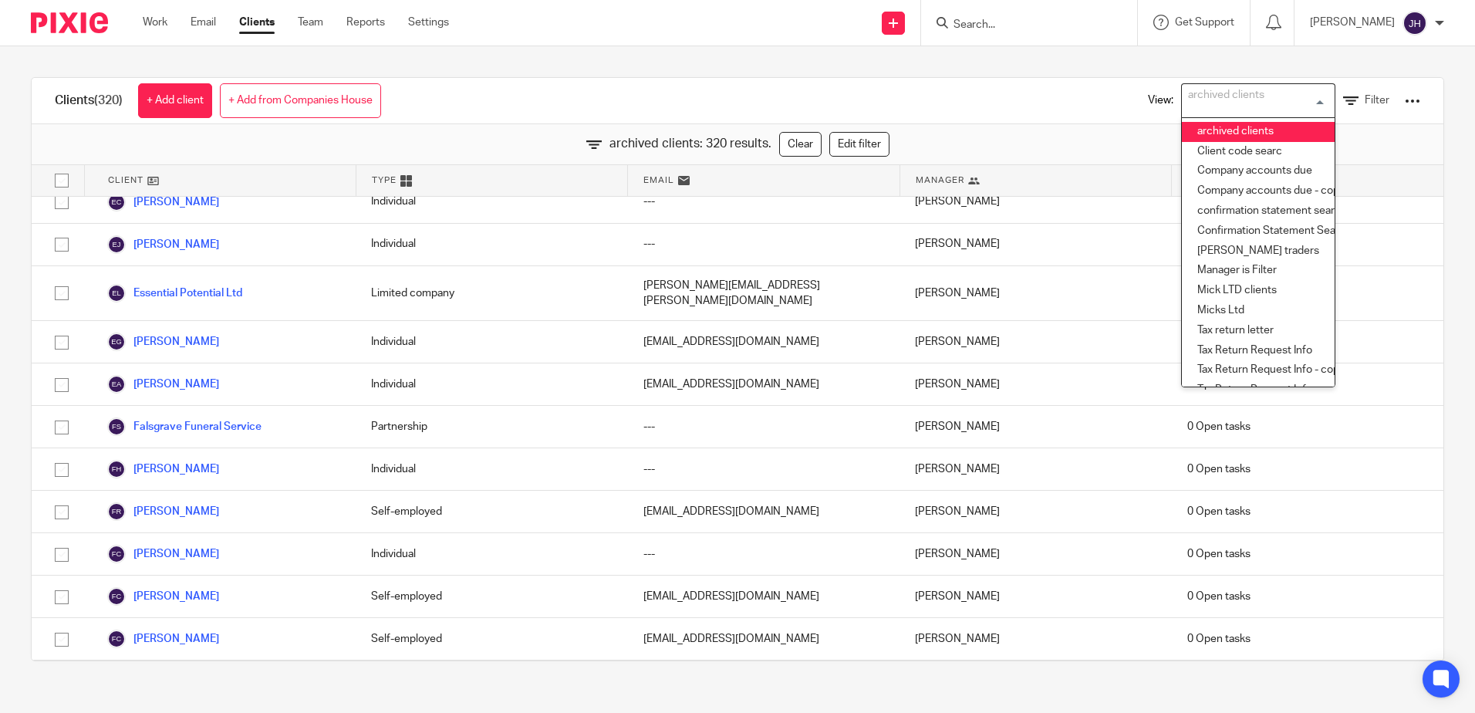
click at [1211, 133] on li "archived clients" at bounding box center [1258, 132] width 153 height 20
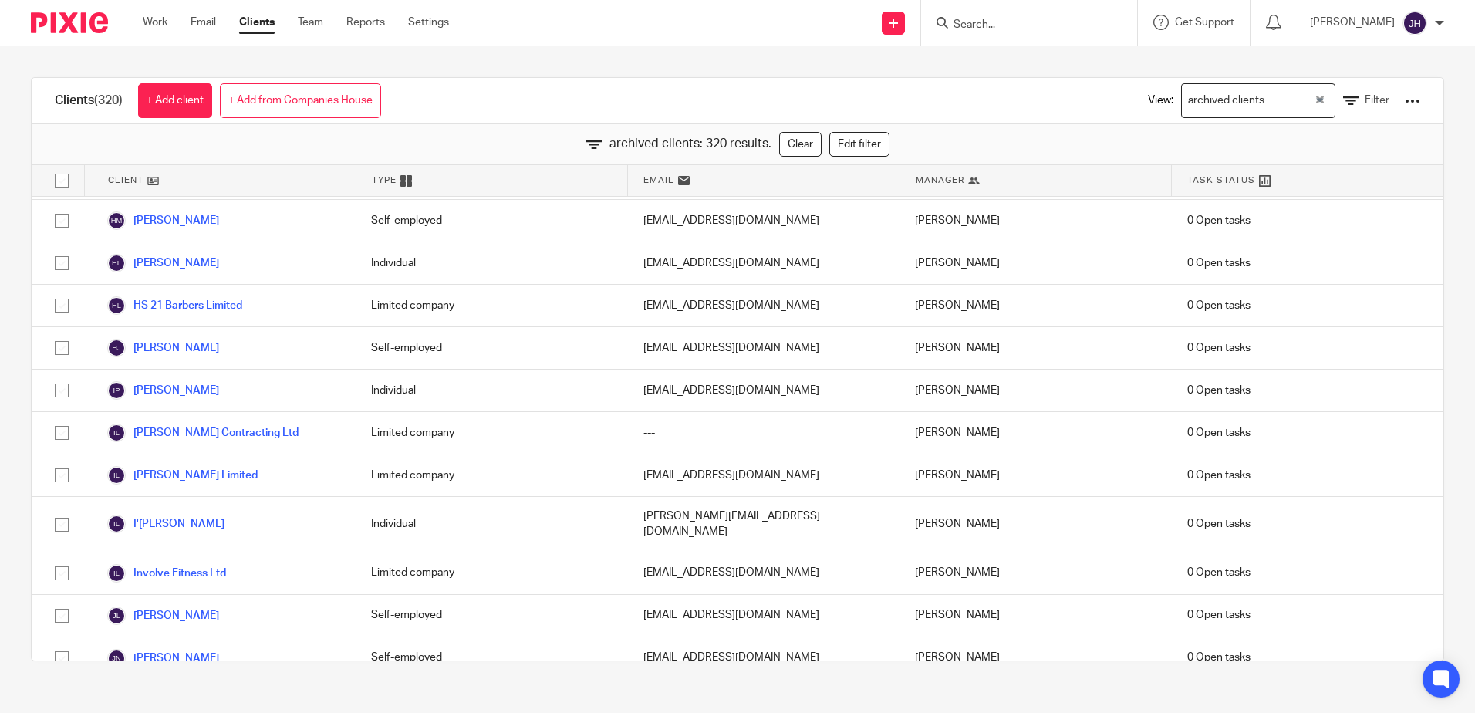
scroll to position [6083, 0]
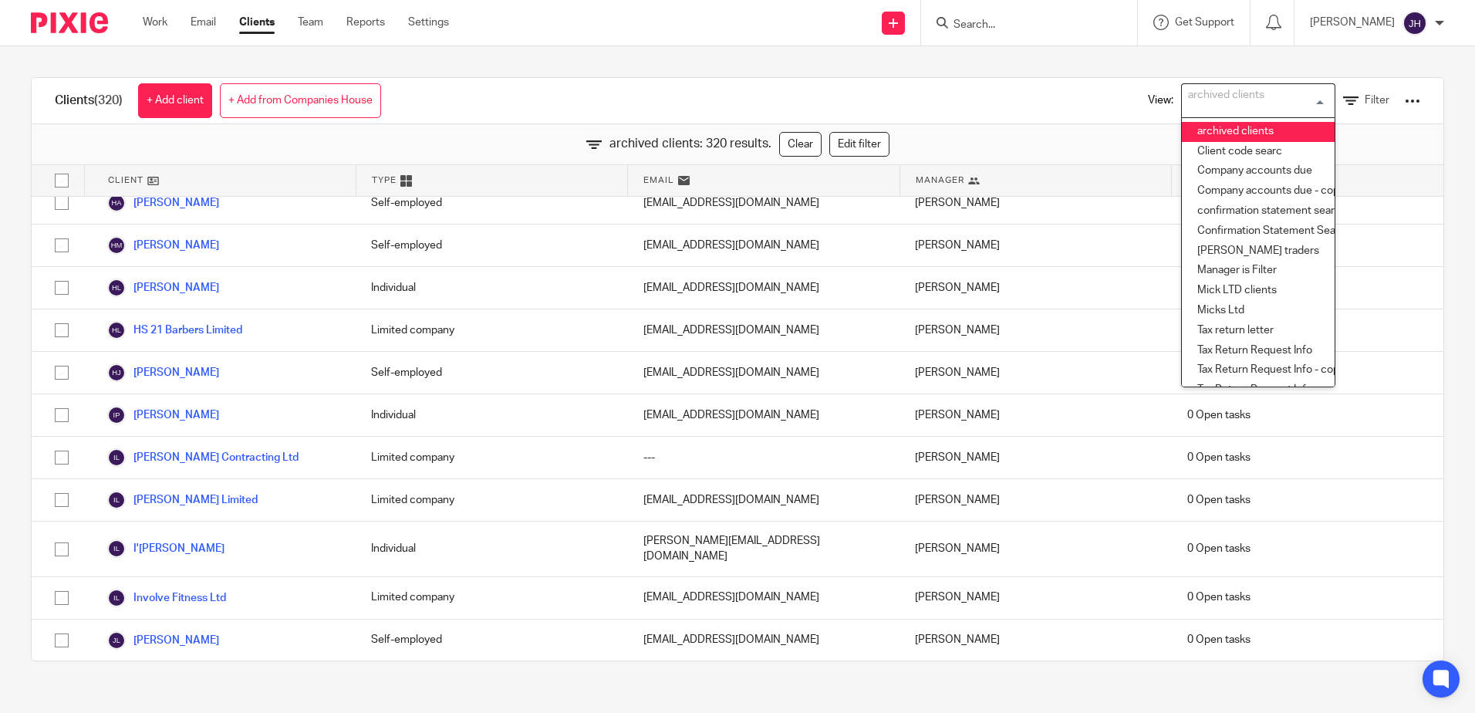
click at [1241, 122] on ul "archived clients Client code searc Company accounts due Company accounts due - …" at bounding box center [1258, 252] width 154 height 270
click at [1241, 127] on li "archived clients" at bounding box center [1258, 132] width 153 height 20
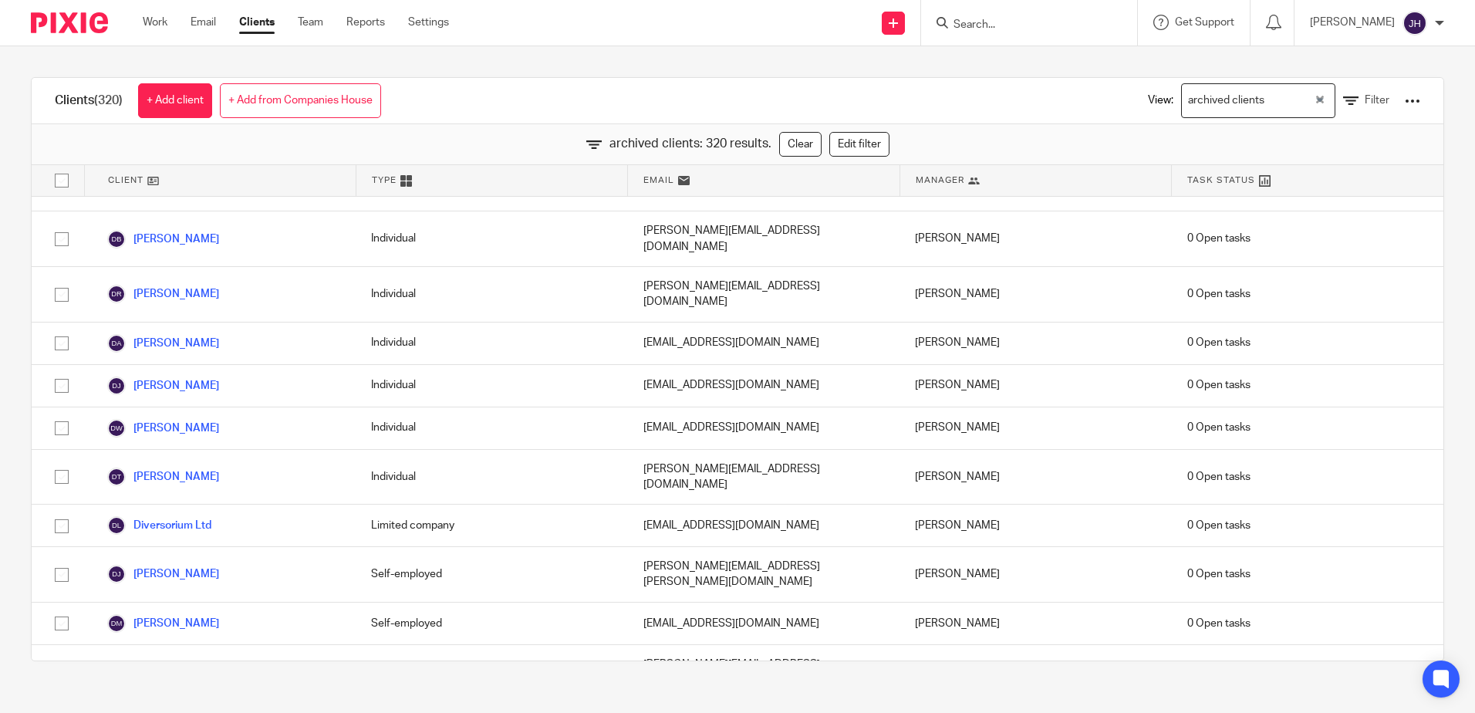
scroll to position [2930, 0]
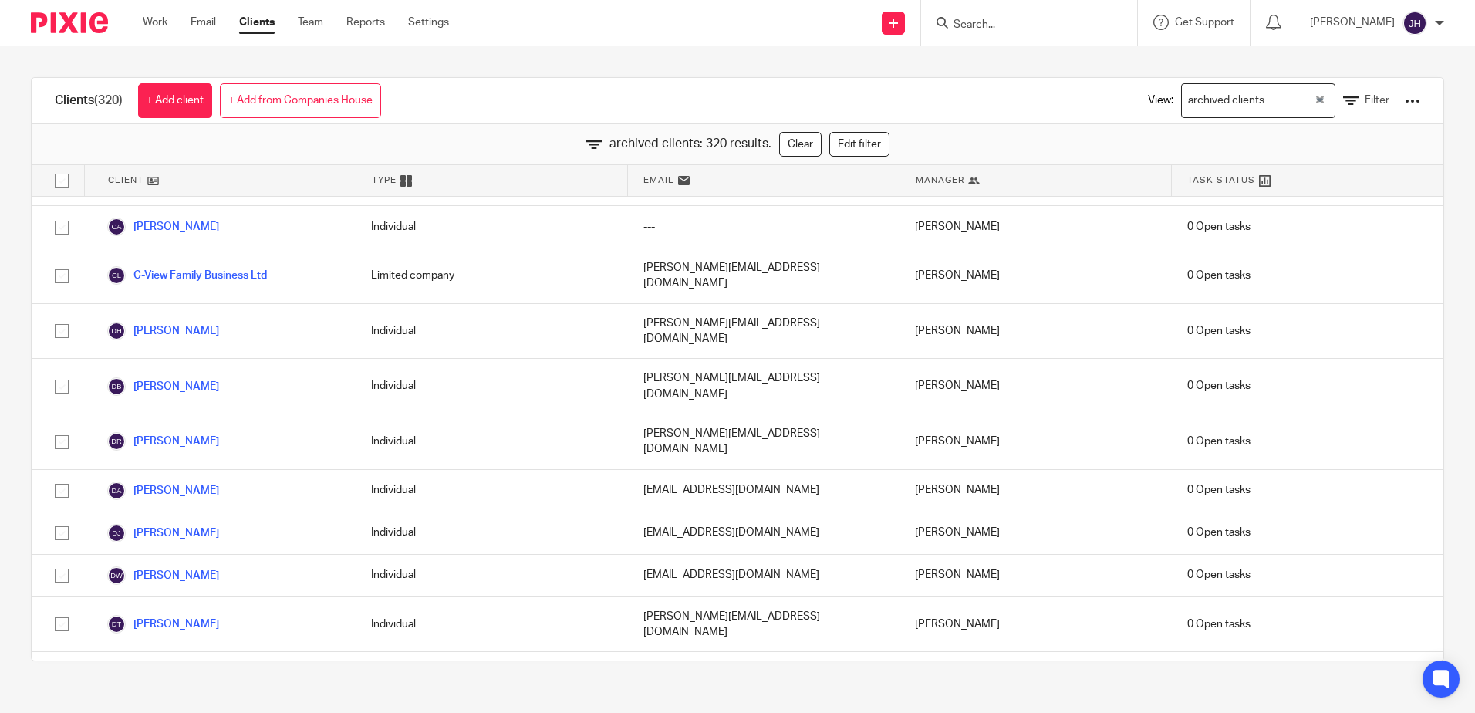
click at [66, 18] on img at bounding box center [69, 22] width 77 height 21
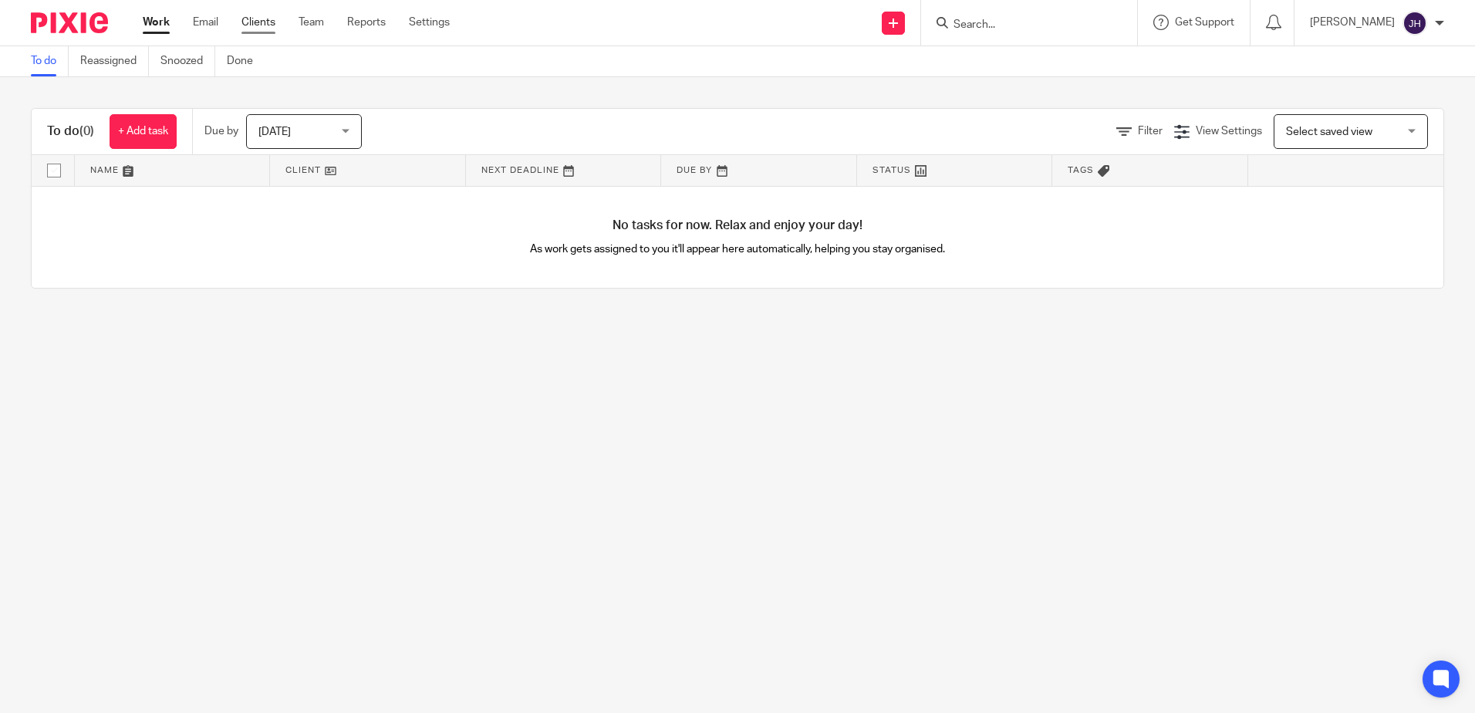
click at [256, 19] on link "Clients" at bounding box center [258, 22] width 34 height 15
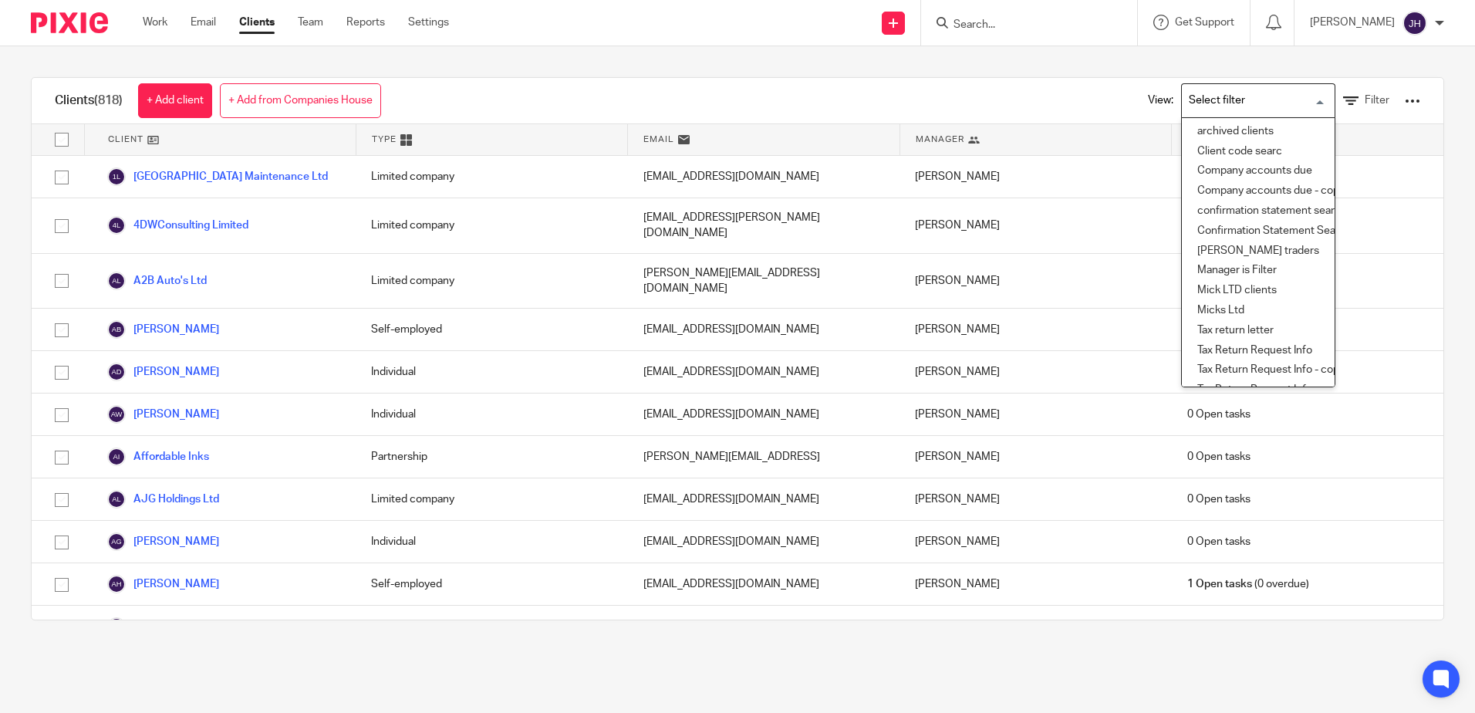
click at [1300, 100] on input "Search for option" at bounding box center [1254, 100] width 143 height 27
click at [1250, 129] on li "archived clients" at bounding box center [1258, 132] width 153 height 20
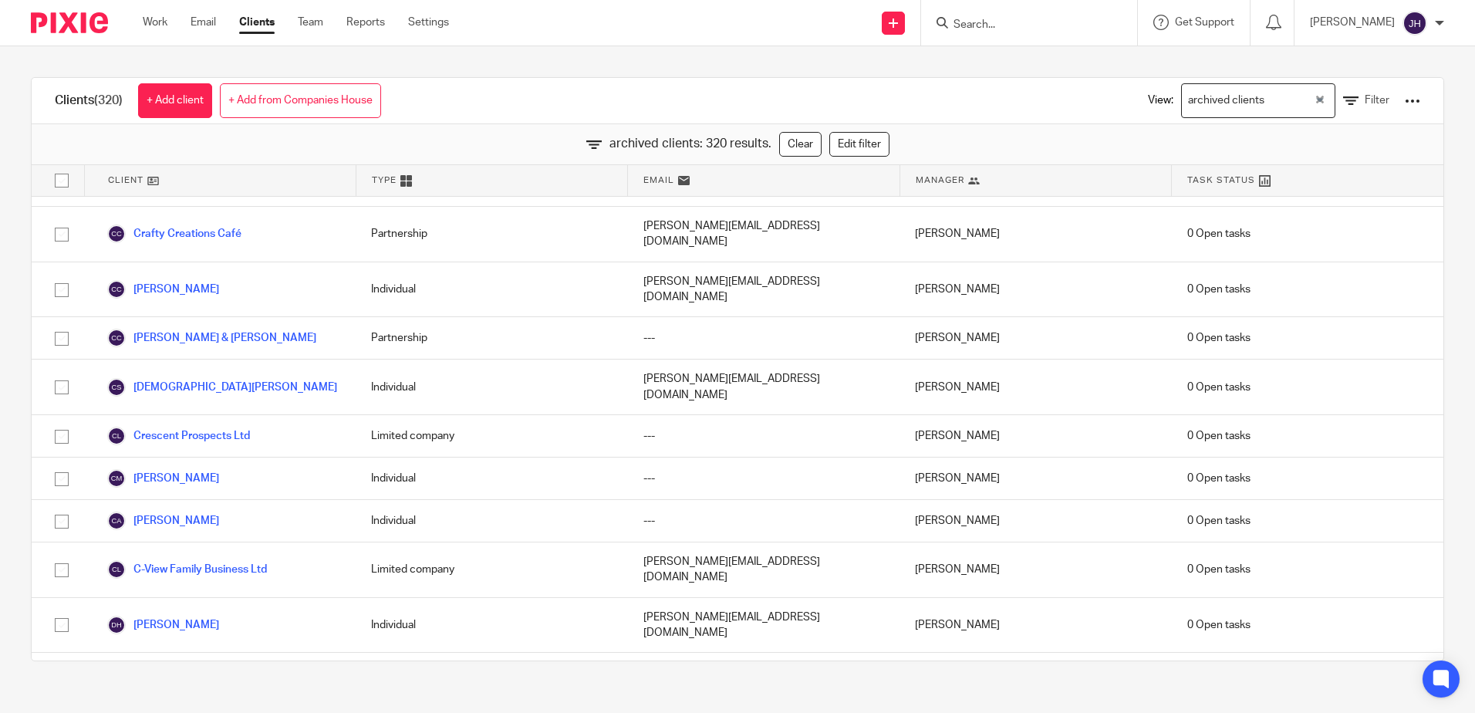
scroll to position [2735, 0]
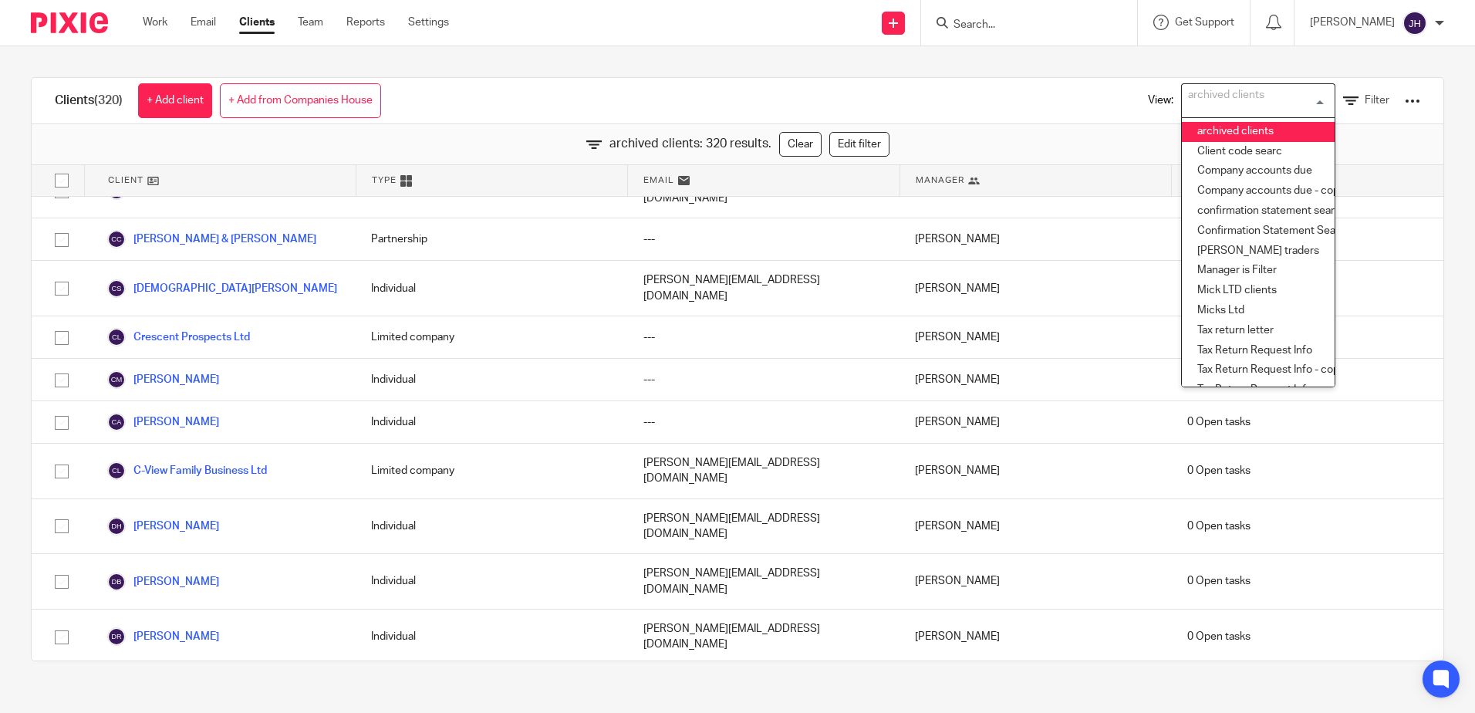
click at [1277, 127] on li "archived clients" at bounding box center [1258, 132] width 153 height 20
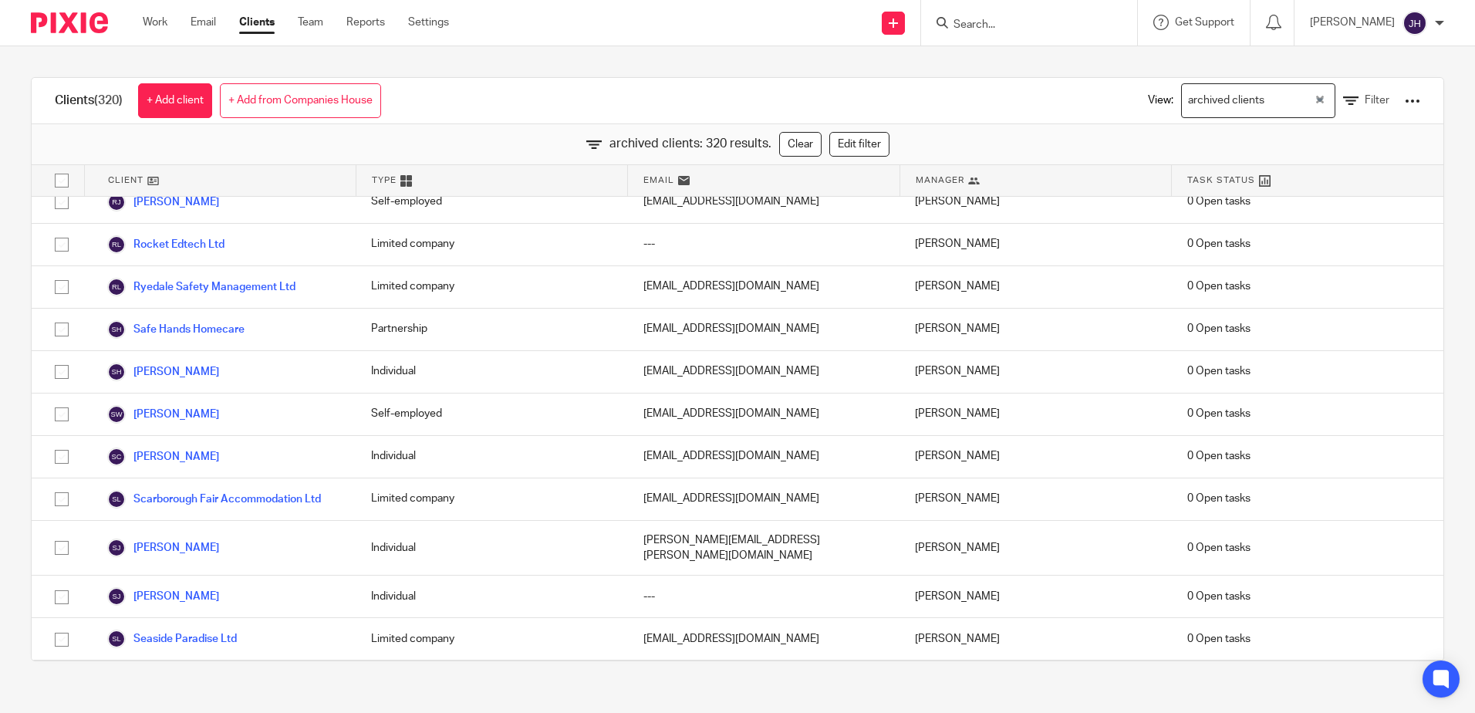
scroll to position [11456, 0]
